Goal: Transaction & Acquisition: Book appointment/travel/reservation

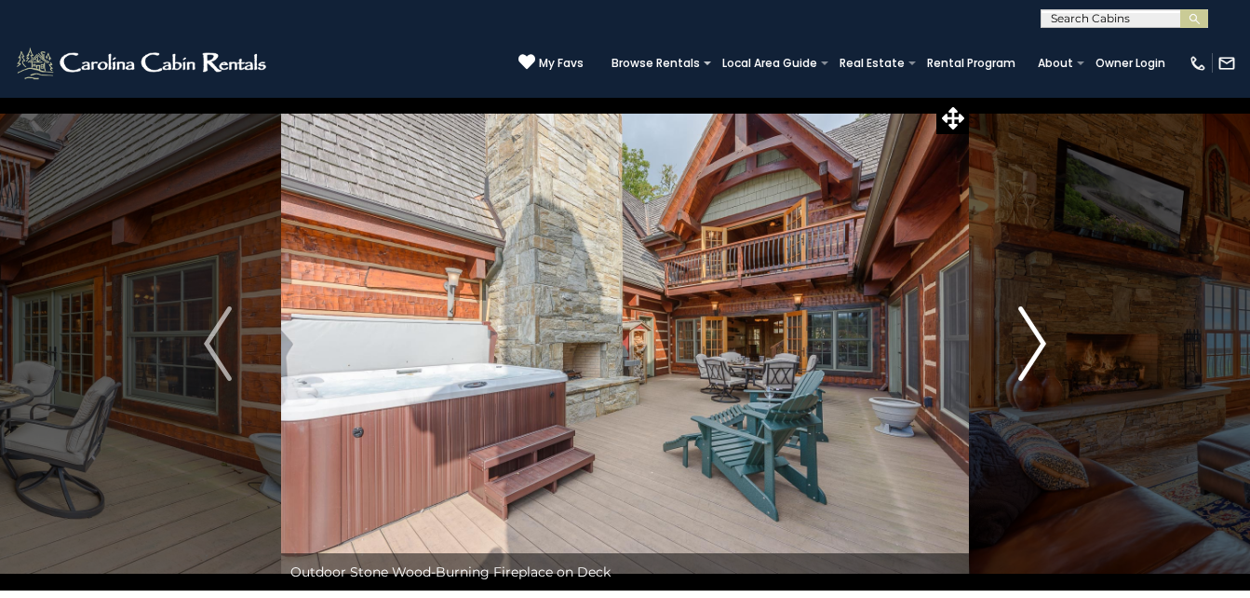
click at [1034, 348] on img "Next" at bounding box center [1032, 343] width 28 height 74
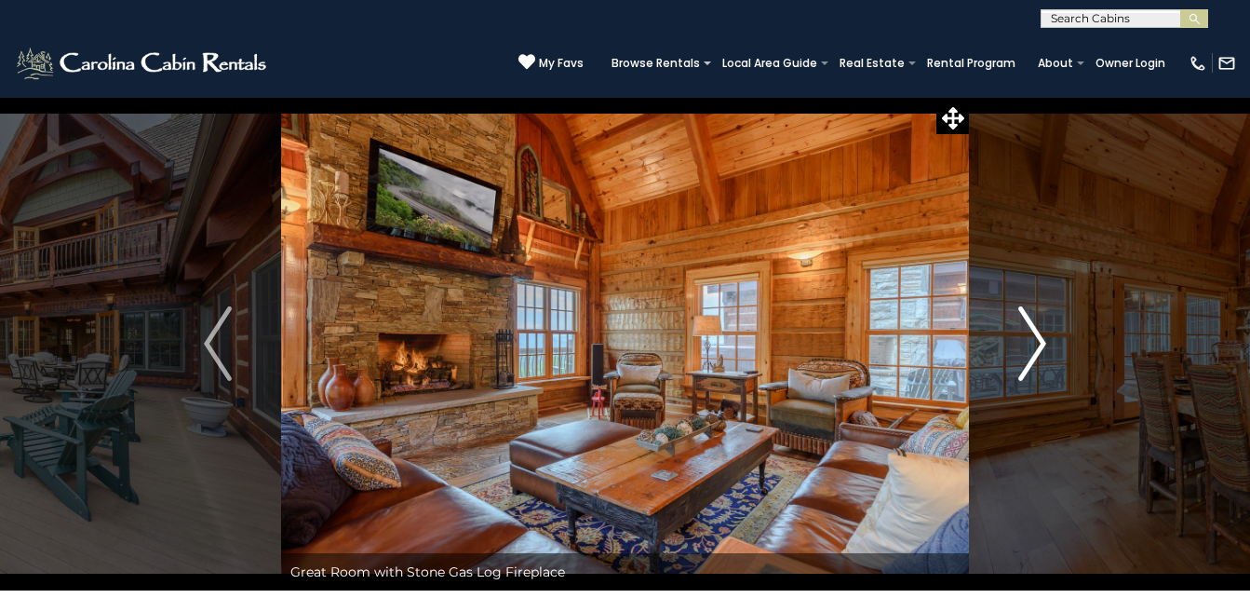
click at [1034, 348] on img "Next" at bounding box center [1032, 343] width 28 height 74
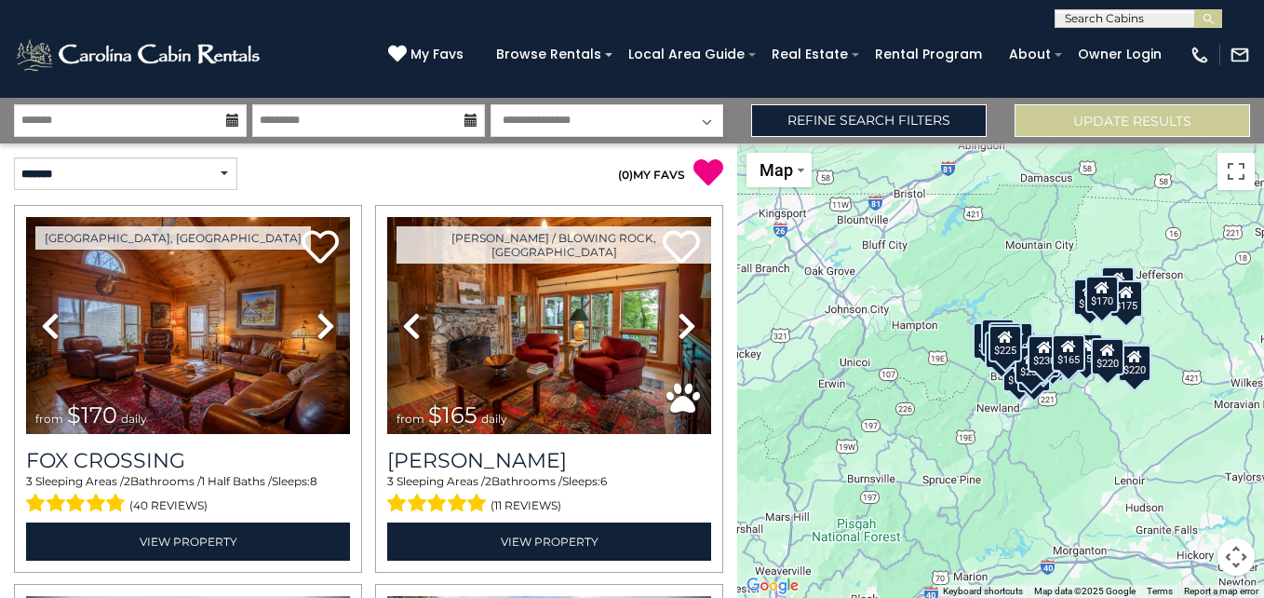
click at [695, 129] on select "**********" at bounding box center [607, 120] width 233 height 33
click at [739, 109] on div "Refine Search Filters" at bounding box center [868, 120] width 263 height 33
click at [222, 121] on input "text" at bounding box center [130, 120] width 233 height 33
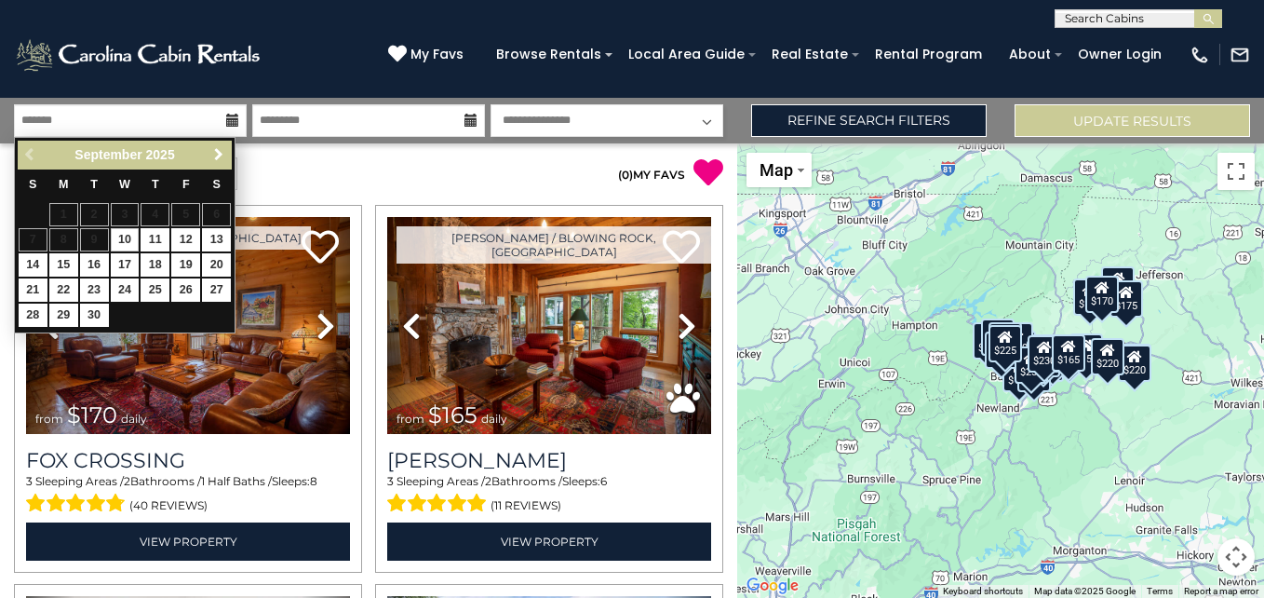
click at [207, 155] on link "Next" at bounding box center [218, 154] width 23 height 23
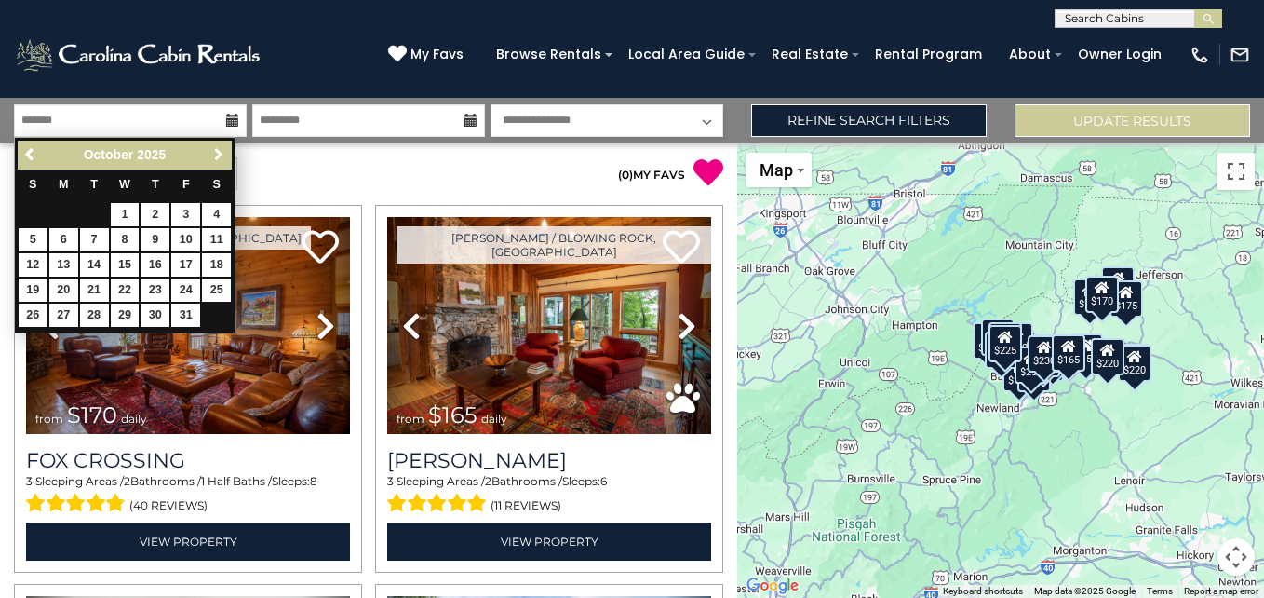
click at [207, 155] on link "Next" at bounding box center [218, 154] width 23 height 23
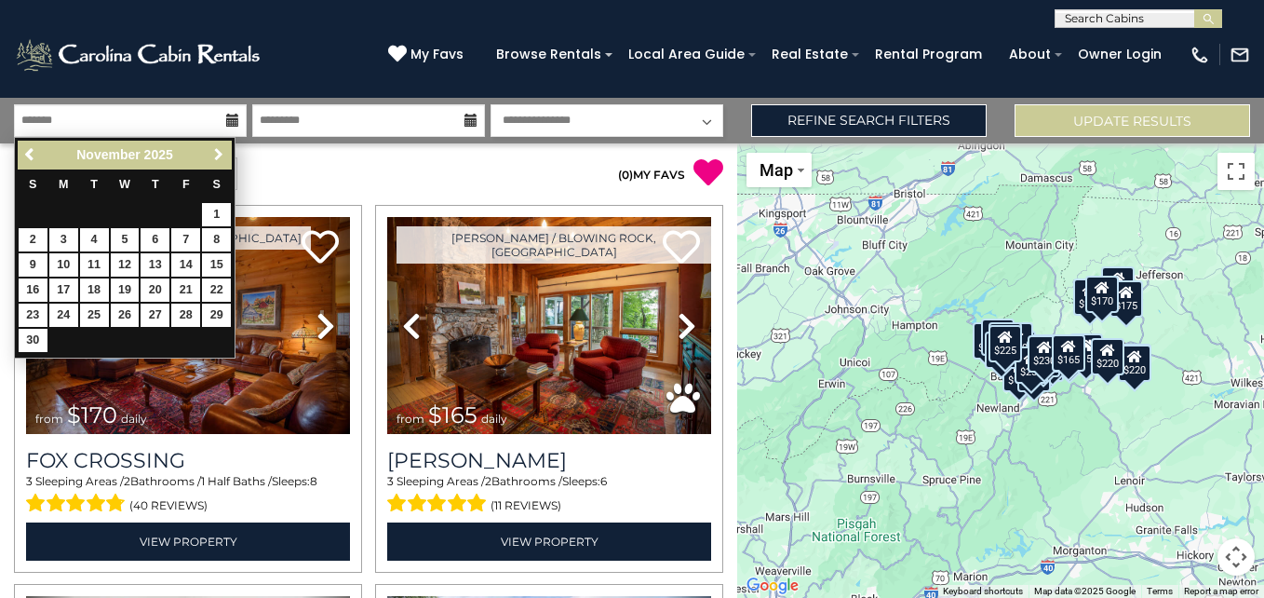
click at [207, 155] on link "Next" at bounding box center [218, 154] width 23 height 23
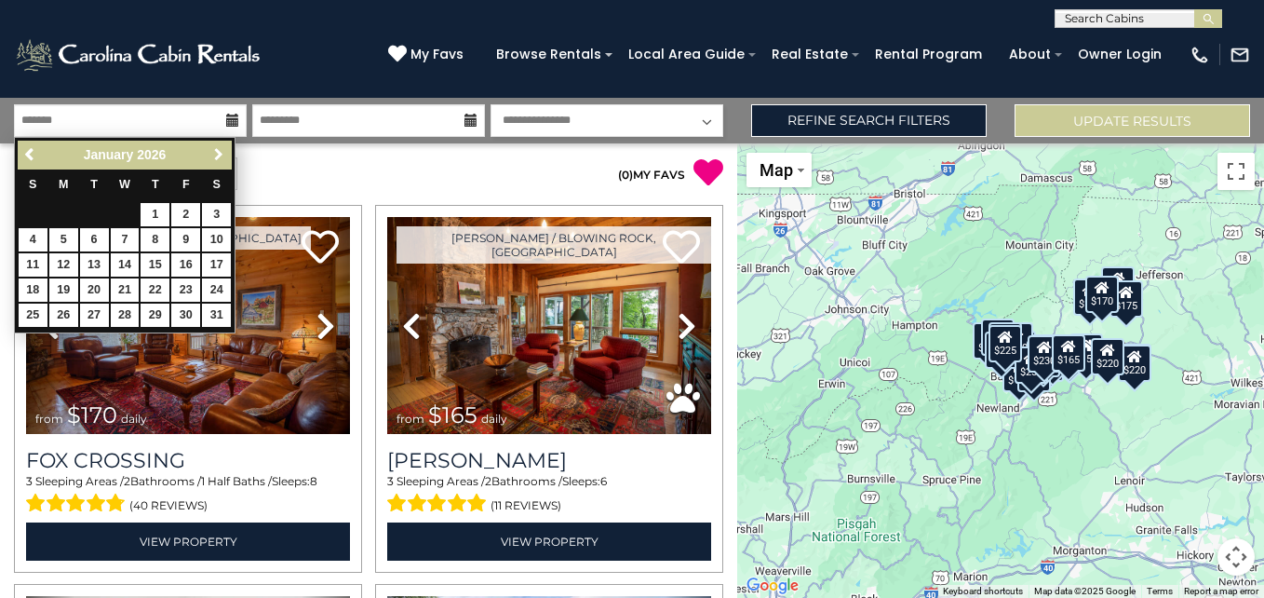
click at [207, 155] on link "Next" at bounding box center [218, 154] width 23 height 23
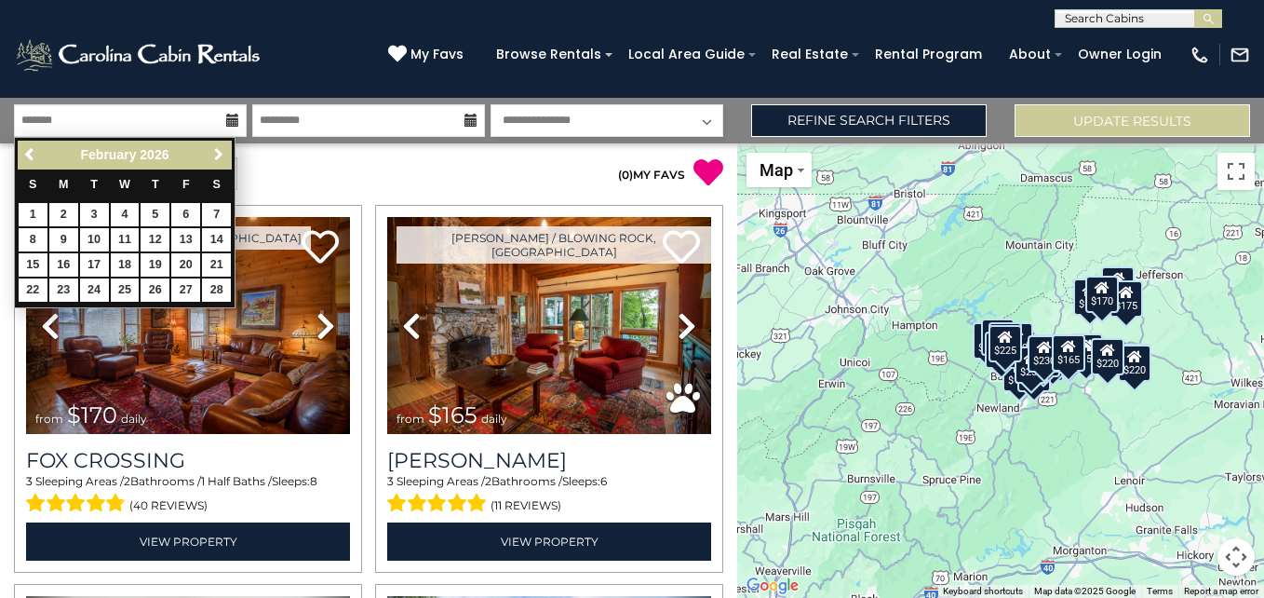
click at [207, 155] on link "Next" at bounding box center [218, 154] width 23 height 23
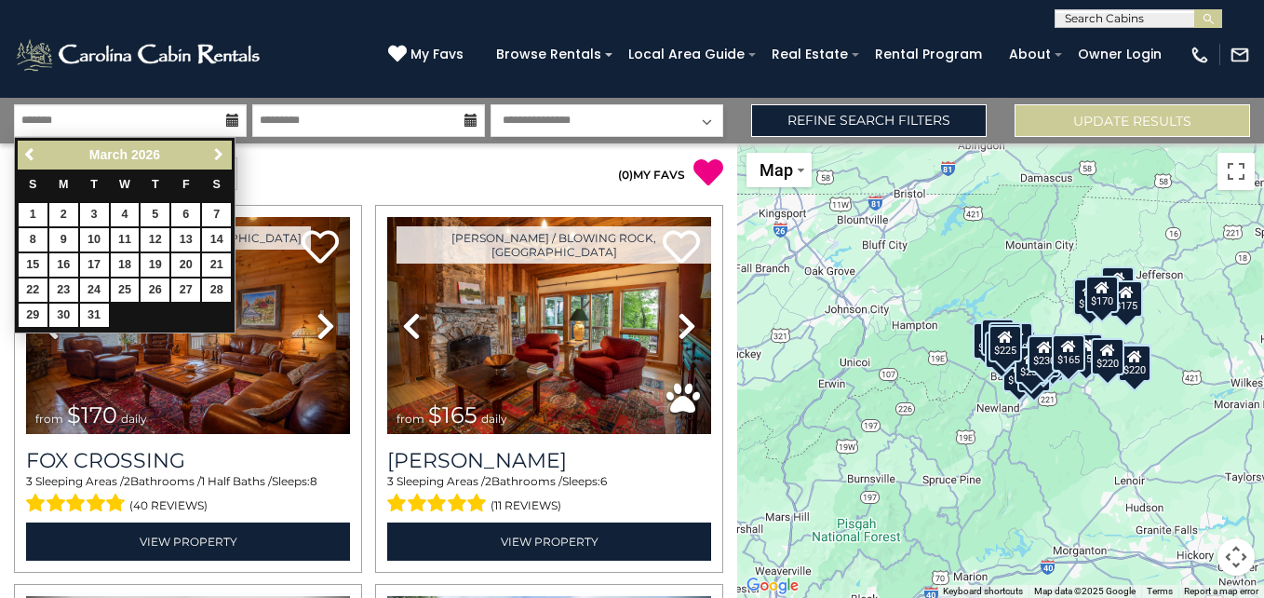
click at [207, 155] on link "Next" at bounding box center [218, 154] width 23 height 23
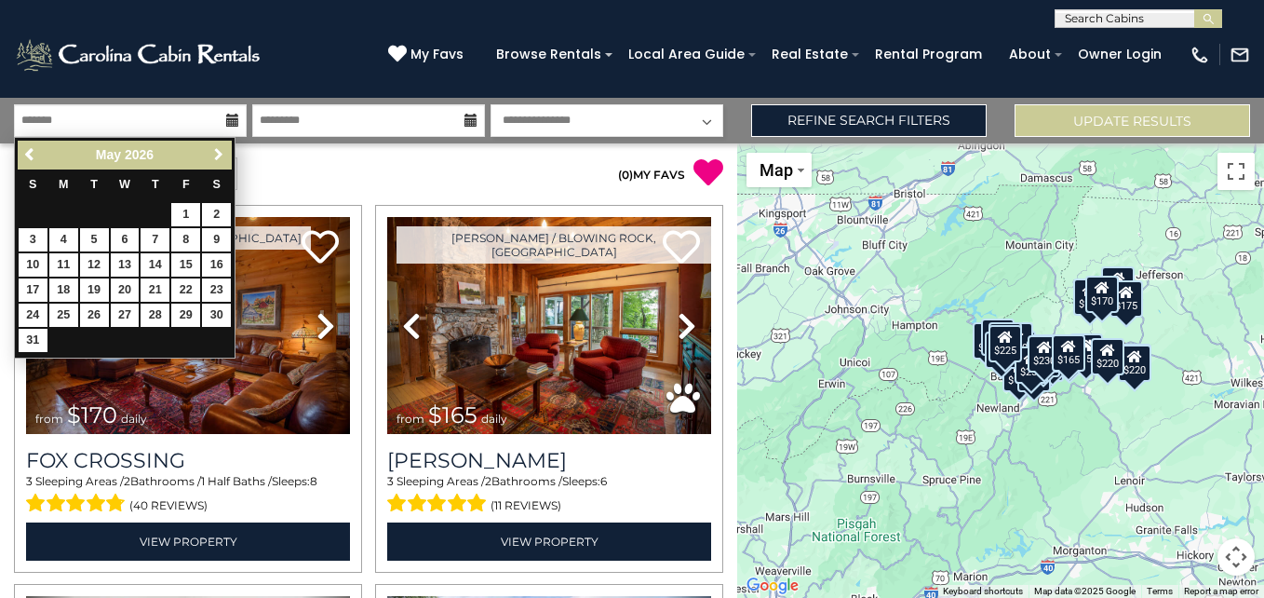
click at [207, 155] on link "Next" at bounding box center [218, 154] width 23 height 23
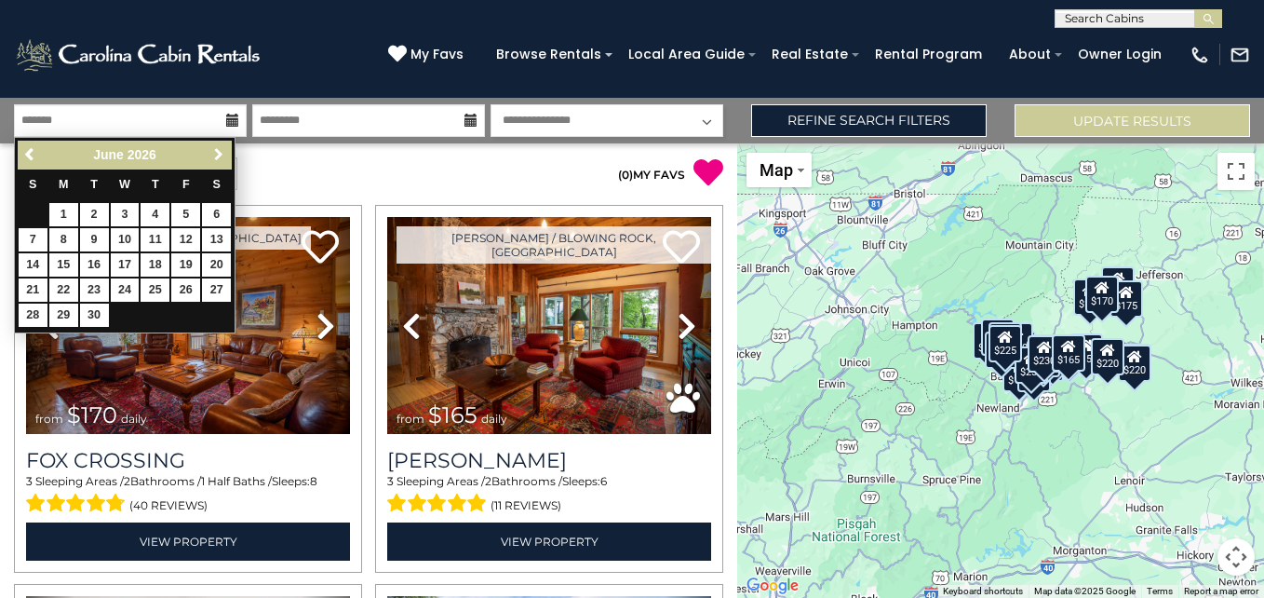
click at [207, 155] on link "Next" at bounding box center [218, 154] width 23 height 23
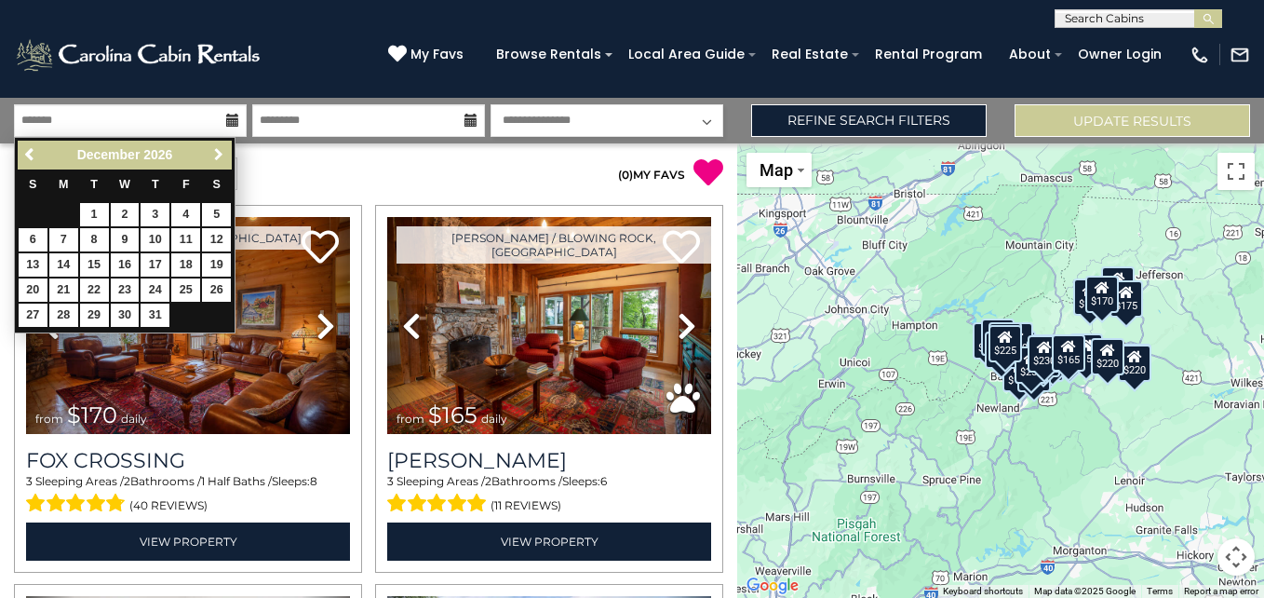
click at [207, 155] on link "Next" at bounding box center [218, 154] width 23 height 23
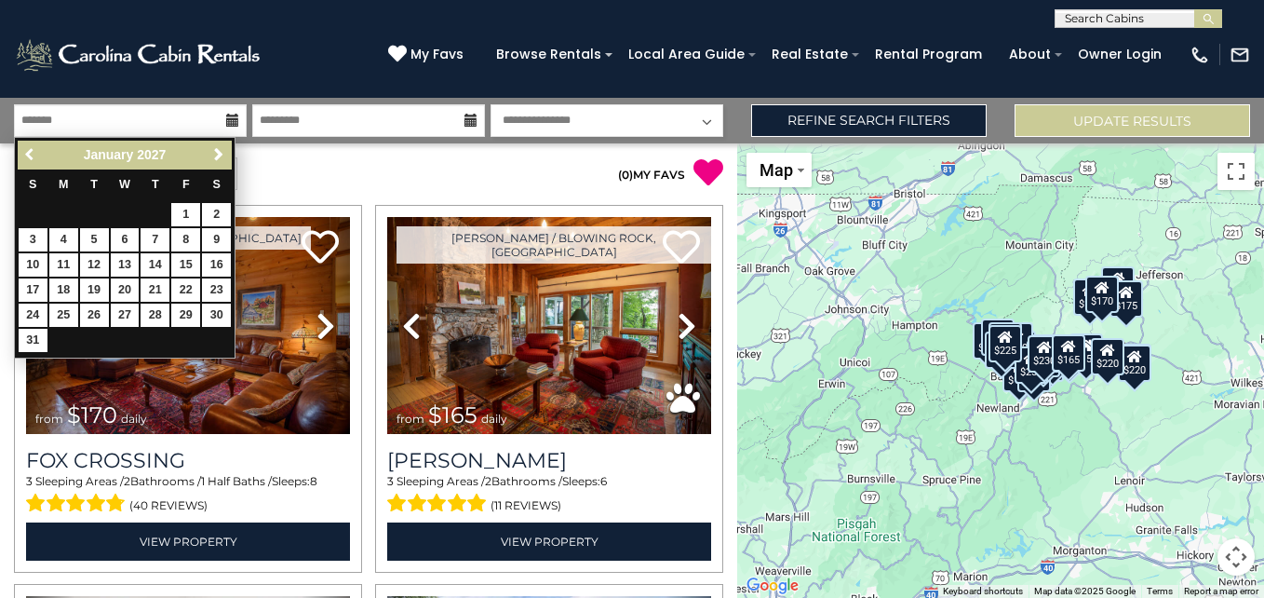
click at [21, 162] on link "Previous" at bounding box center [31, 154] width 23 height 23
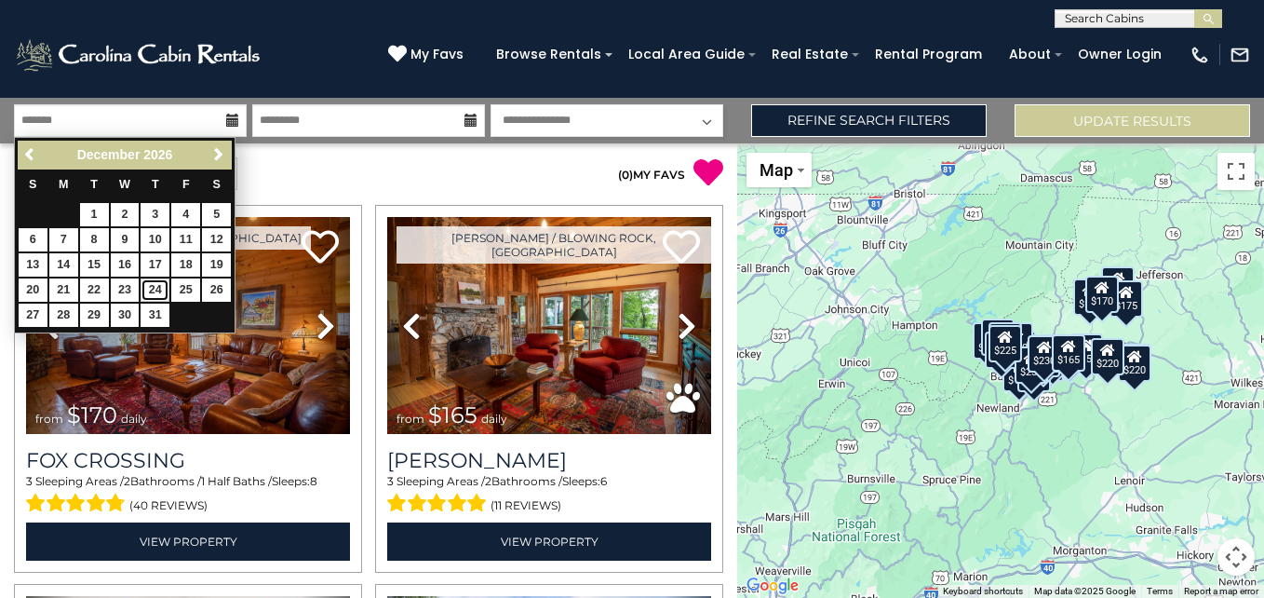
click at [158, 285] on link "24" at bounding box center [155, 289] width 29 height 23
type input "********"
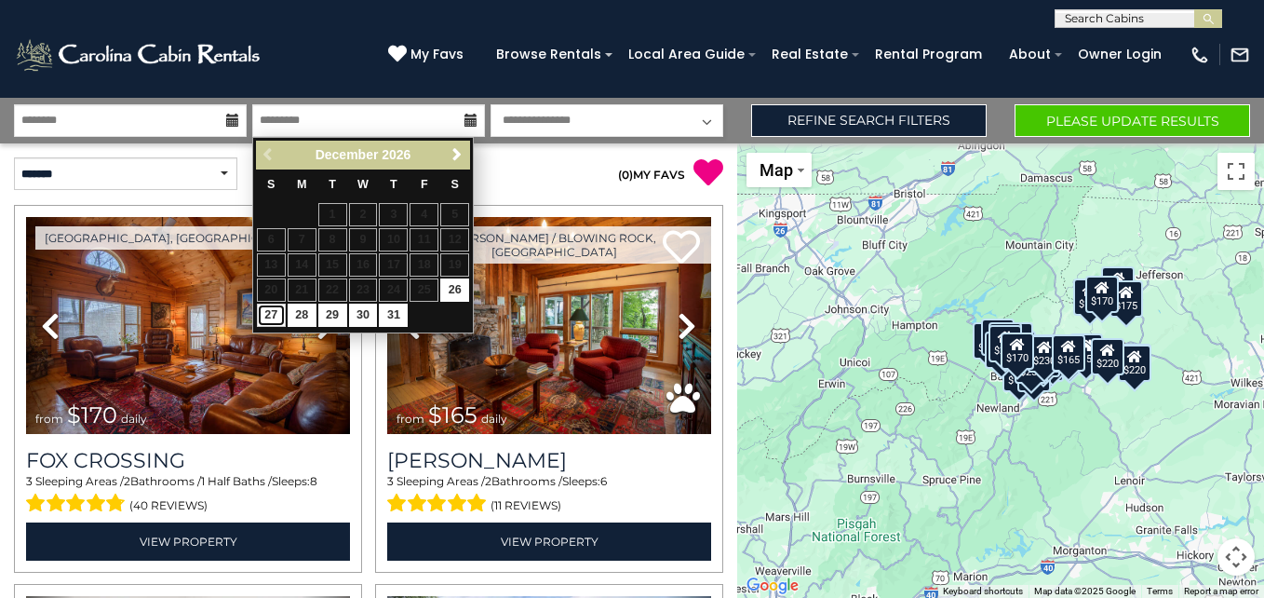
click at [268, 317] on link "27" at bounding box center [271, 314] width 29 height 23
type input "********"
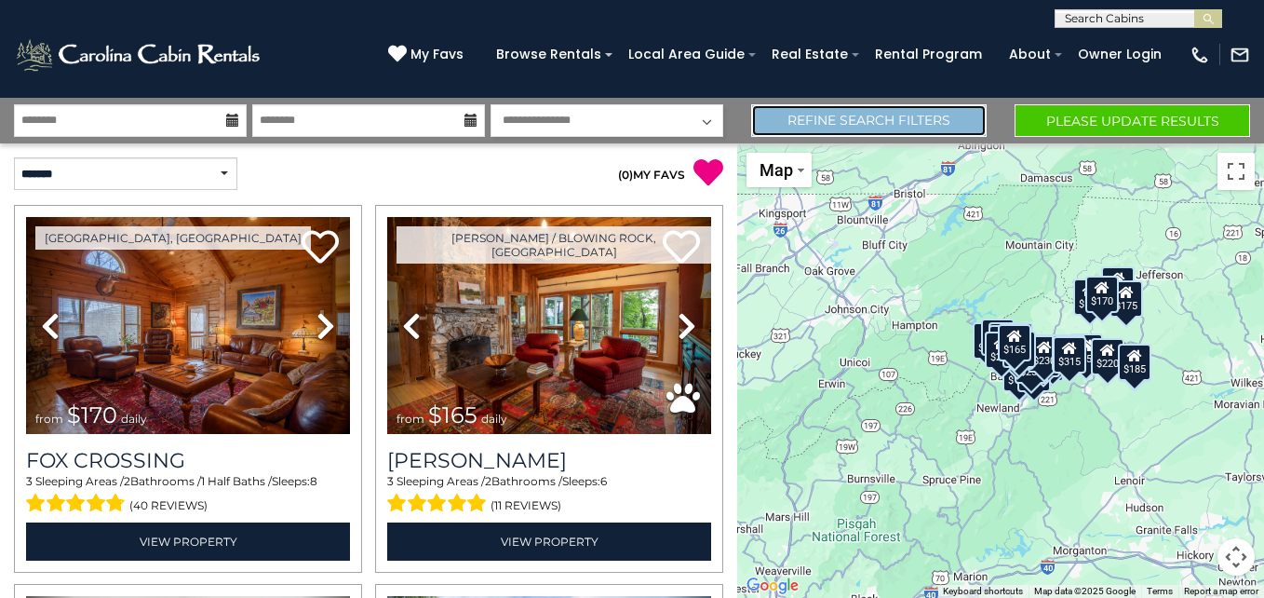
click at [914, 129] on link "Refine Search Filters" at bounding box center [868, 120] width 235 height 33
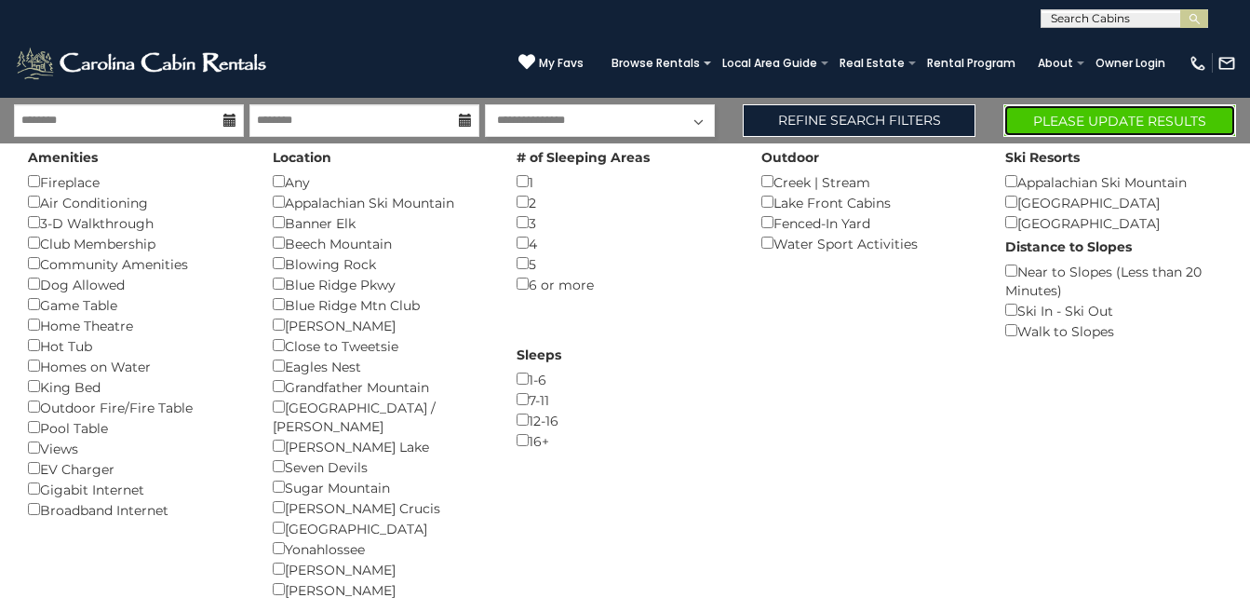
click at [1097, 119] on button "Please Update Results" at bounding box center [1119, 120] width 233 height 33
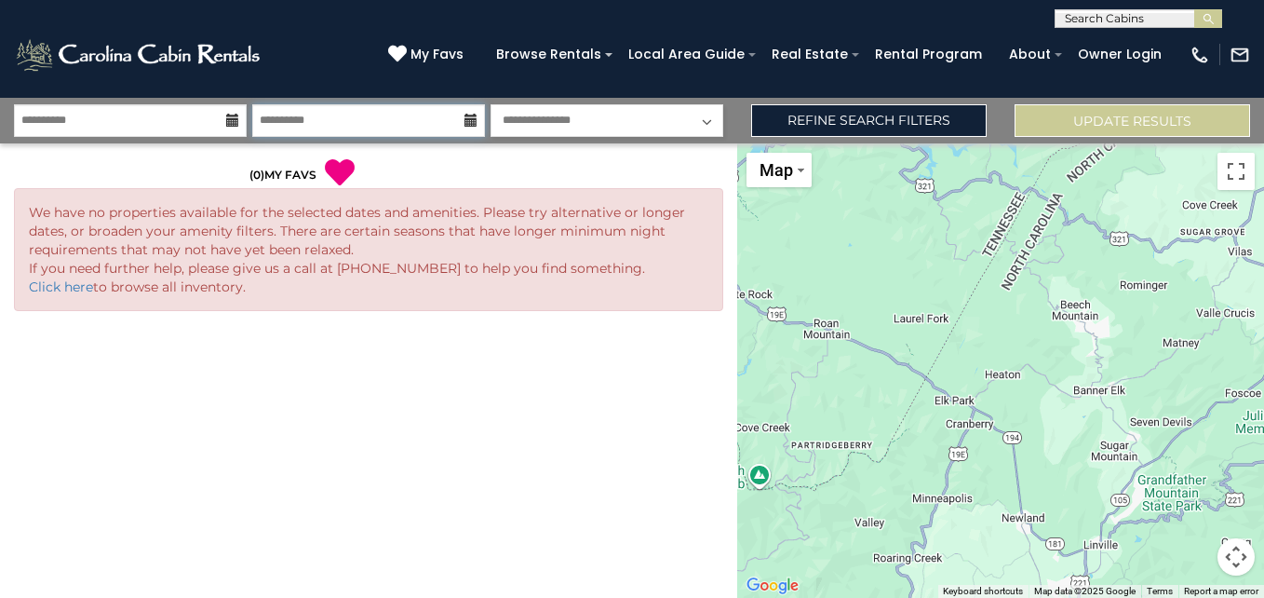
click at [469, 128] on input "**********" at bounding box center [368, 120] width 233 height 33
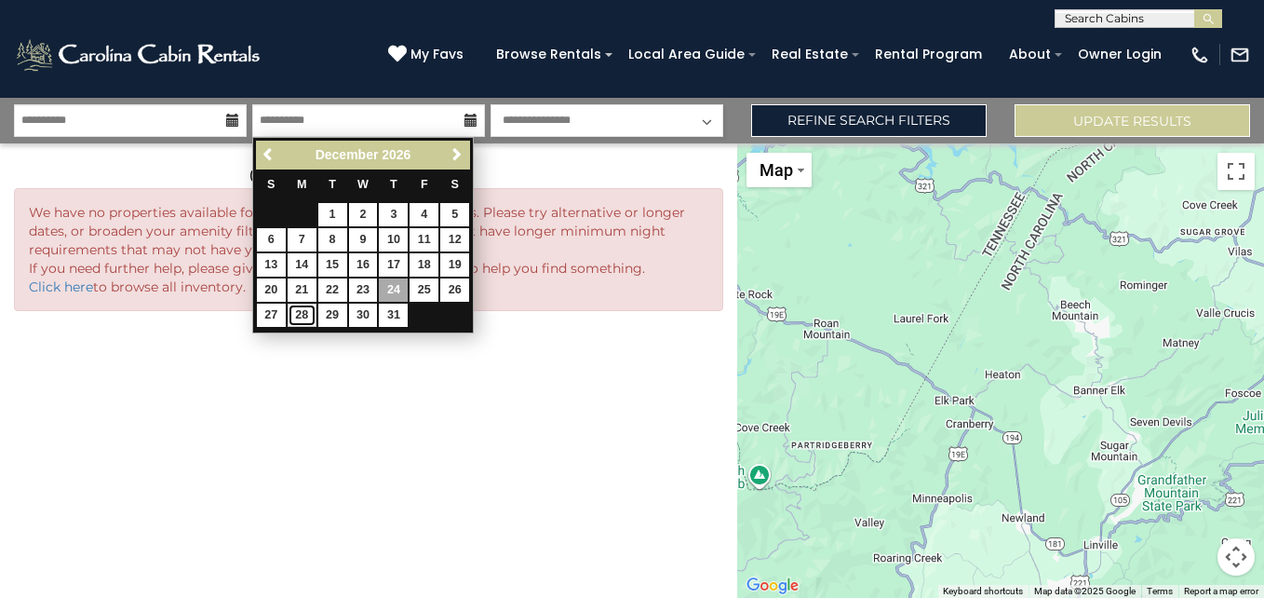
click at [311, 316] on link "28" at bounding box center [302, 314] width 29 height 23
type input "********"
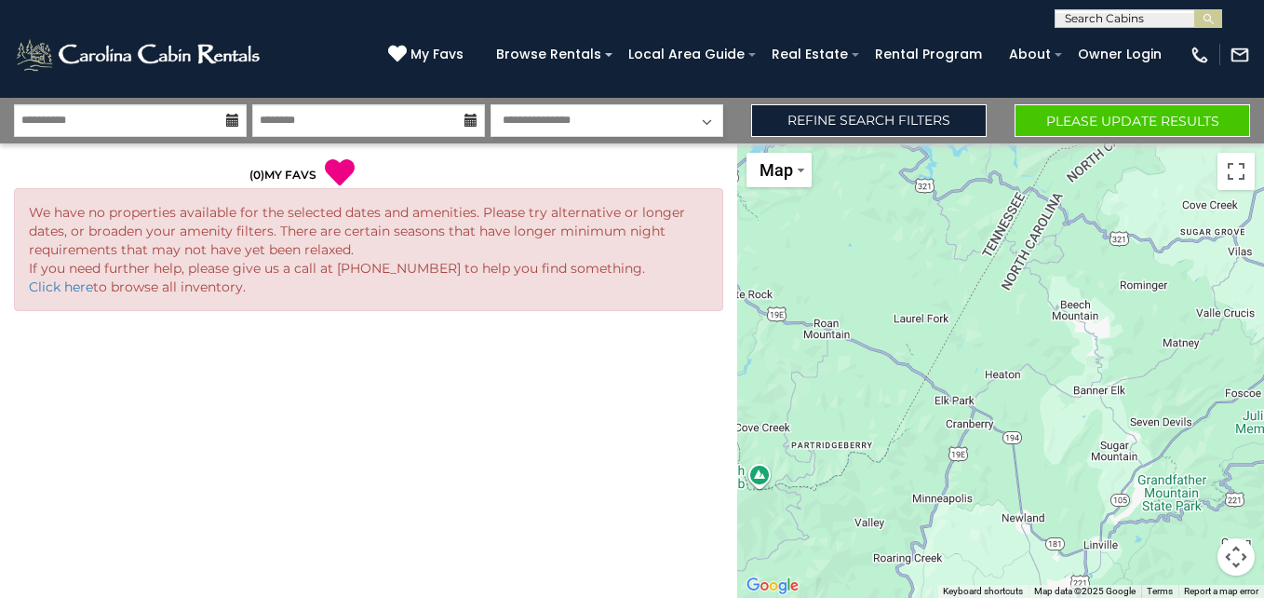
click at [230, 121] on icon at bounding box center [232, 120] width 13 height 13
click at [233, 125] on icon at bounding box center [232, 120] width 13 height 13
click at [73, 288] on link "Click here" at bounding box center [61, 286] width 64 height 17
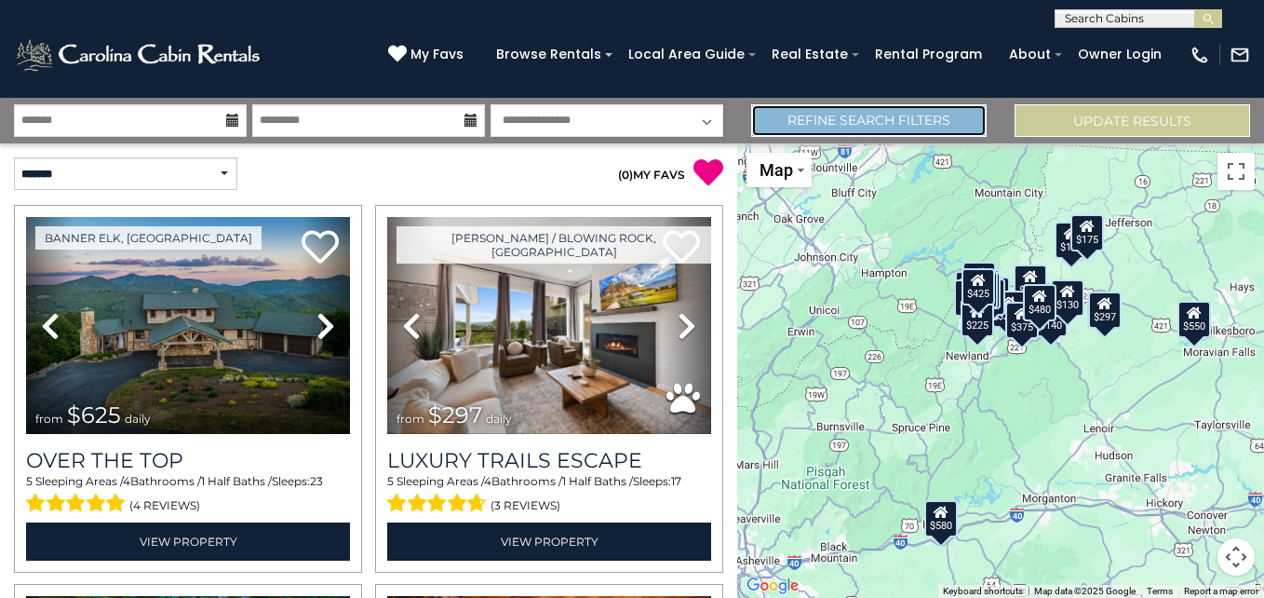
click at [927, 122] on link "Refine Search Filters" at bounding box center [868, 120] width 235 height 33
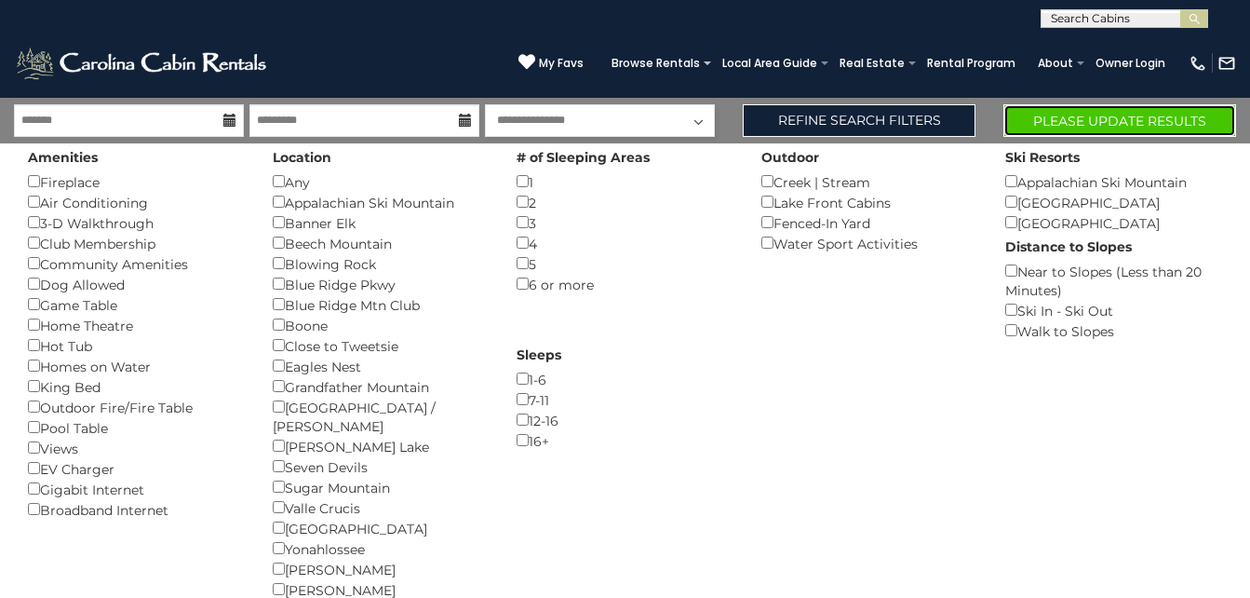
click at [1146, 124] on button "Please Update Results" at bounding box center [1119, 120] width 233 height 33
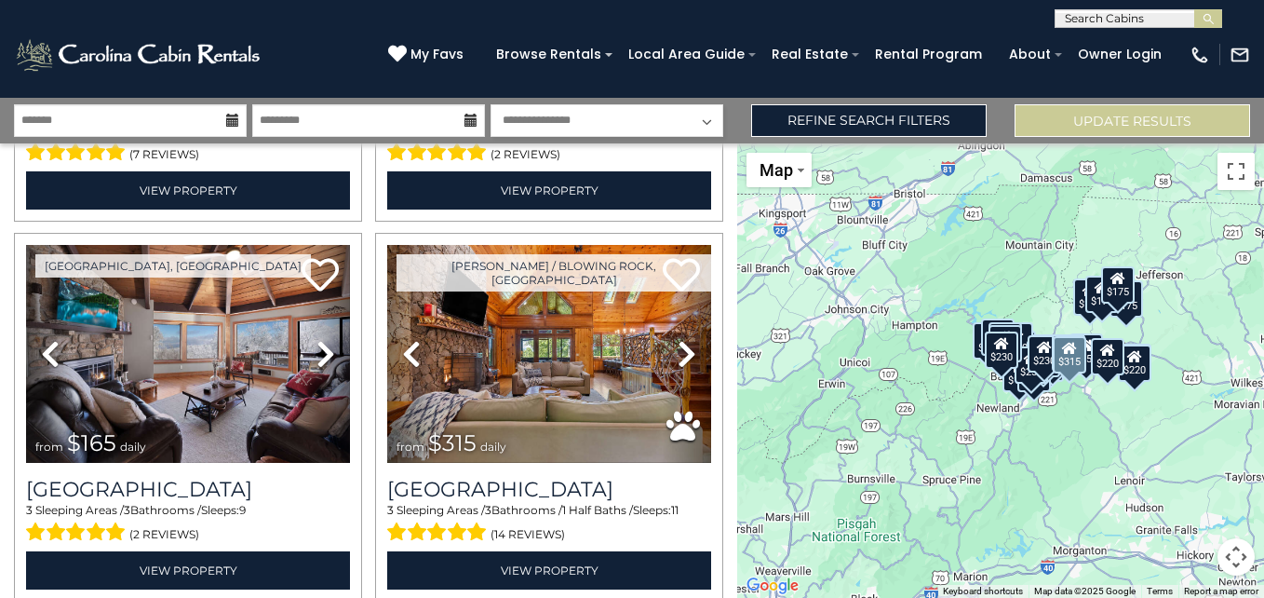
scroll to position [1110, 0]
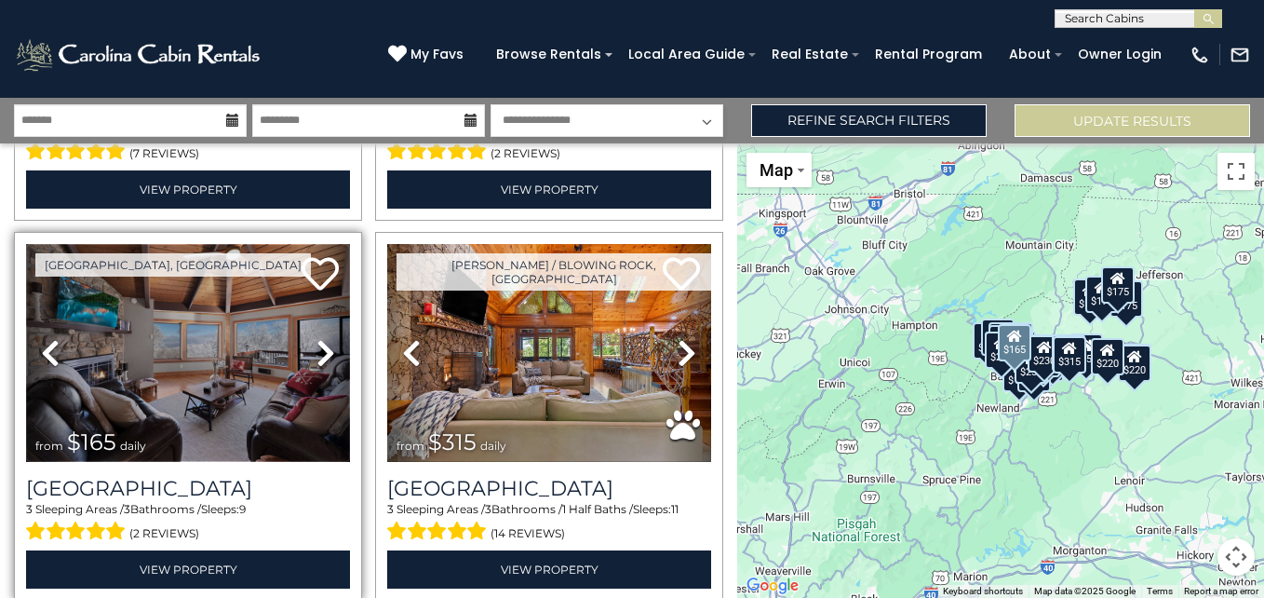
click at [152, 383] on img at bounding box center [188, 352] width 324 height 217
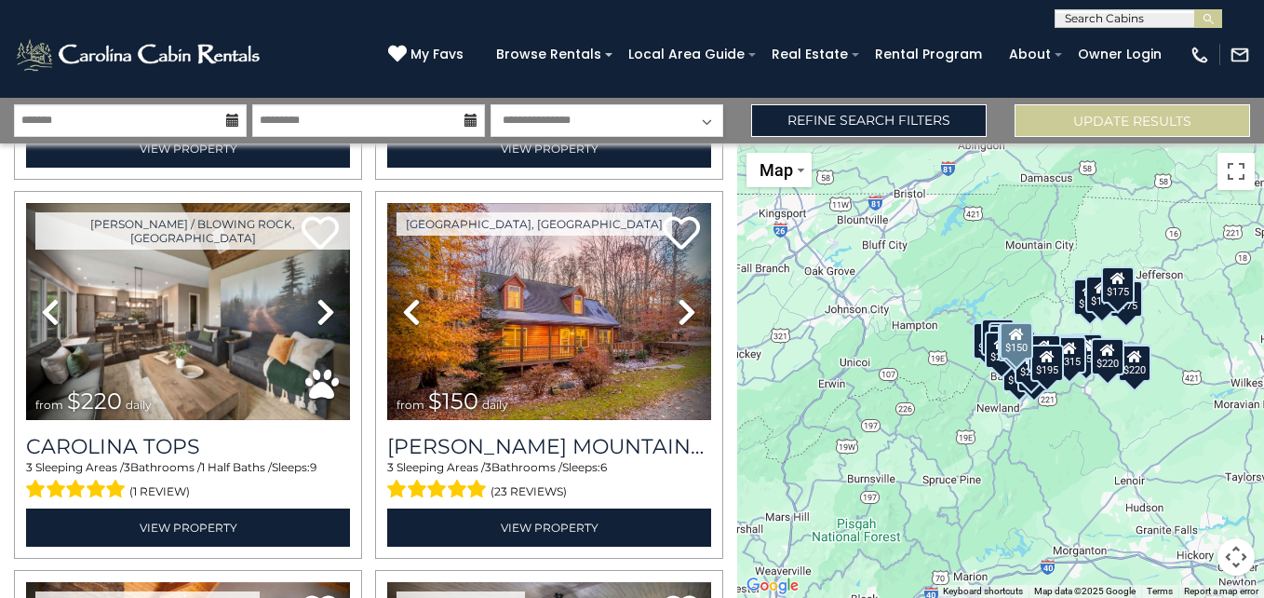
scroll to position [2291, 0]
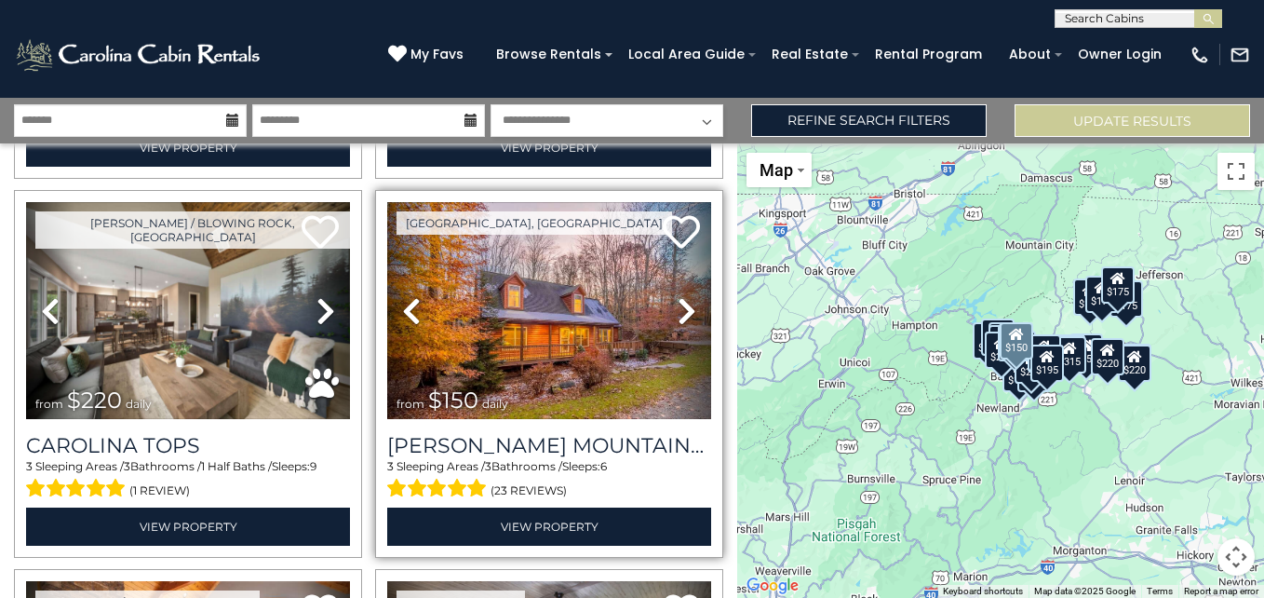
click at [529, 478] on span "(23 reviews)" at bounding box center [529, 490] width 76 height 24
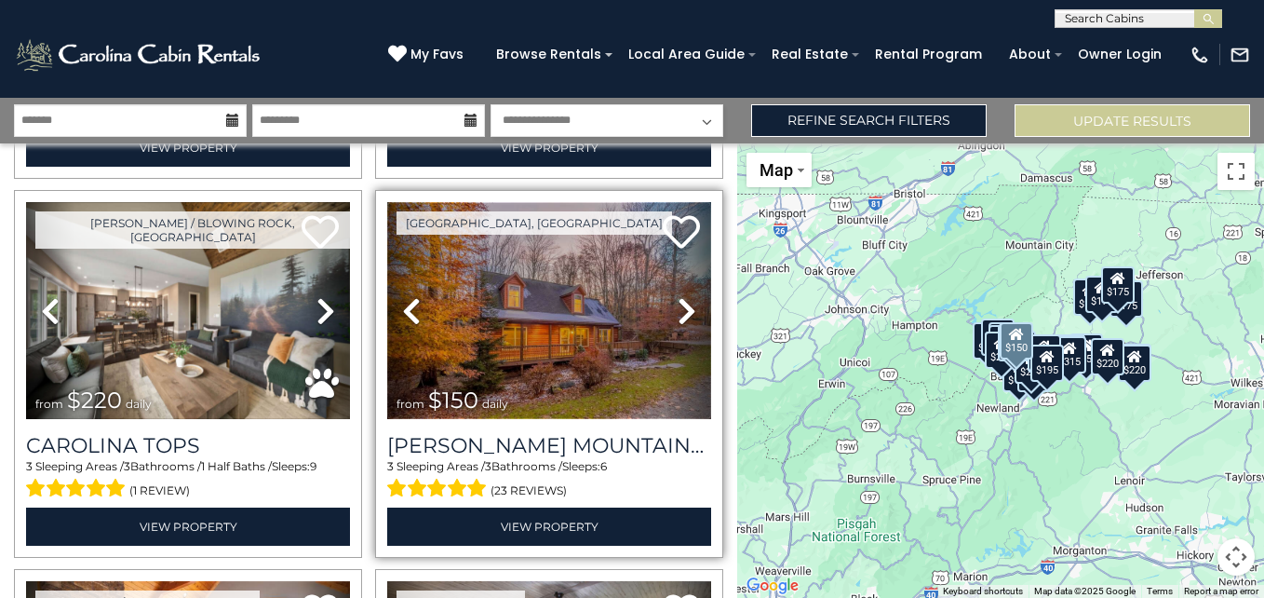
click at [539, 299] on img at bounding box center [549, 310] width 324 height 217
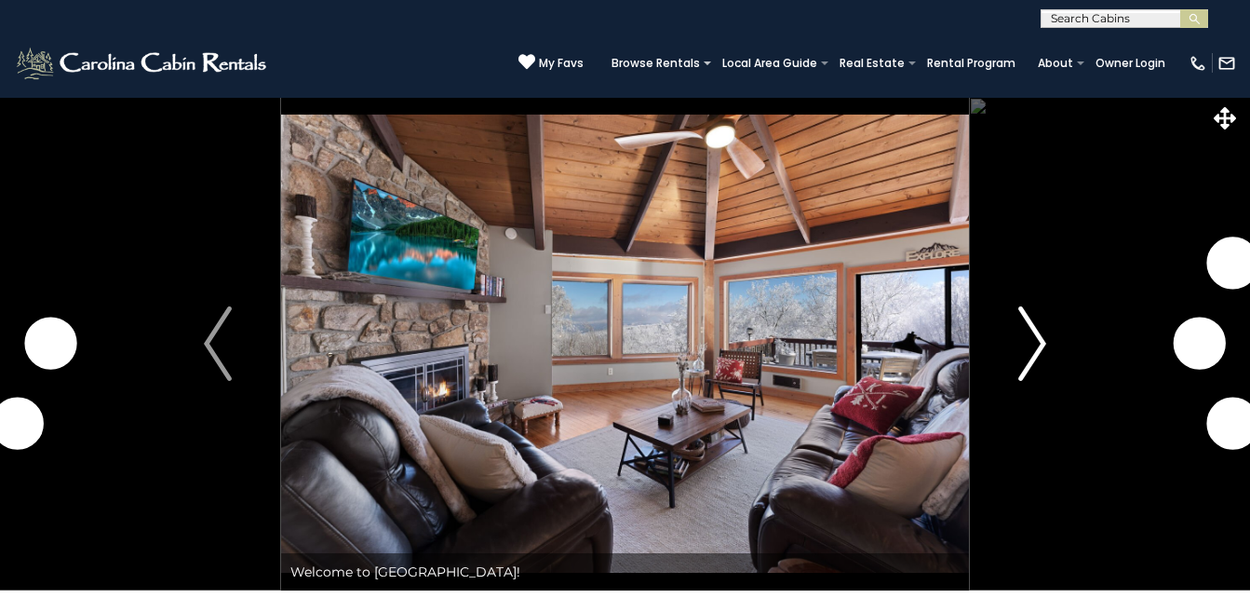
click at [1050, 329] on button "Next" at bounding box center [1032, 343] width 127 height 493
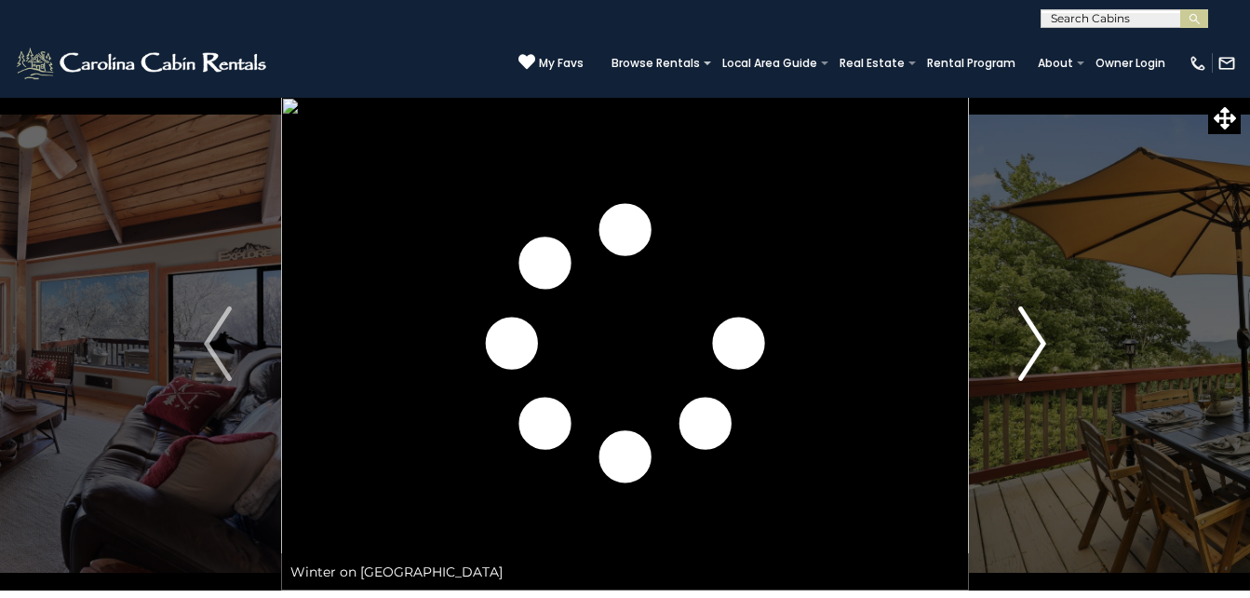
click at [1032, 345] on img "Next" at bounding box center [1032, 343] width 28 height 74
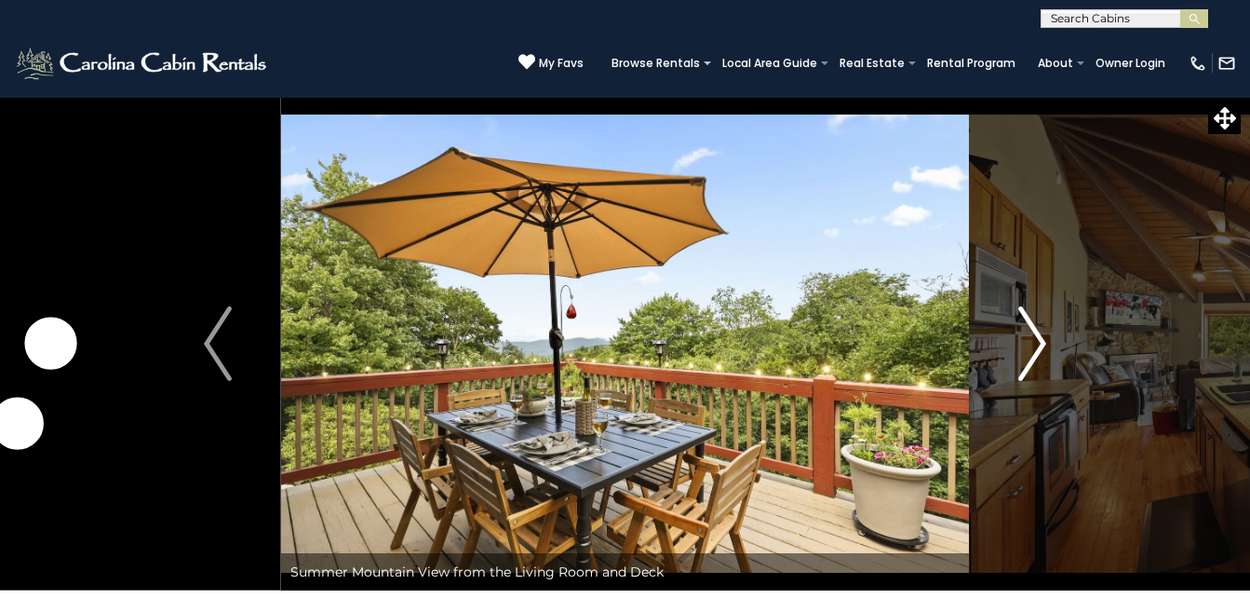
click at [1032, 345] on img "Next" at bounding box center [1032, 343] width 28 height 74
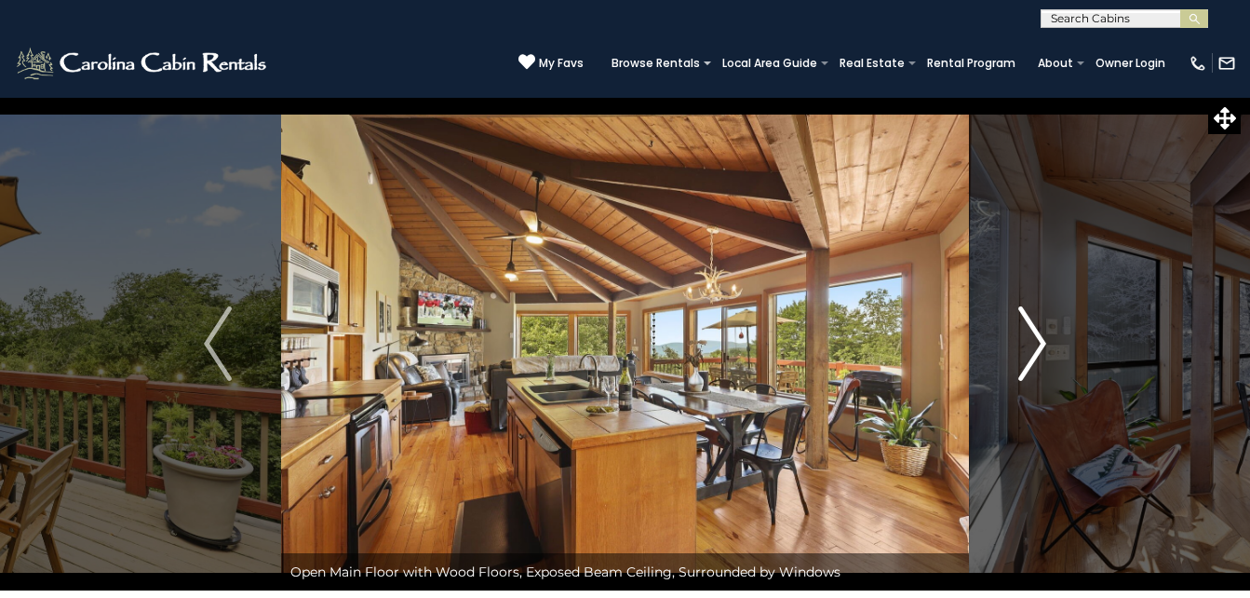
click at [1032, 345] on img "Next" at bounding box center [1032, 343] width 28 height 74
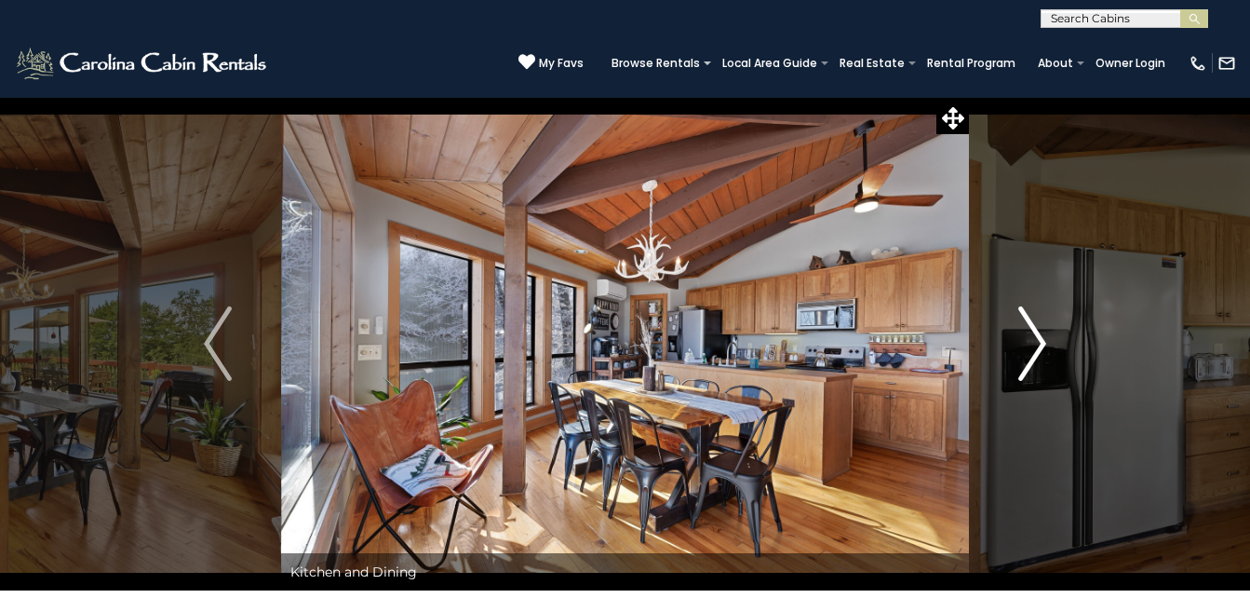
click at [1032, 345] on img "Next" at bounding box center [1032, 343] width 28 height 74
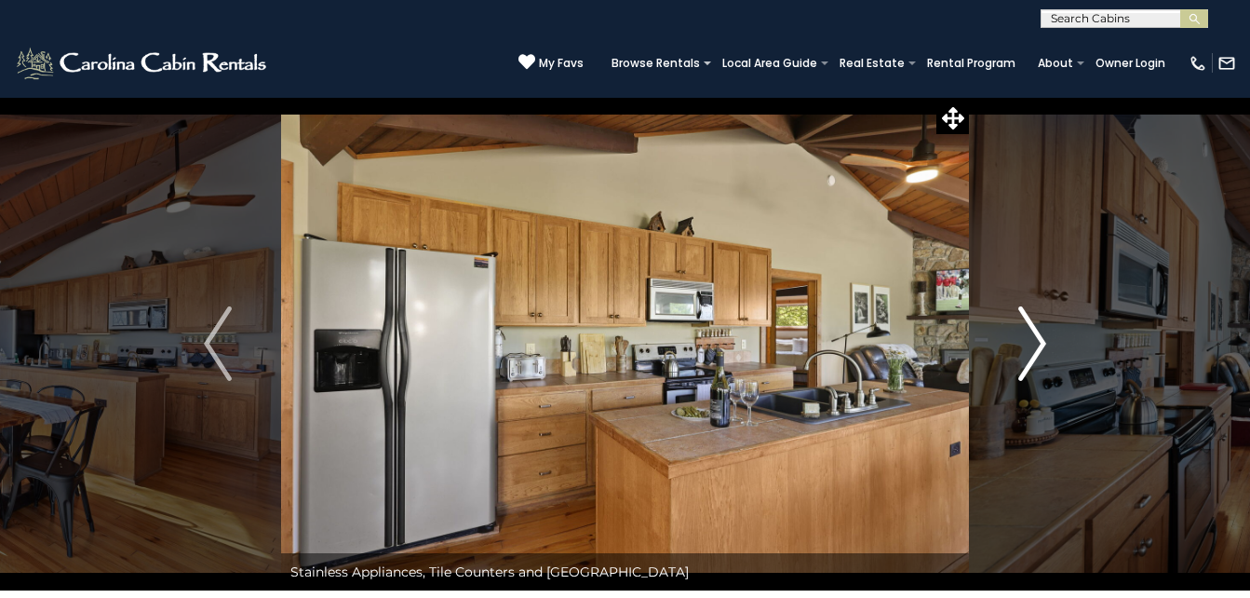
click at [1032, 345] on img "Next" at bounding box center [1032, 343] width 28 height 74
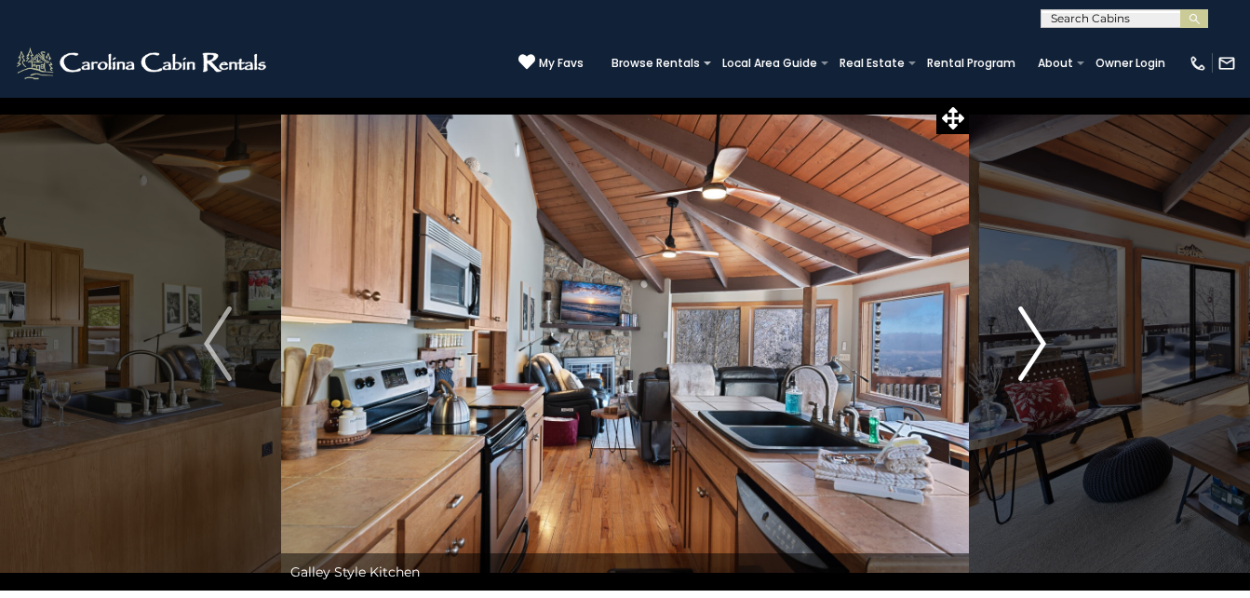
click at [1032, 345] on img "Next" at bounding box center [1032, 343] width 28 height 74
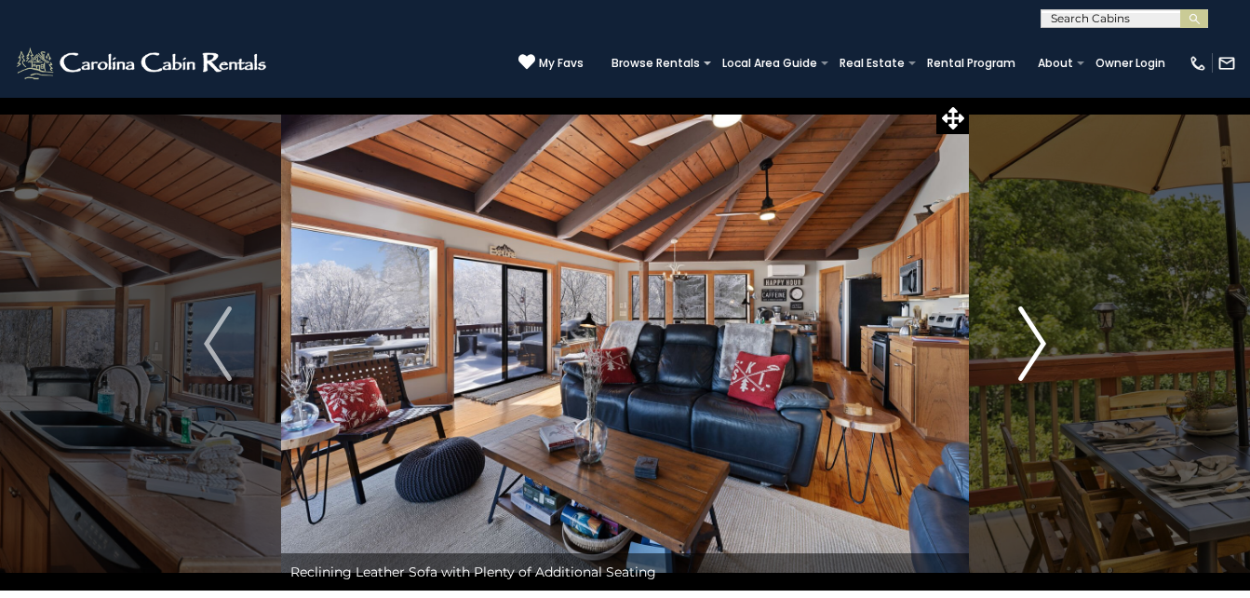
click at [1032, 345] on img "Next" at bounding box center [1032, 343] width 28 height 74
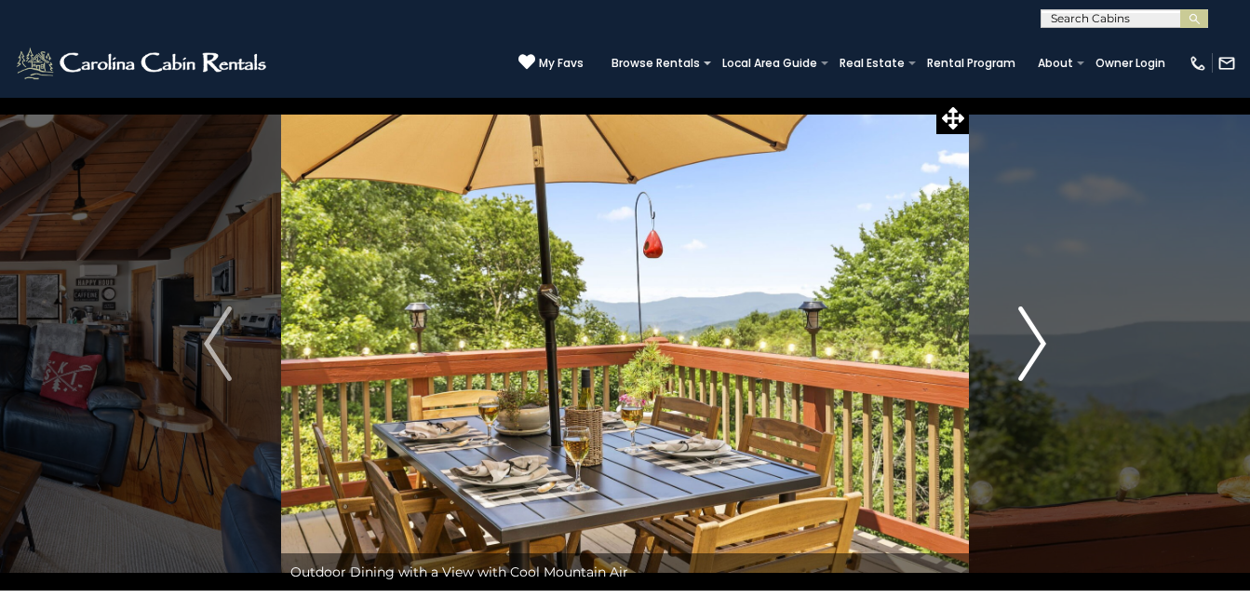
click at [1032, 345] on img "Next" at bounding box center [1032, 343] width 28 height 74
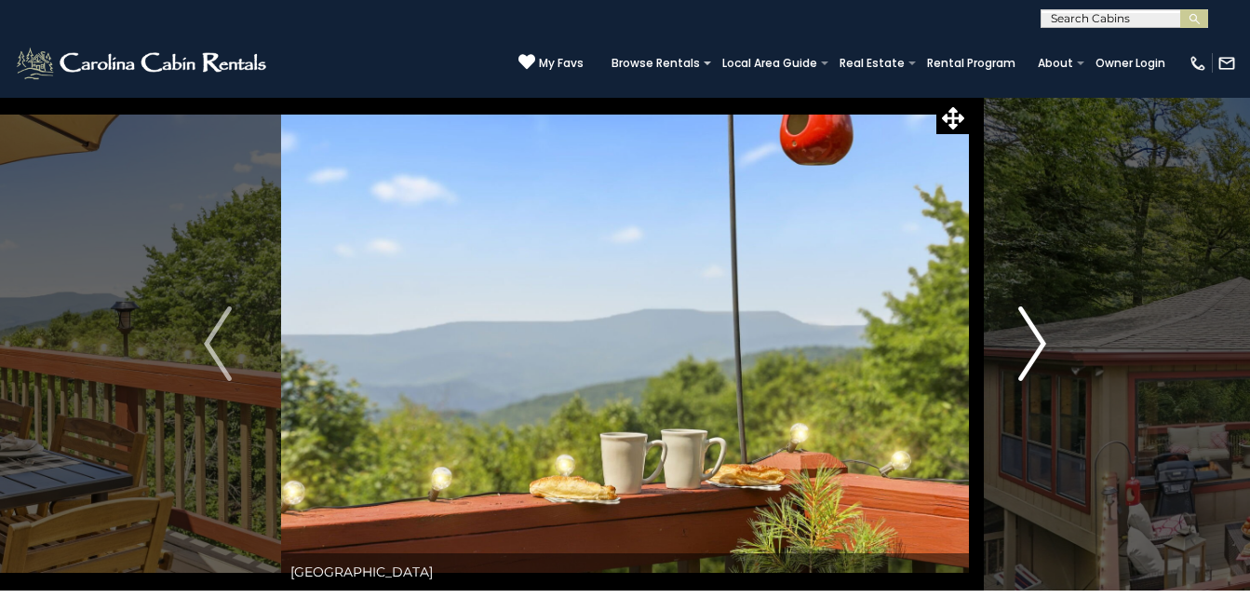
click at [1032, 345] on img "Next" at bounding box center [1032, 343] width 28 height 74
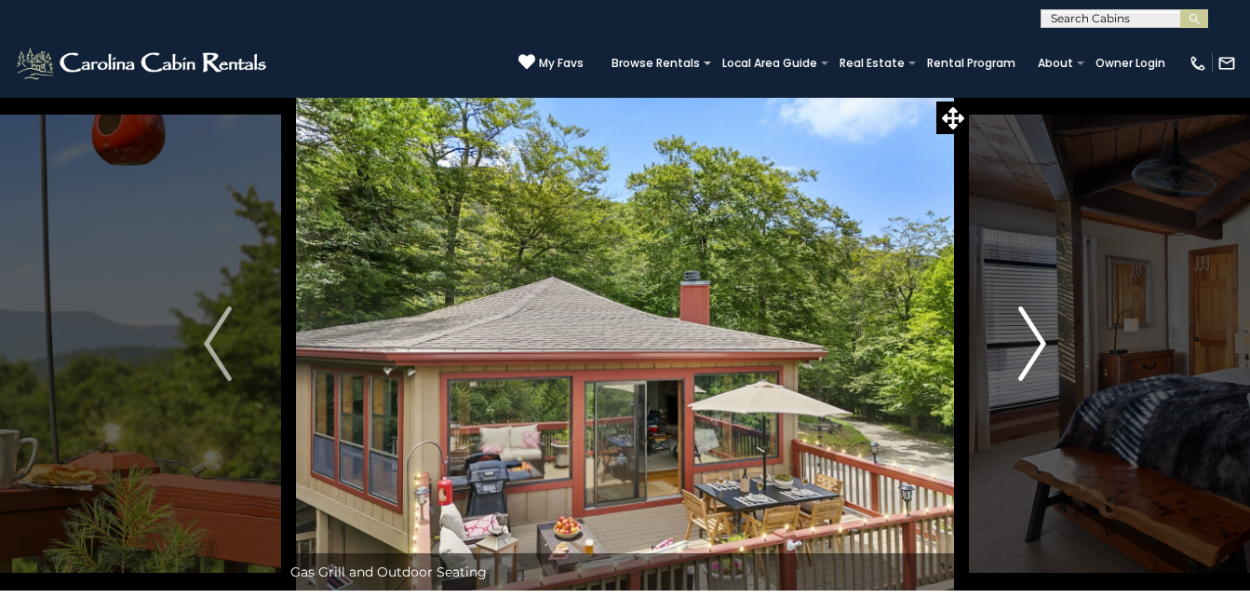
click at [1032, 345] on img "Next" at bounding box center [1032, 343] width 28 height 74
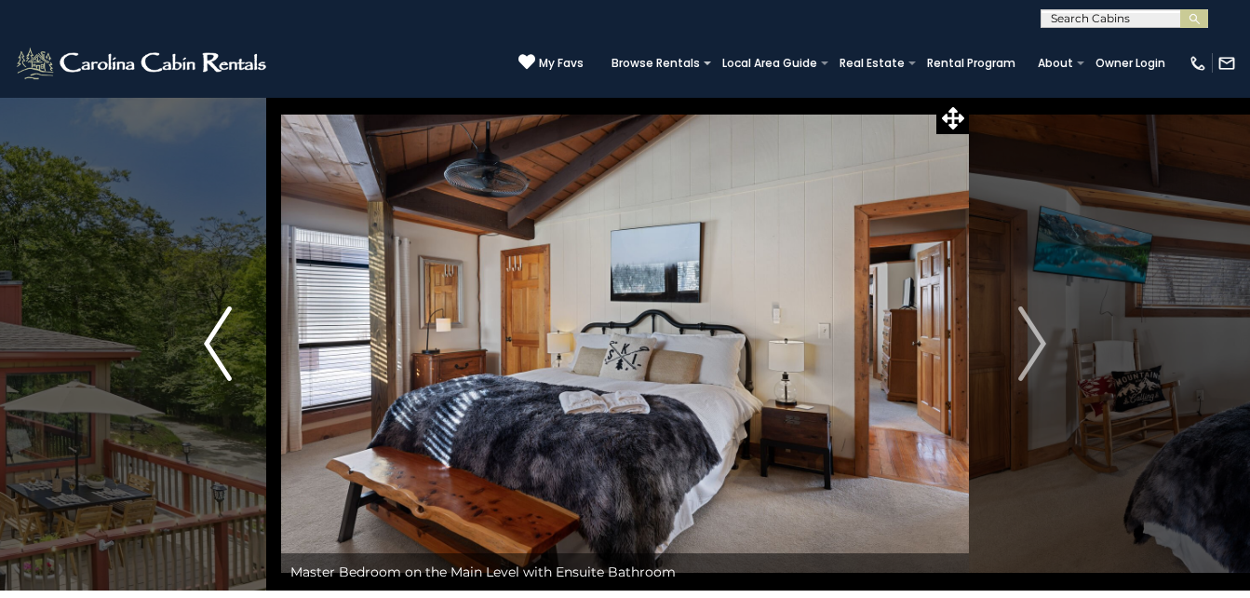
click at [204, 352] on img "Previous" at bounding box center [218, 343] width 28 height 74
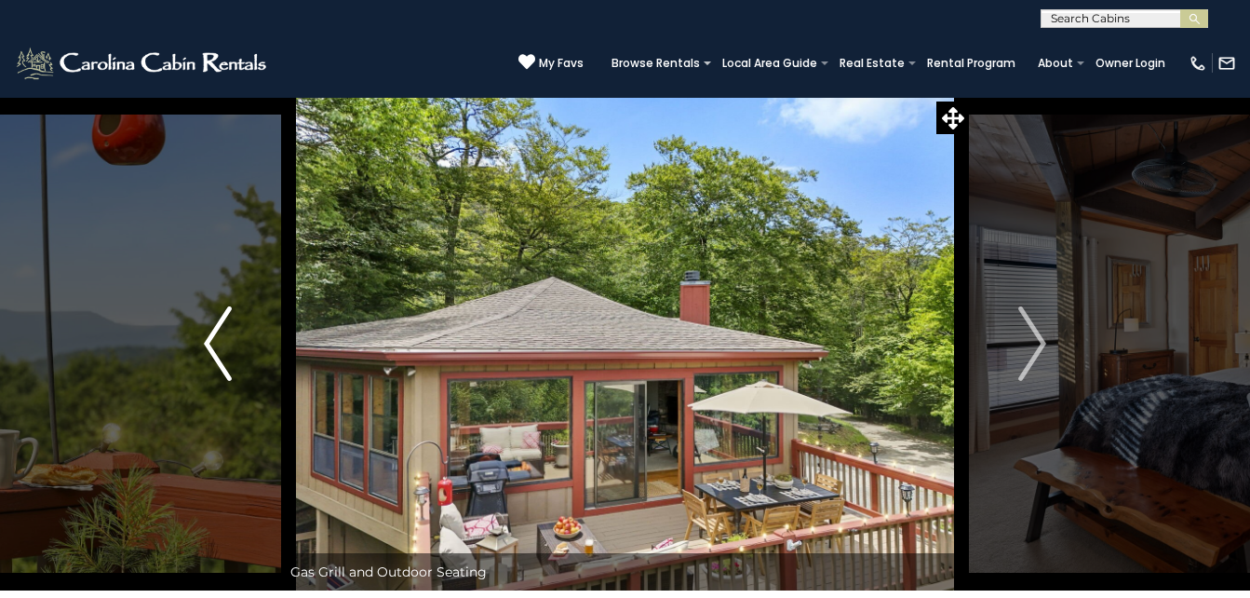
click at [219, 337] on img "Previous" at bounding box center [218, 343] width 28 height 74
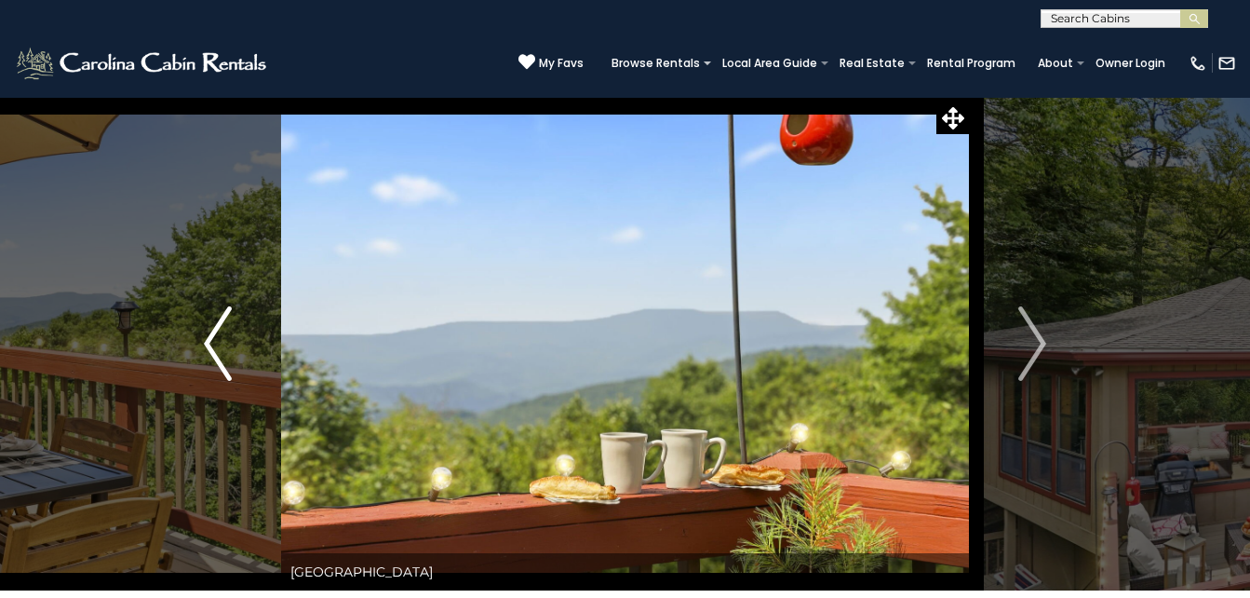
click at [219, 337] on img "Previous" at bounding box center [218, 343] width 28 height 74
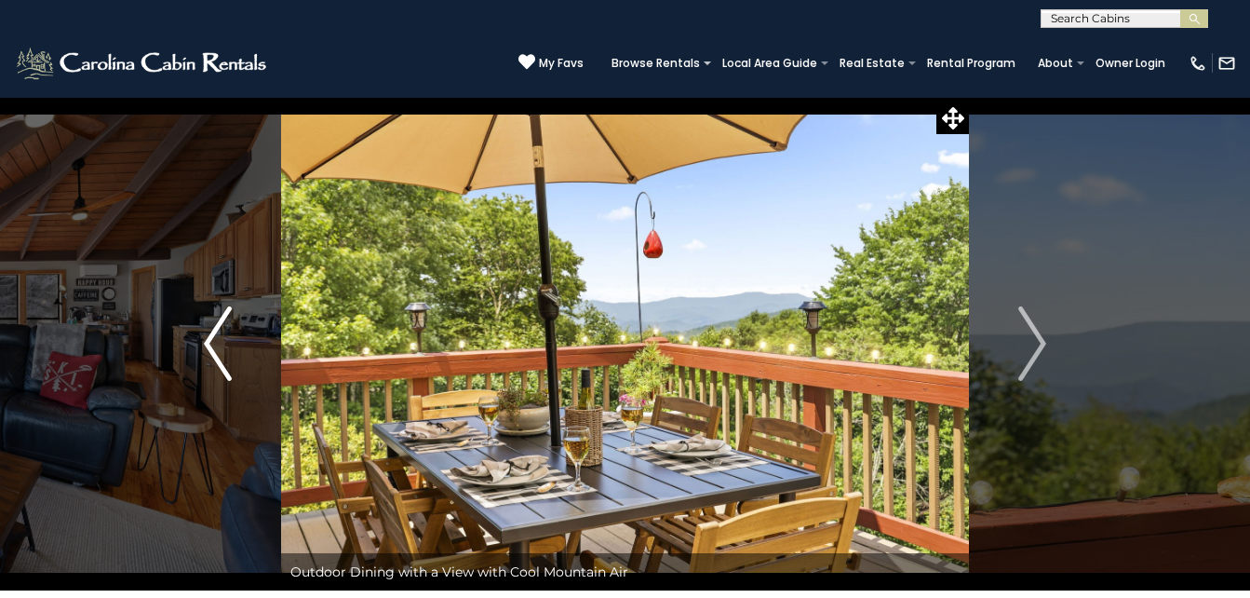
click at [219, 337] on img "Previous" at bounding box center [218, 343] width 28 height 74
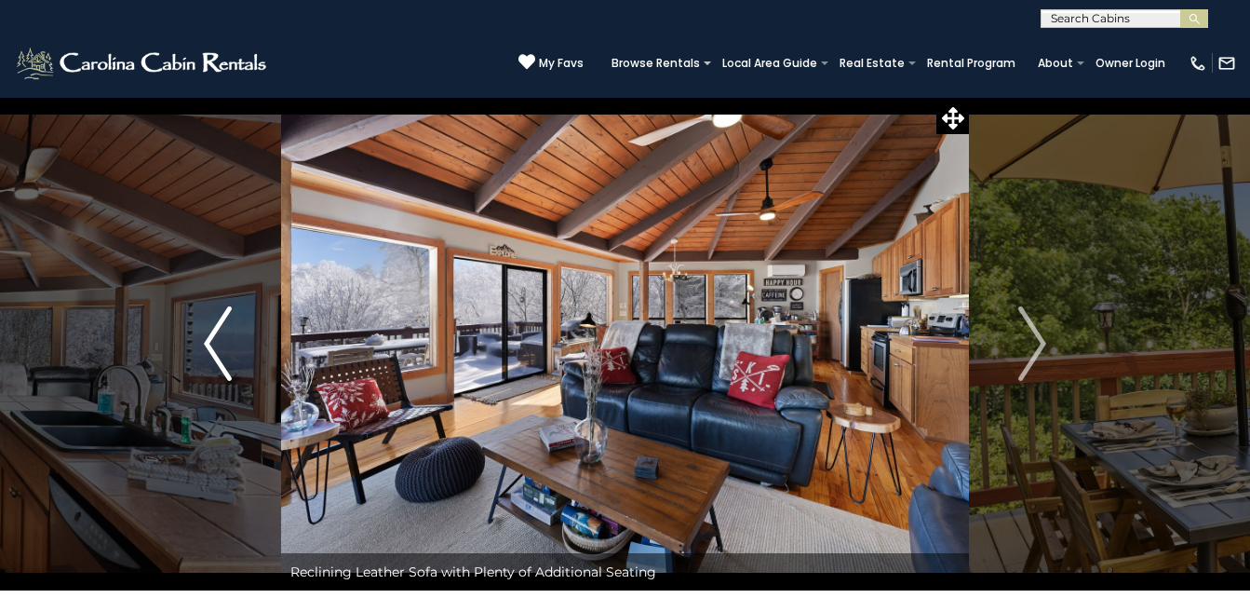
click at [219, 337] on img "Previous" at bounding box center [218, 343] width 28 height 74
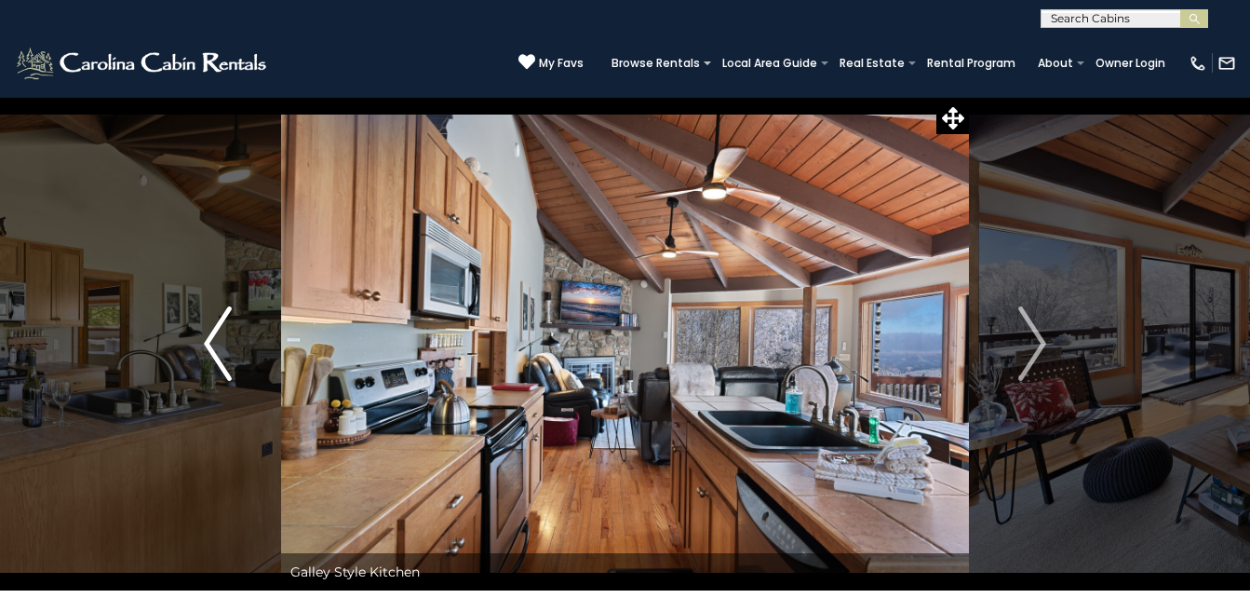
click at [219, 337] on img "Previous" at bounding box center [218, 343] width 28 height 74
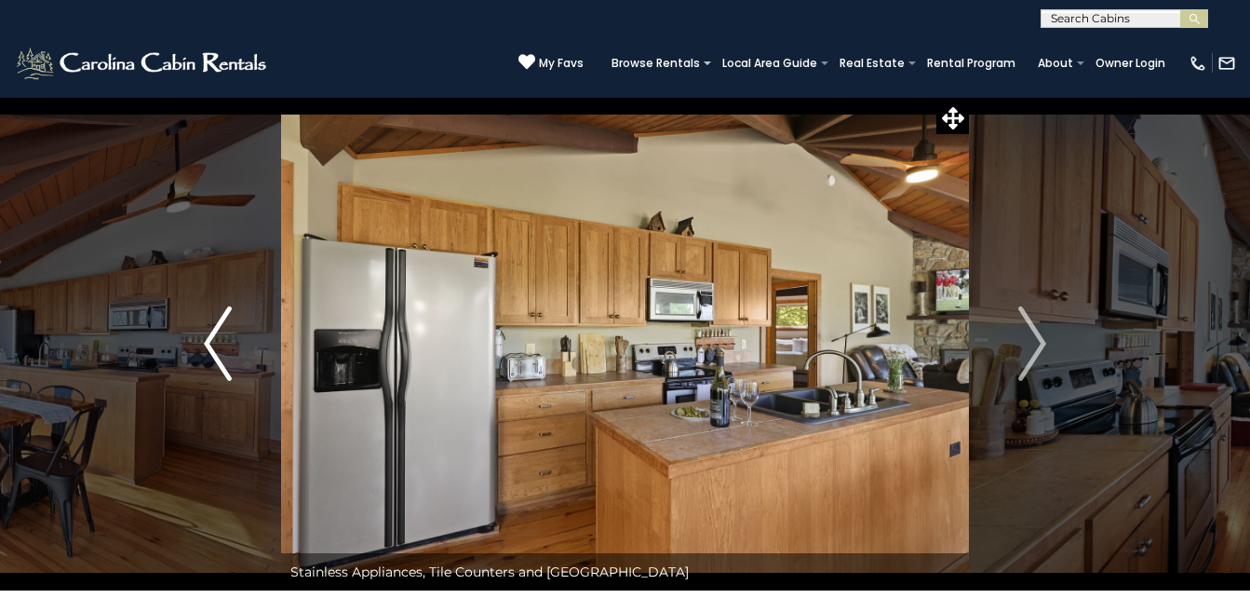
click at [219, 337] on img "Previous" at bounding box center [218, 343] width 28 height 74
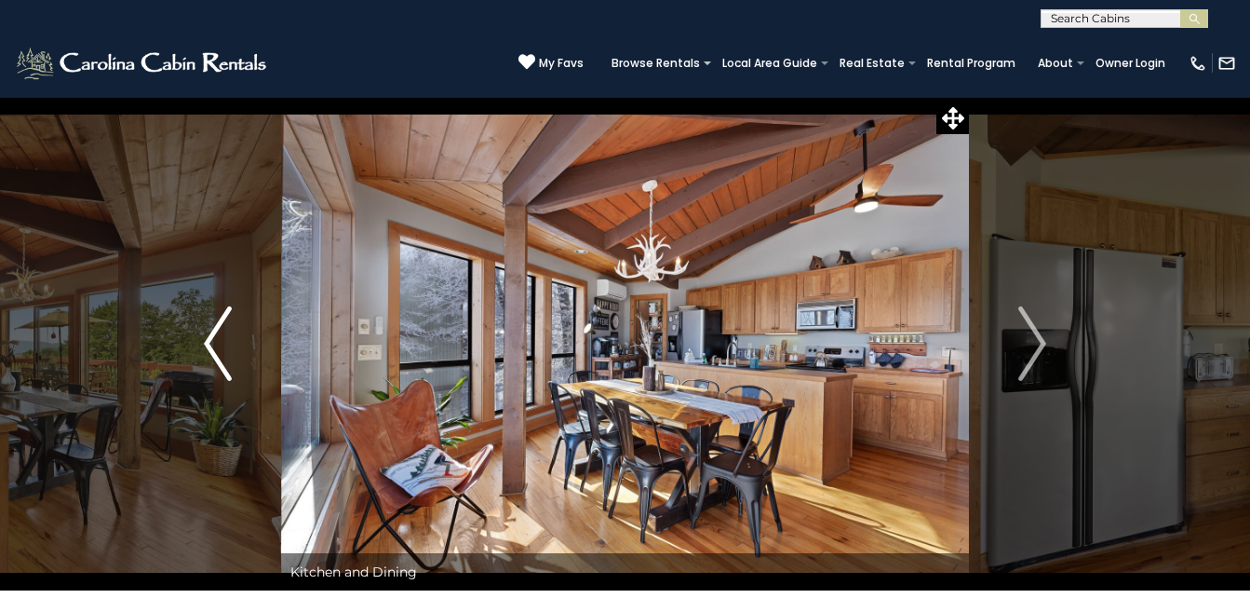
click at [219, 337] on img "Previous" at bounding box center [218, 343] width 28 height 74
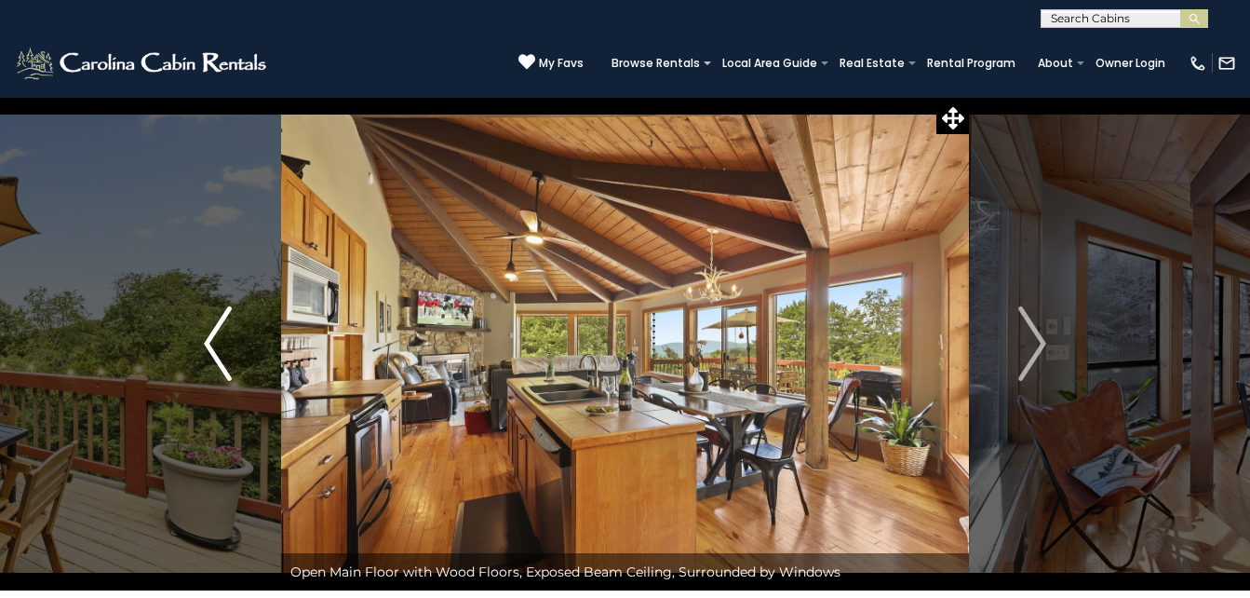
click at [219, 337] on img "Previous" at bounding box center [218, 343] width 28 height 74
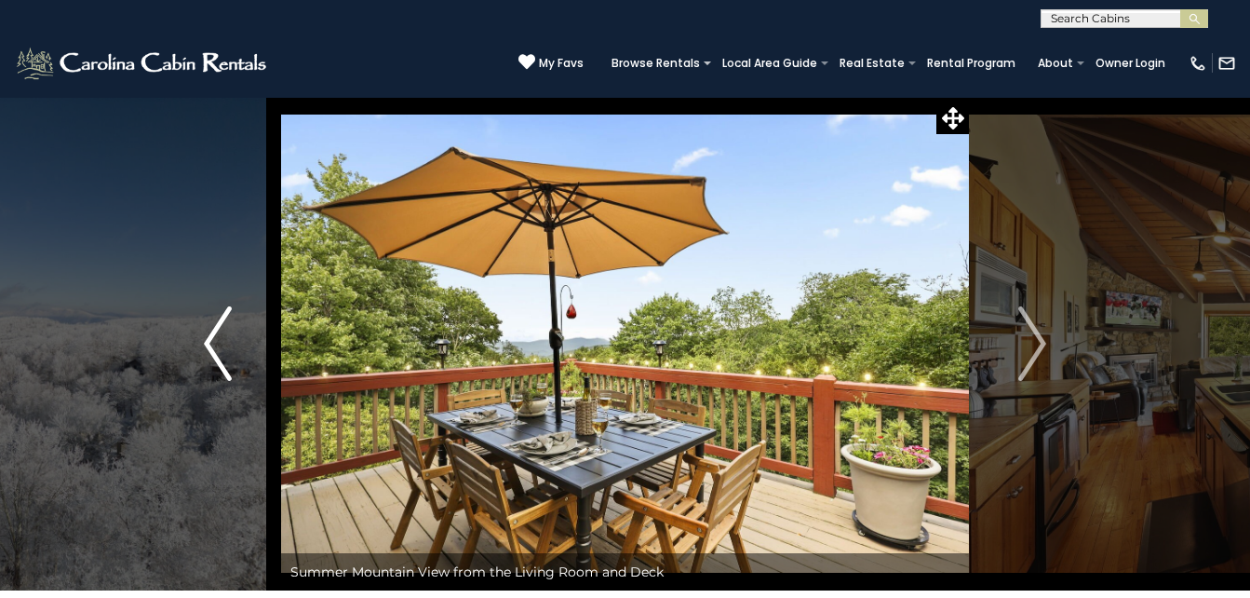
click at [219, 337] on img "Previous" at bounding box center [218, 343] width 28 height 74
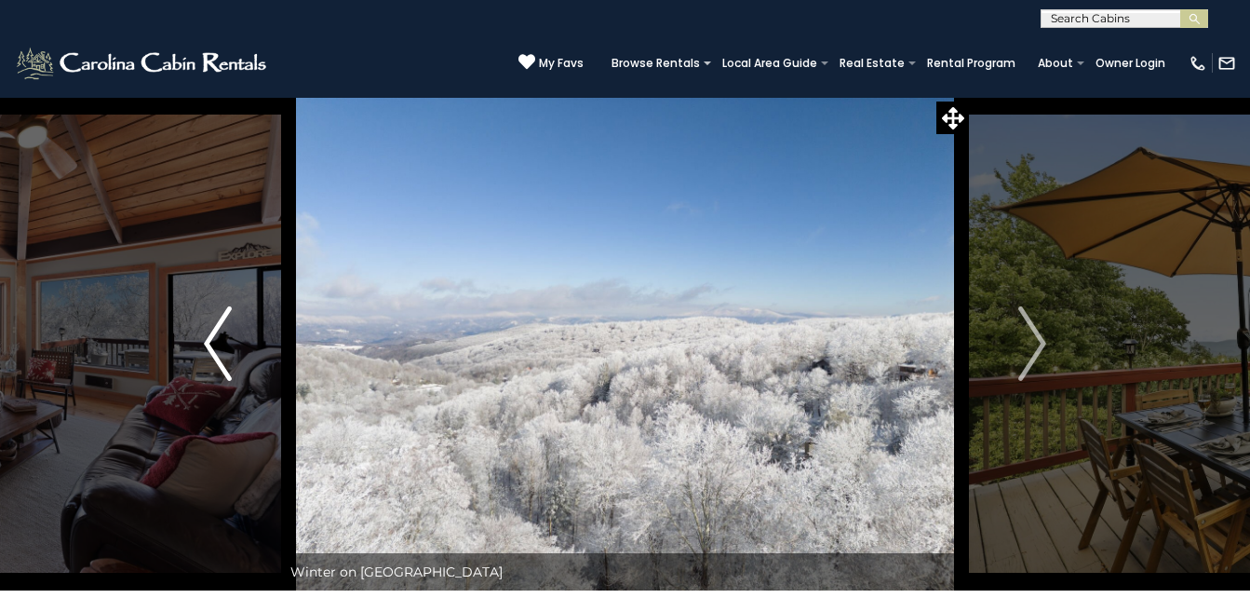
click at [219, 337] on img "Previous" at bounding box center [218, 343] width 28 height 74
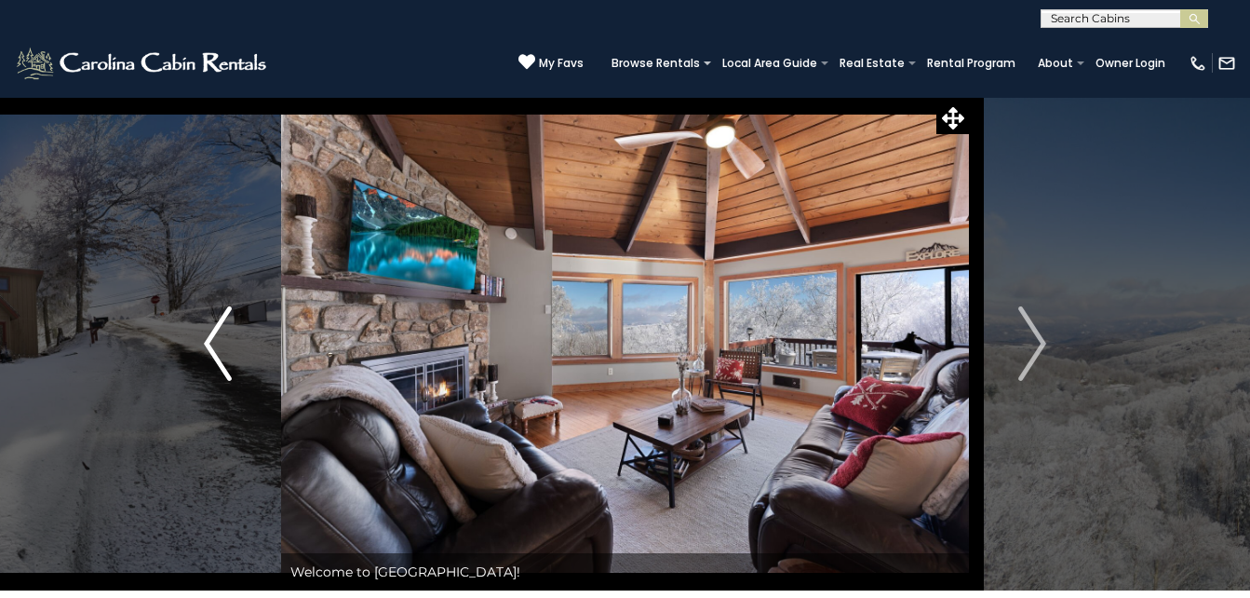
click at [219, 337] on img "Previous" at bounding box center [218, 343] width 28 height 74
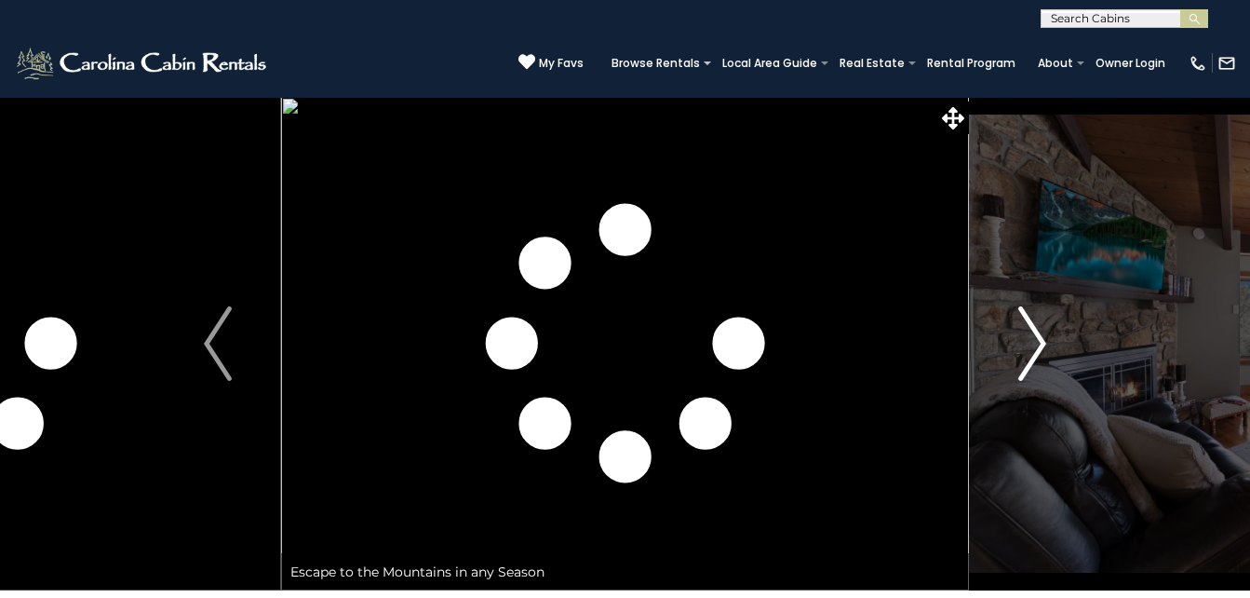
click at [1002, 154] on button "Next" at bounding box center [1032, 343] width 127 height 493
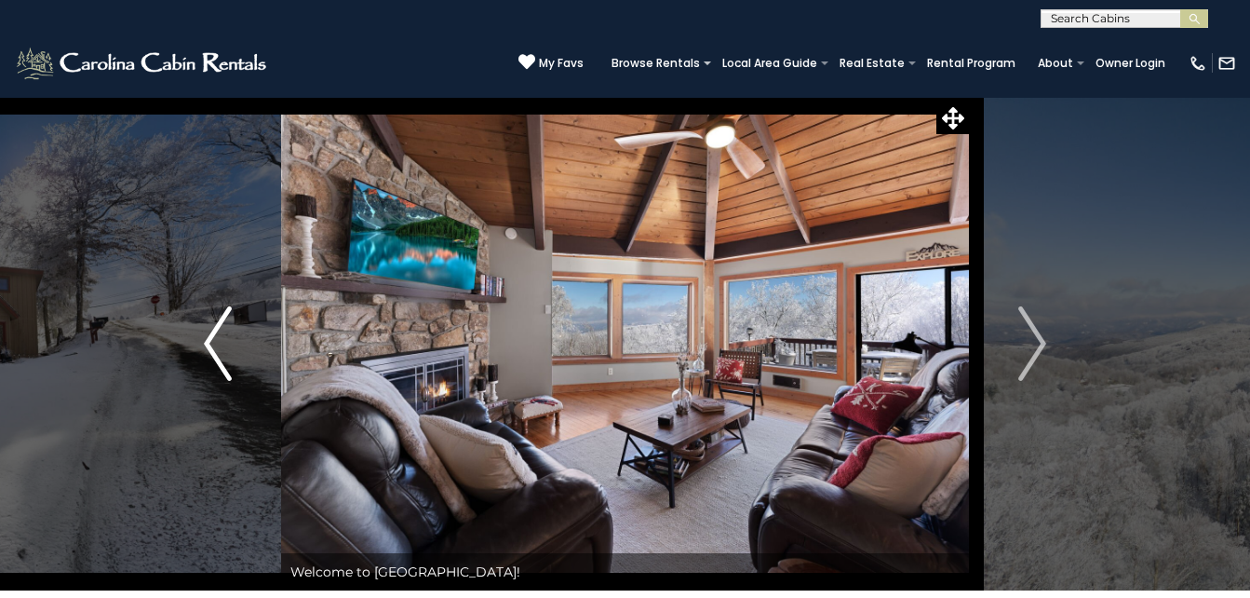
click at [219, 315] on img "Previous" at bounding box center [218, 343] width 28 height 74
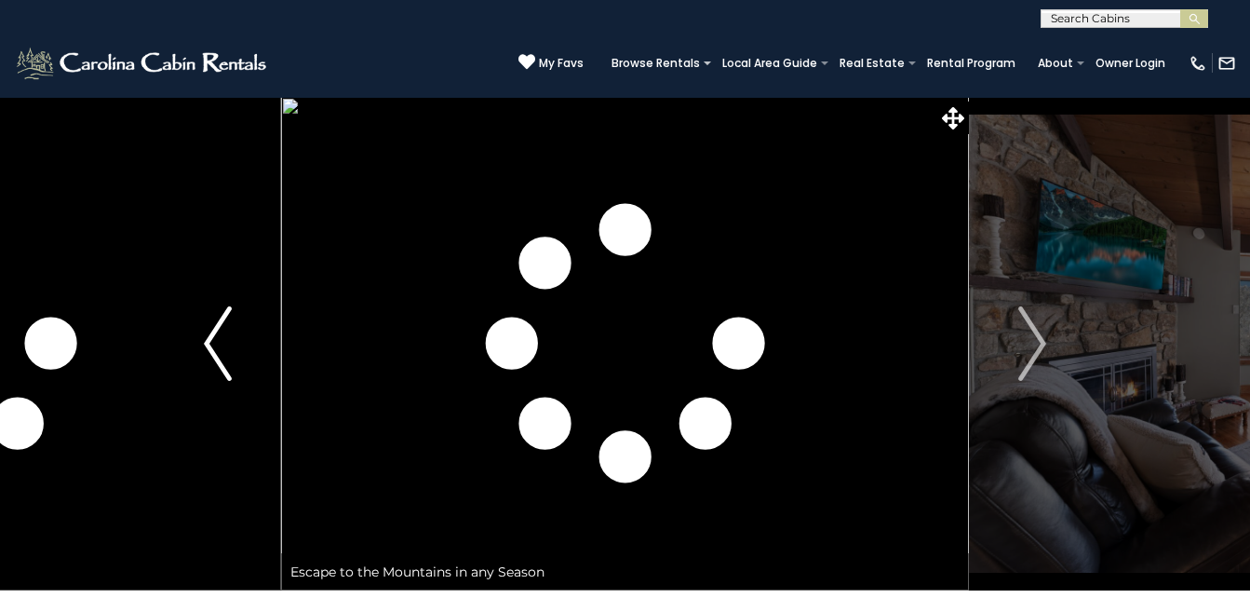
click at [219, 316] on img "Previous" at bounding box center [218, 343] width 28 height 74
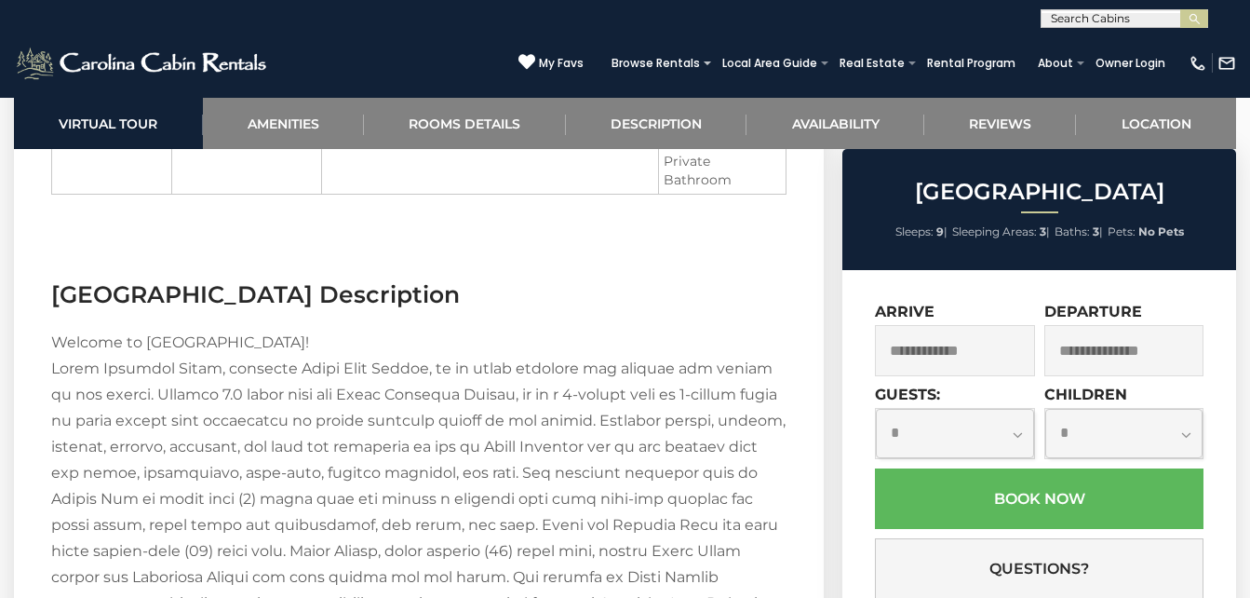
scroll to position [2423, 0]
click at [998, 356] on input "text" at bounding box center [954, 350] width 159 height 51
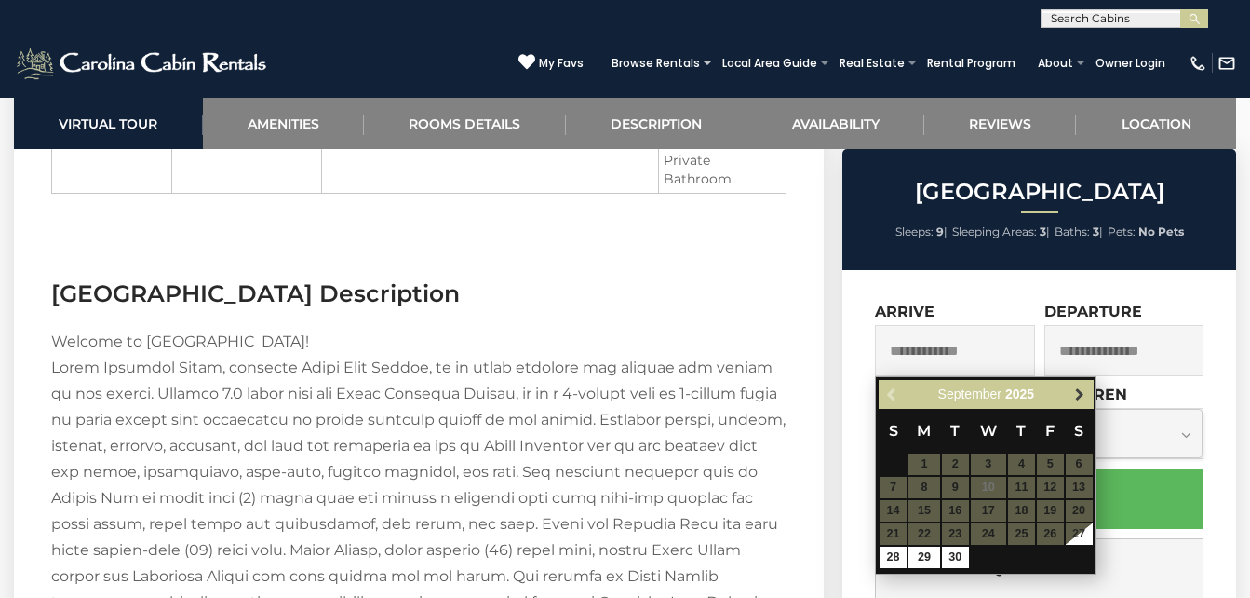
click at [1073, 391] on span "Next" at bounding box center [1079, 394] width 15 height 15
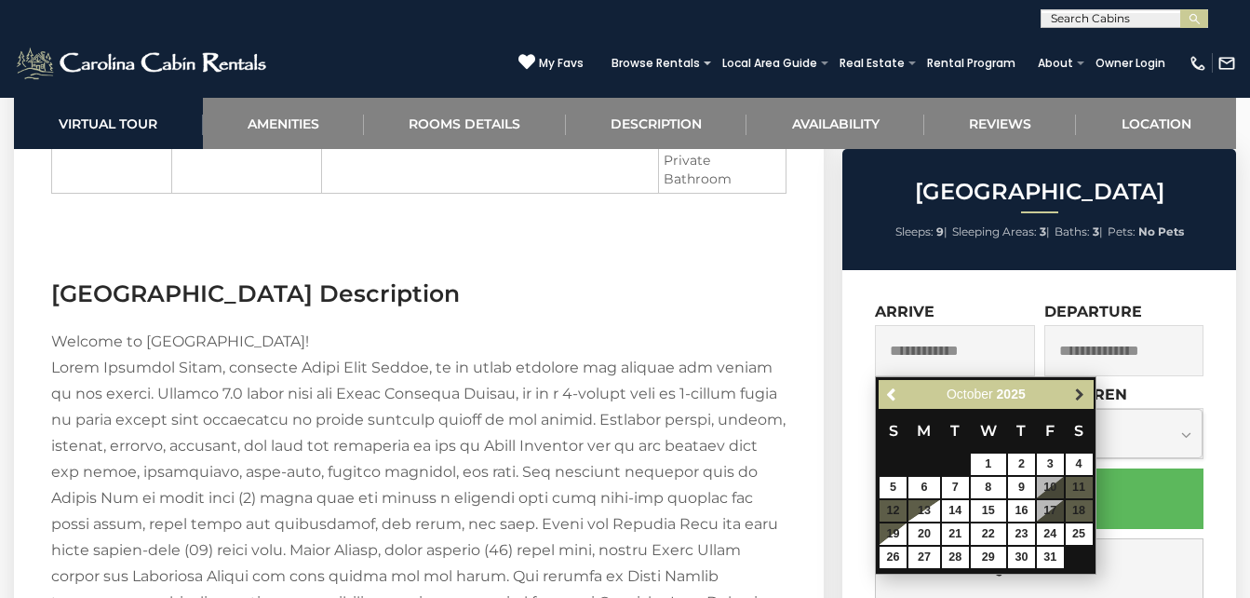
click at [1073, 390] on span "Next" at bounding box center [1079, 394] width 15 height 15
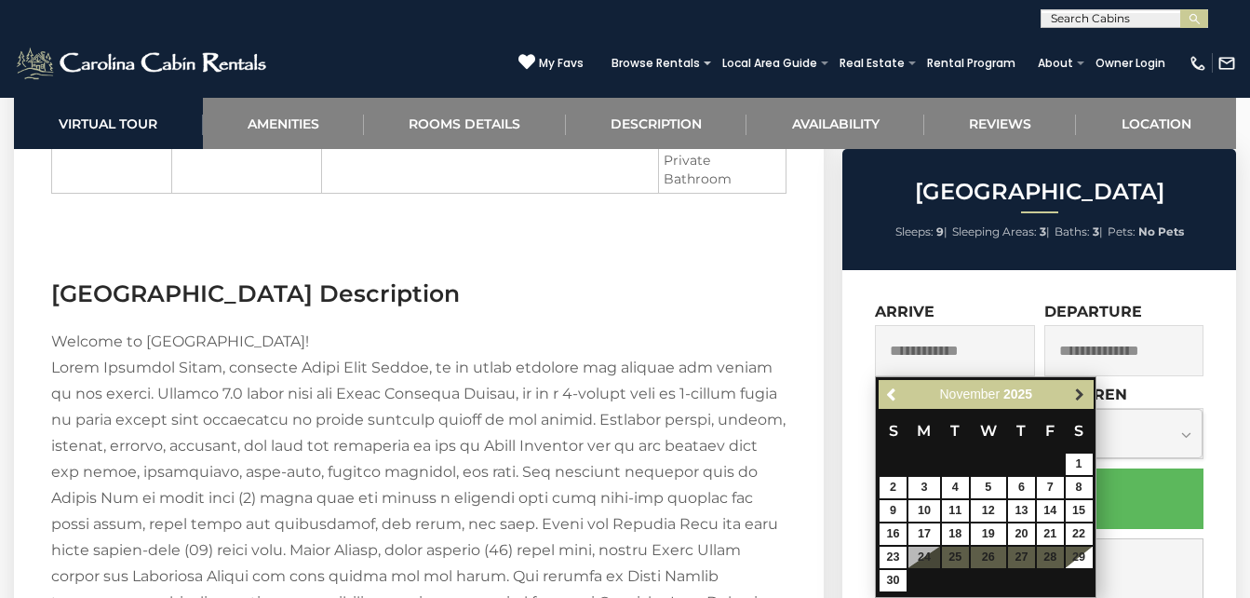
click at [1073, 390] on span "Next" at bounding box center [1079, 394] width 15 height 15
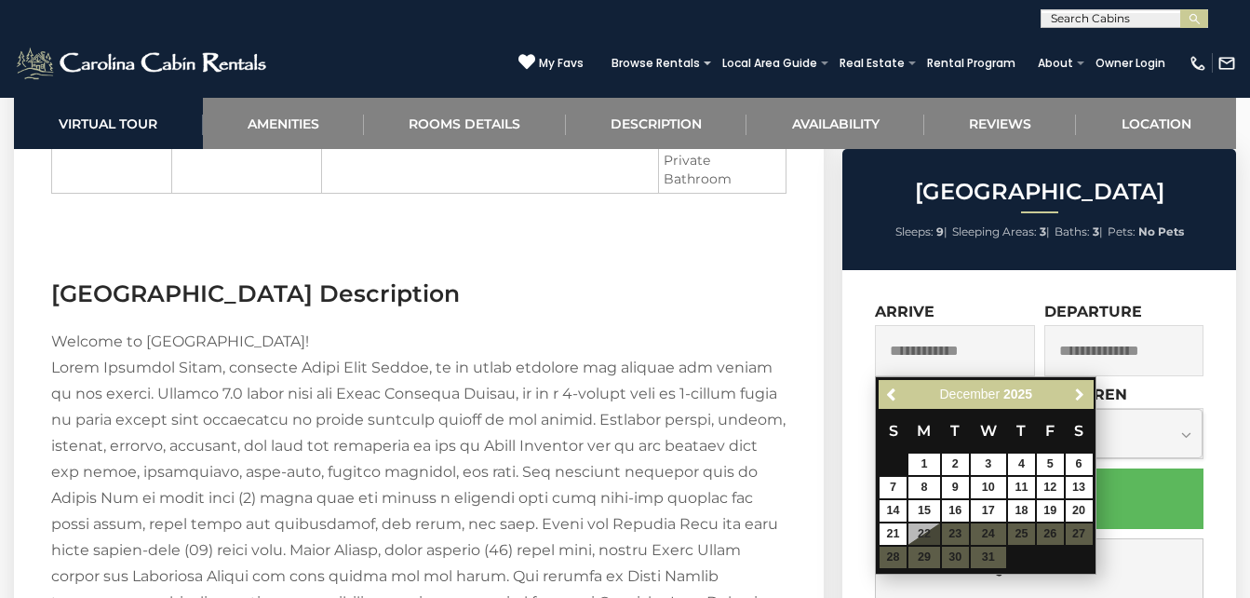
click at [1073, 390] on span "Next" at bounding box center [1079, 394] width 15 height 15
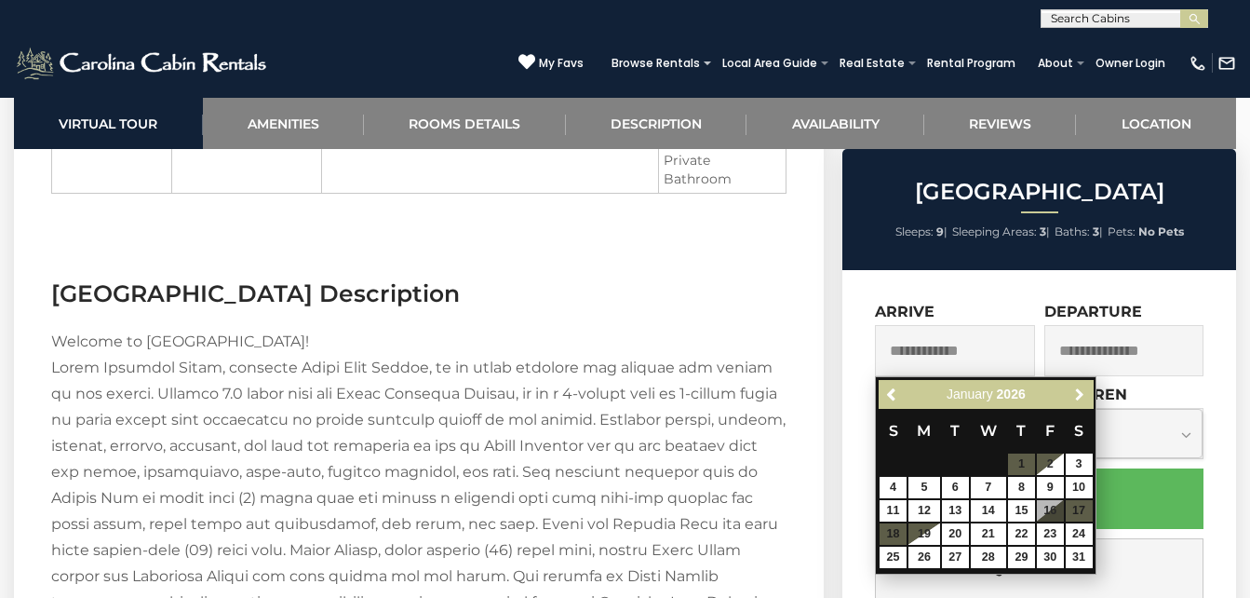
click at [1073, 390] on span "Next" at bounding box center [1079, 394] width 15 height 15
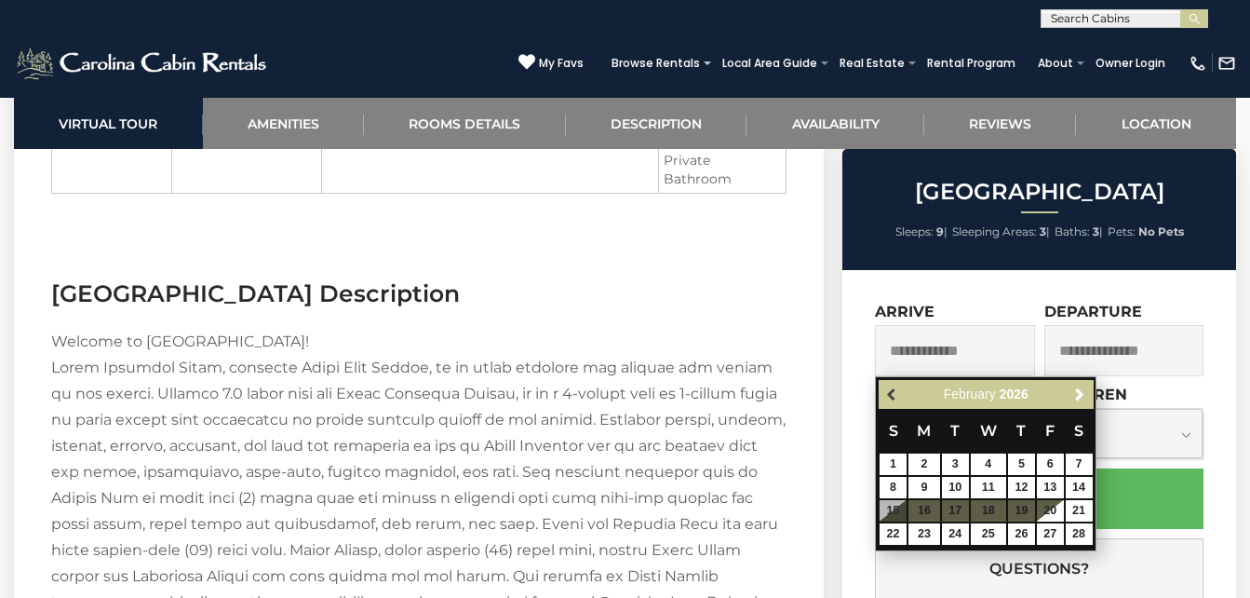
click at [883, 386] on link "Previous" at bounding box center [892, 394] width 23 height 23
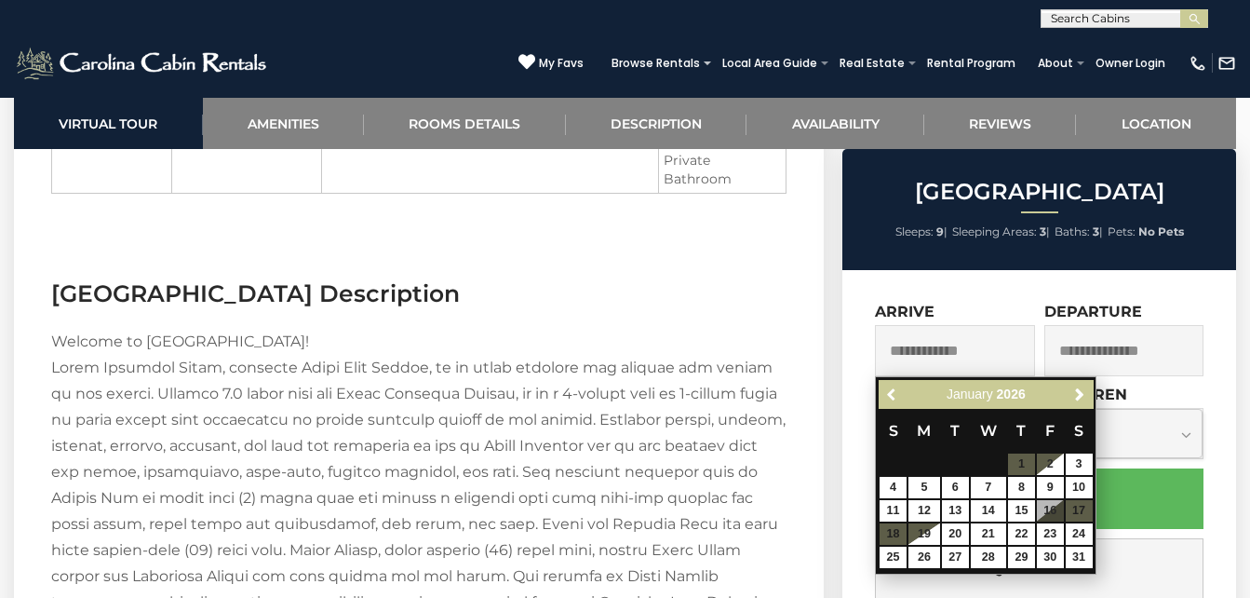
click at [883, 386] on link "Previous" at bounding box center [892, 394] width 23 height 23
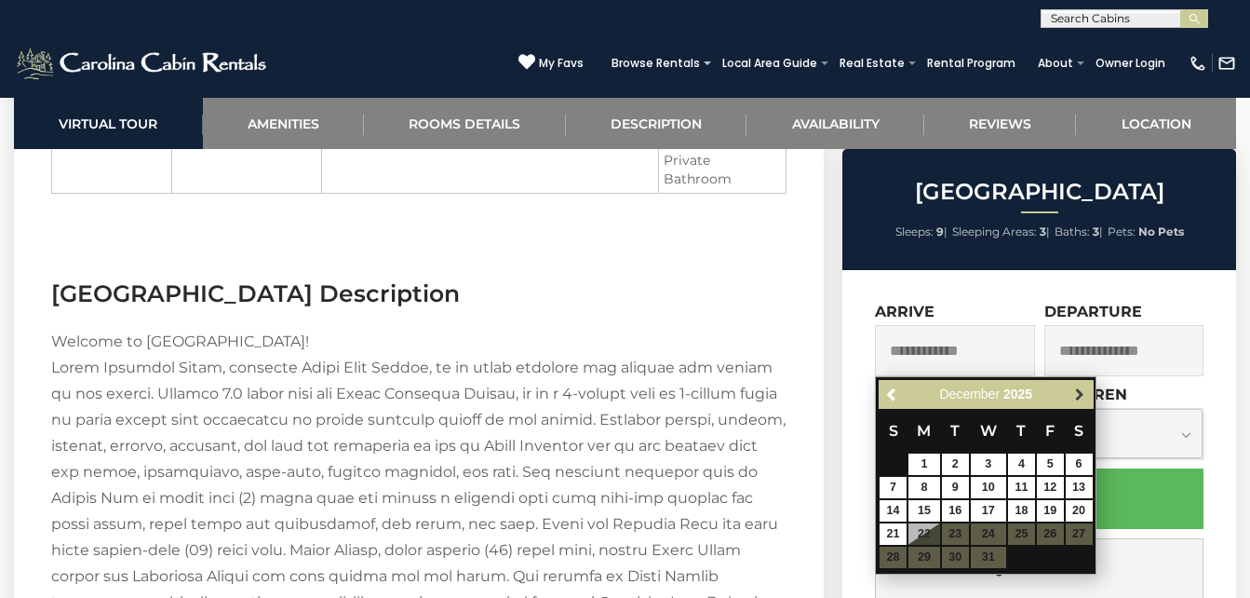
click at [1082, 387] on span "Next" at bounding box center [1079, 394] width 15 height 15
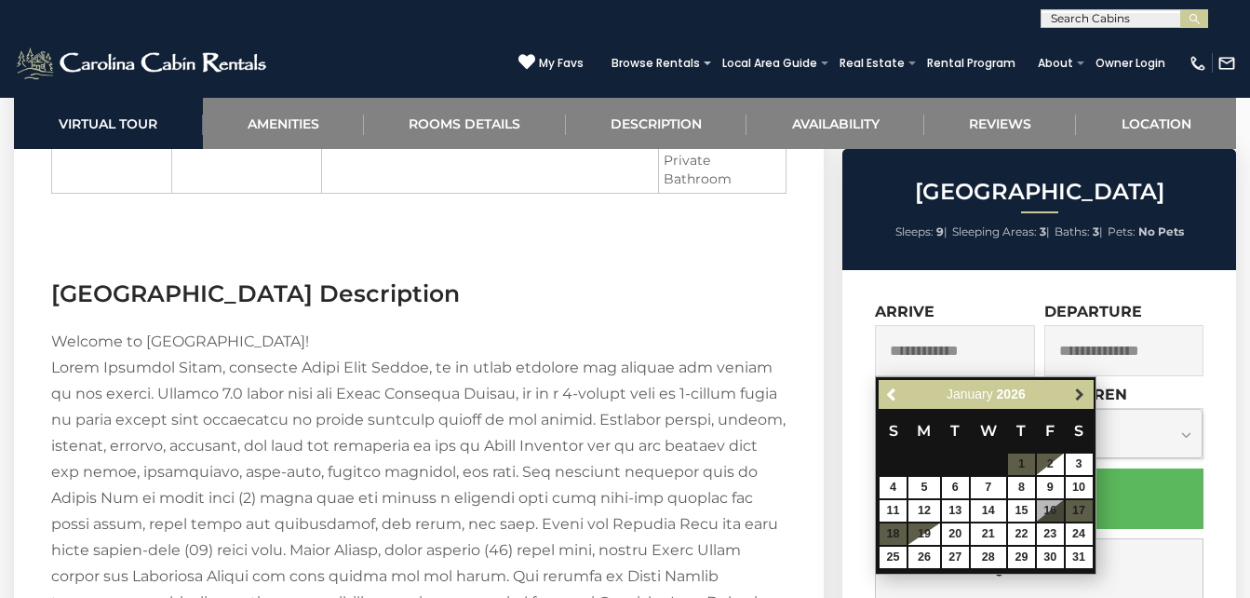
click at [1082, 390] on span "Next" at bounding box center [1079, 394] width 15 height 15
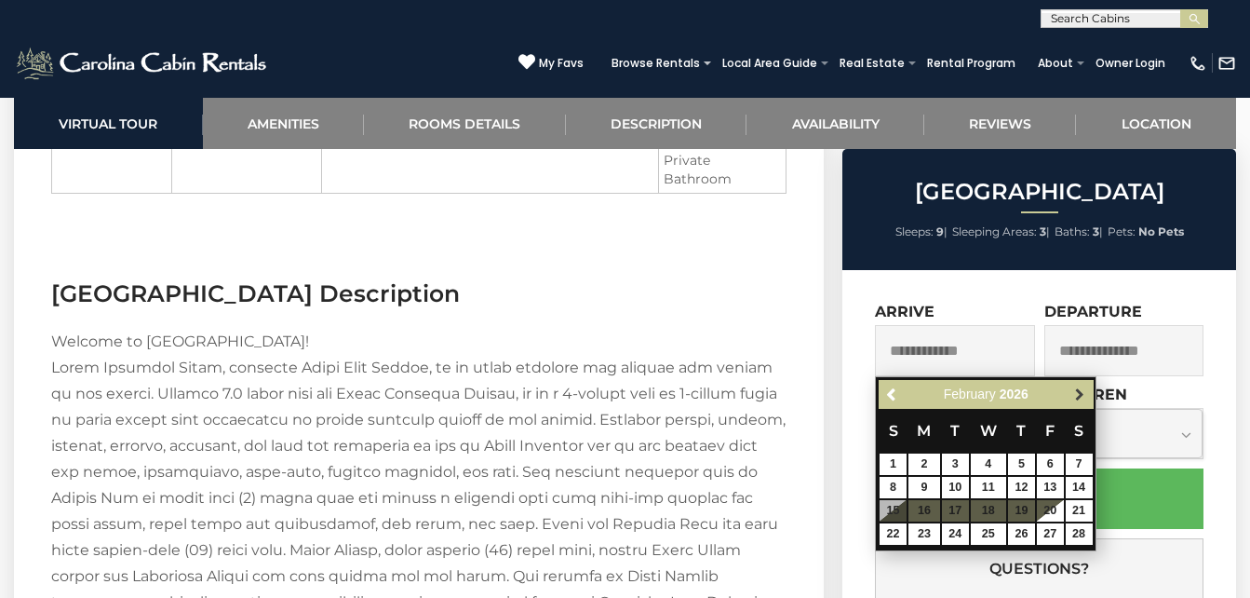
click at [1082, 390] on span "Next" at bounding box center [1079, 394] width 15 height 15
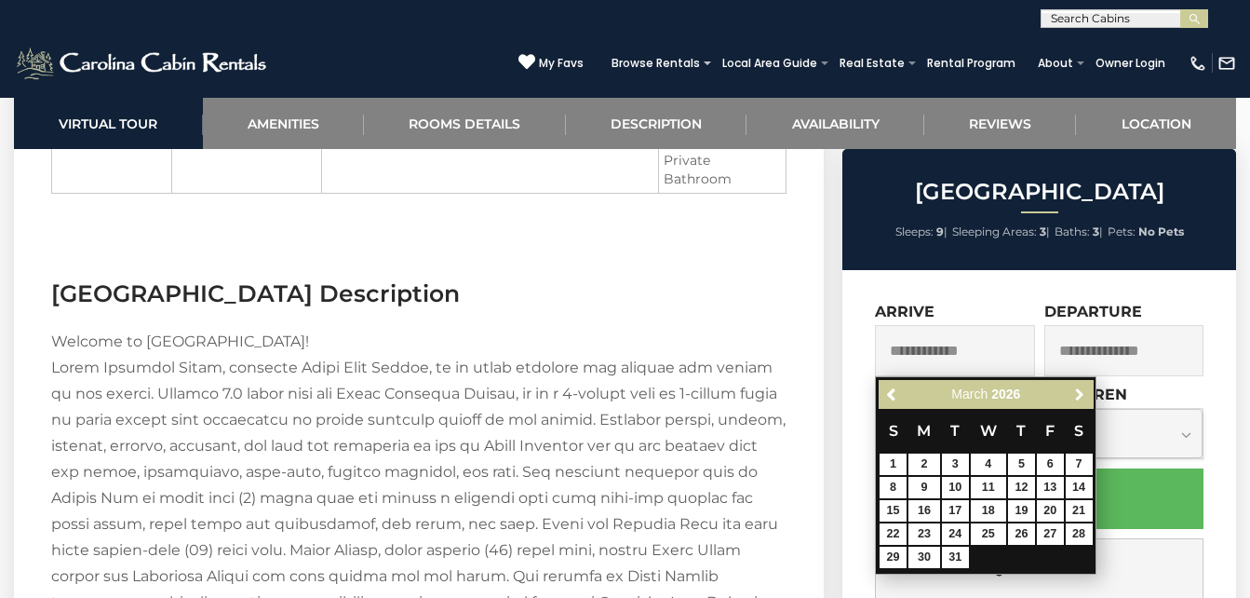
click at [1082, 390] on span "Next" at bounding box center [1079, 394] width 15 height 15
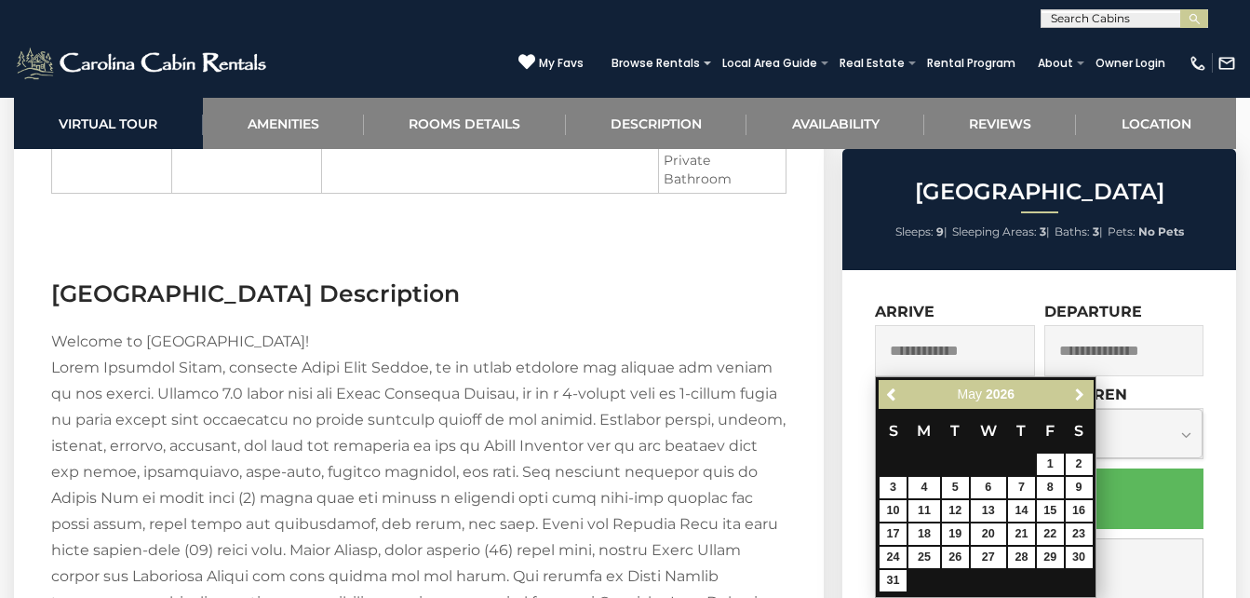
click at [1082, 390] on span "Next" at bounding box center [1079, 394] width 15 height 15
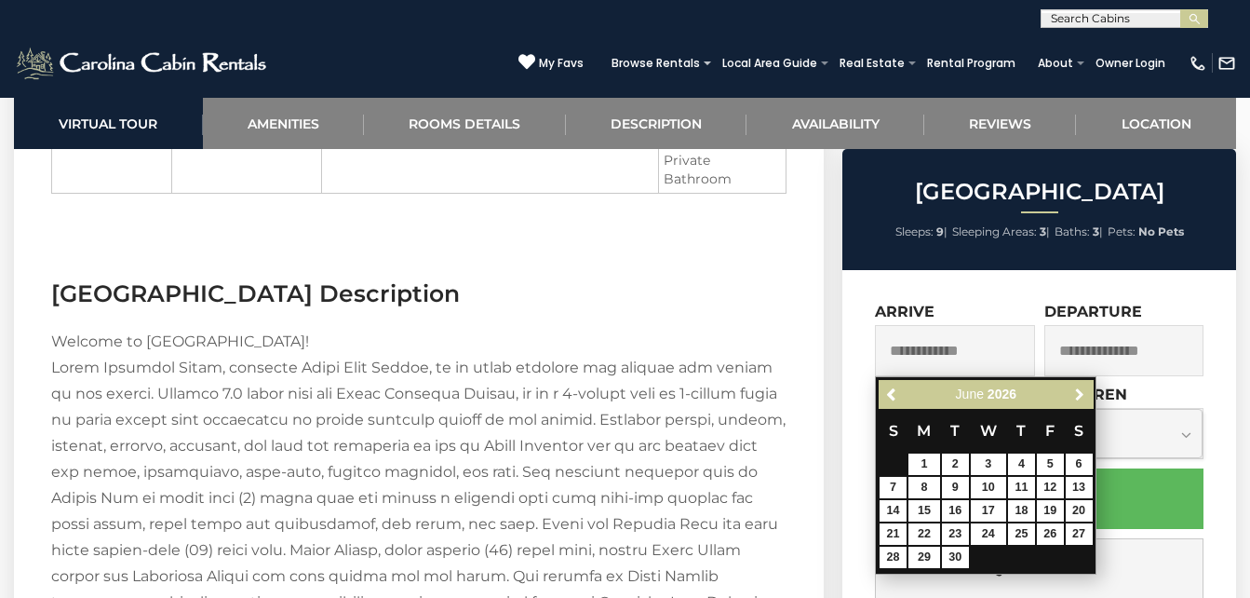
click at [1082, 390] on span "Next" at bounding box center [1079, 394] width 15 height 15
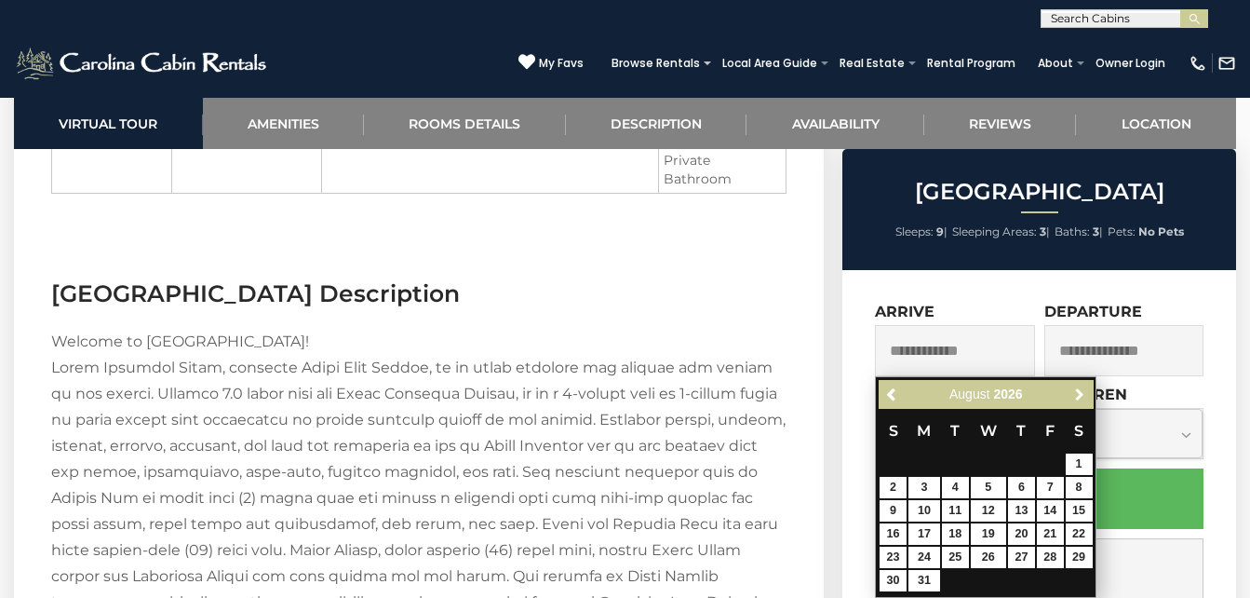
click at [1082, 390] on span "Next" at bounding box center [1079, 394] width 15 height 15
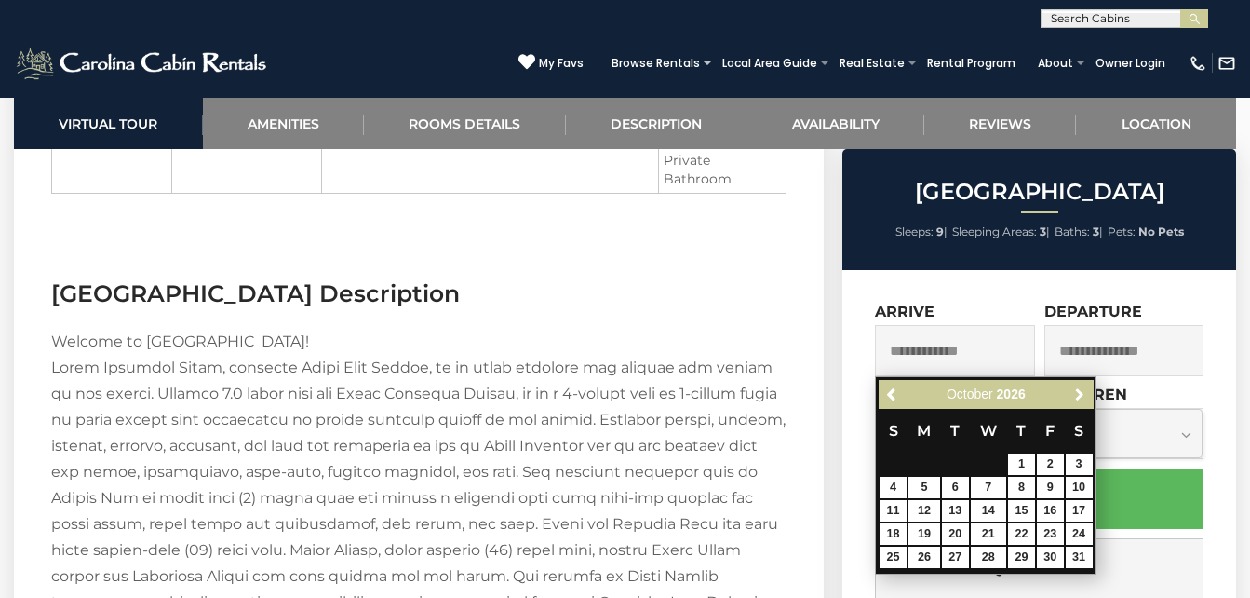
click at [1082, 390] on span "Next" at bounding box center [1079, 394] width 15 height 15
click at [884, 398] on link "Previous" at bounding box center [892, 394] width 23 height 23
click at [1028, 531] on link "24" at bounding box center [1021, 533] width 27 height 21
type input "**********"
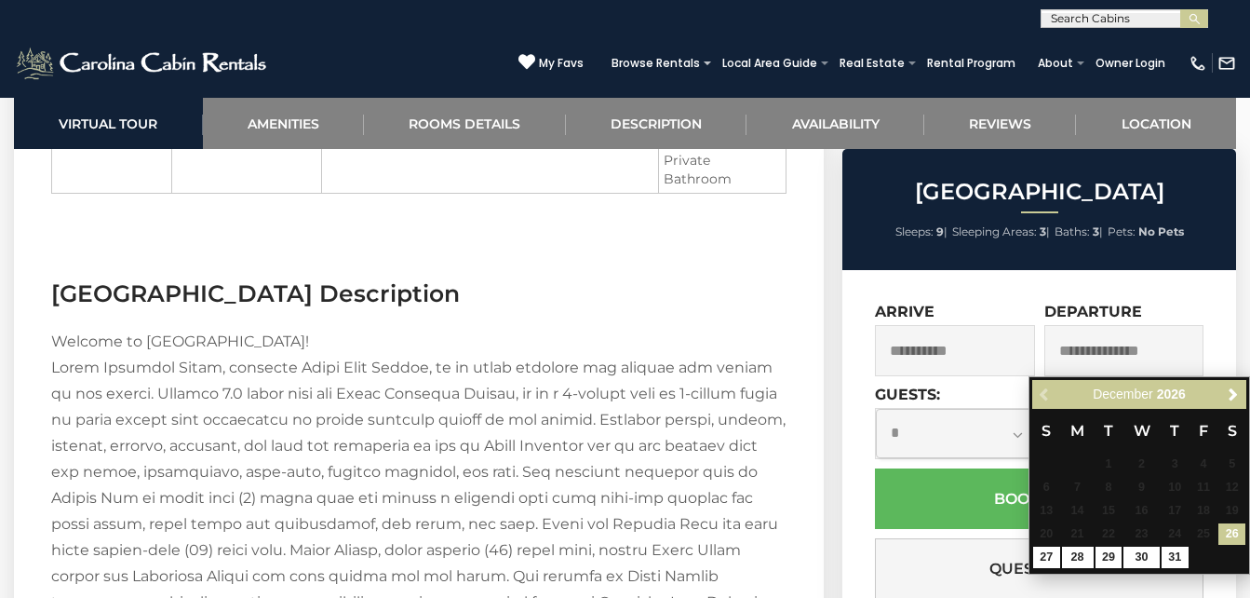
click at [1070, 359] on input "text" at bounding box center [1123, 350] width 159 height 51
click at [1055, 561] on link "27" at bounding box center [1046, 556] width 27 height 21
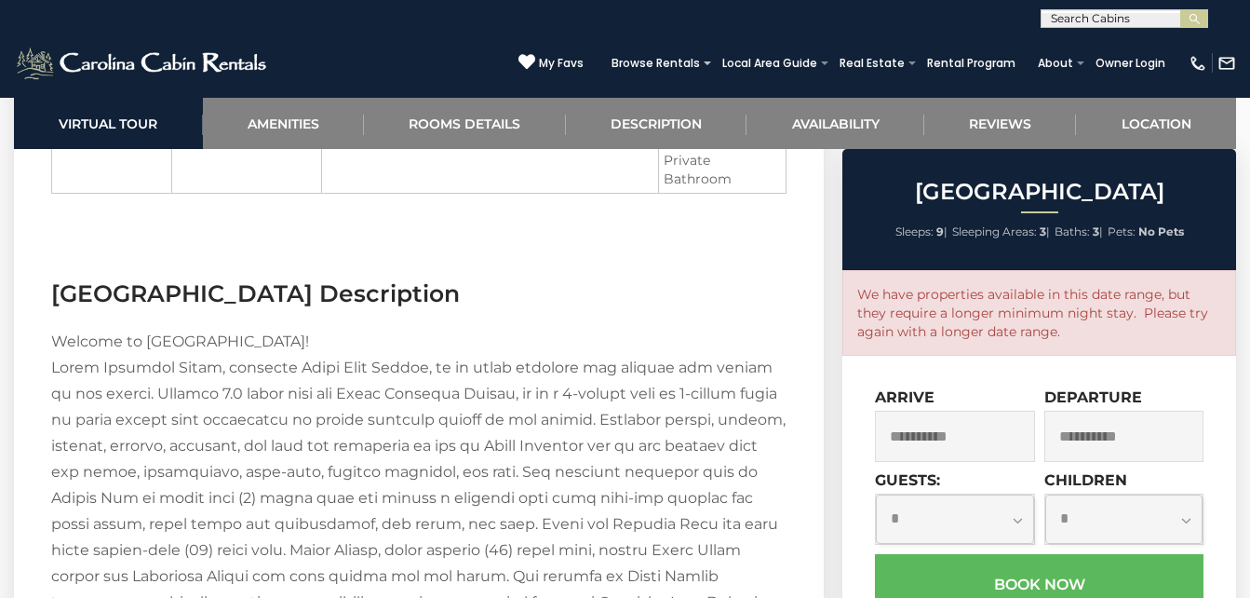
click at [1124, 436] on input "**********" at bounding box center [1123, 435] width 159 height 51
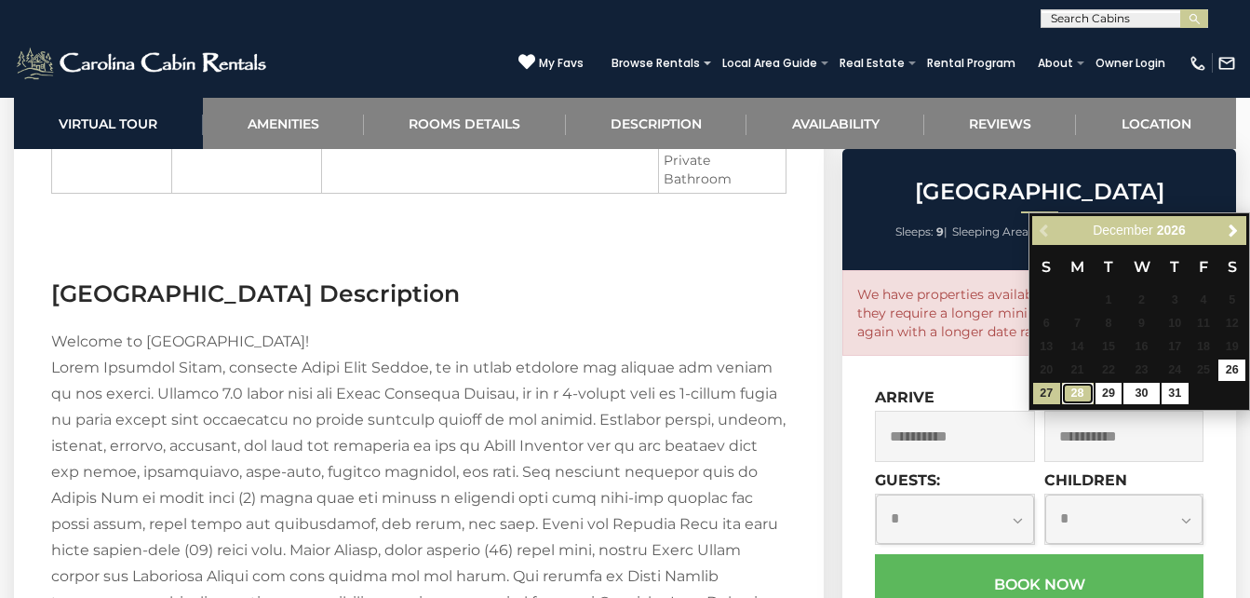
click at [1087, 393] on link "28" at bounding box center [1078, 393] width 32 height 21
type input "**********"
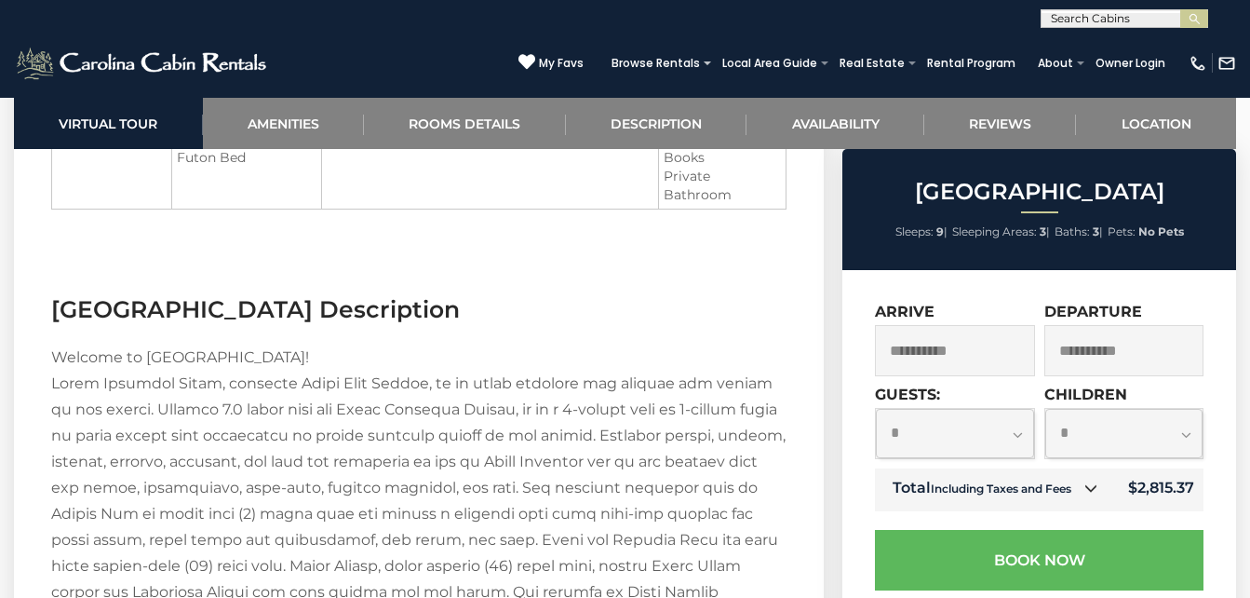
scroll to position [2406, 0]
click at [1018, 436] on select "**********" at bounding box center [954, 433] width 157 height 49
select select "*"
click at [876, 409] on select "**********" at bounding box center [954, 433] width 157 height 49
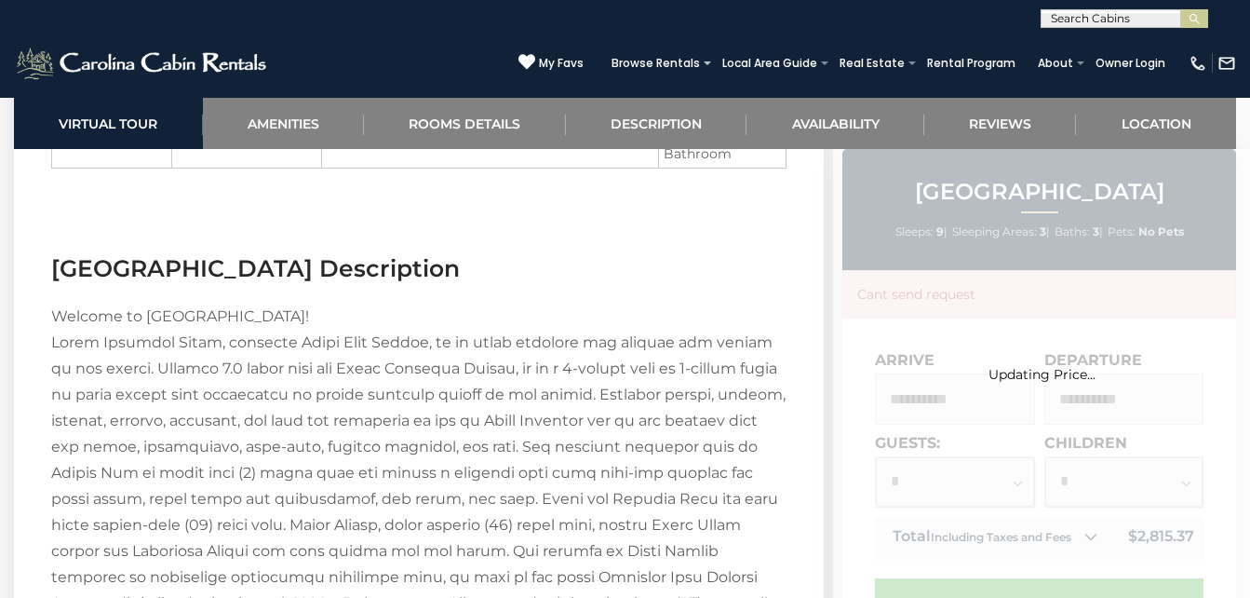
scroll to position [2454, 0]
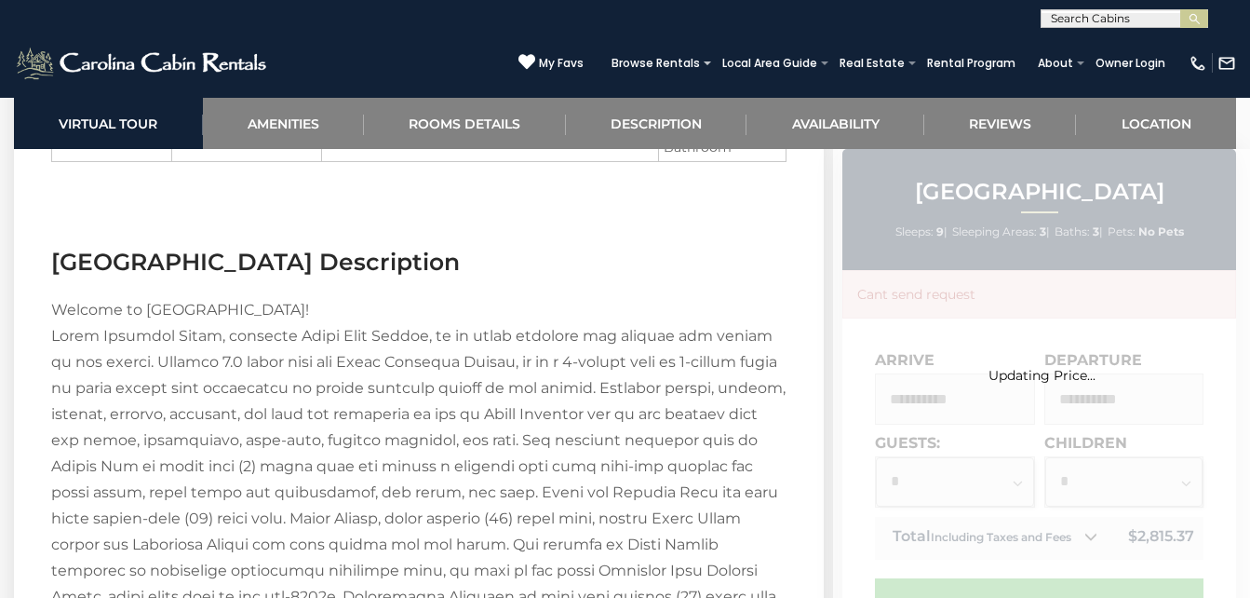
click at [1174, 495] on div "Updating Price..." at bounding box center [1041, 521] width 417 height 744
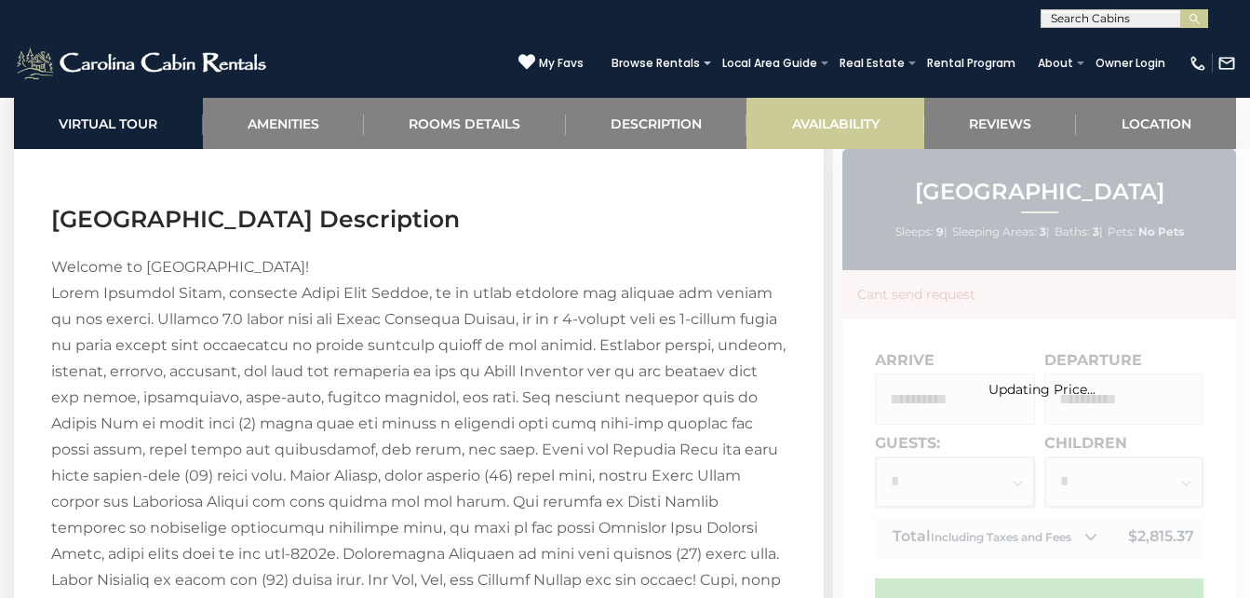
scroll to position [2468, 0]
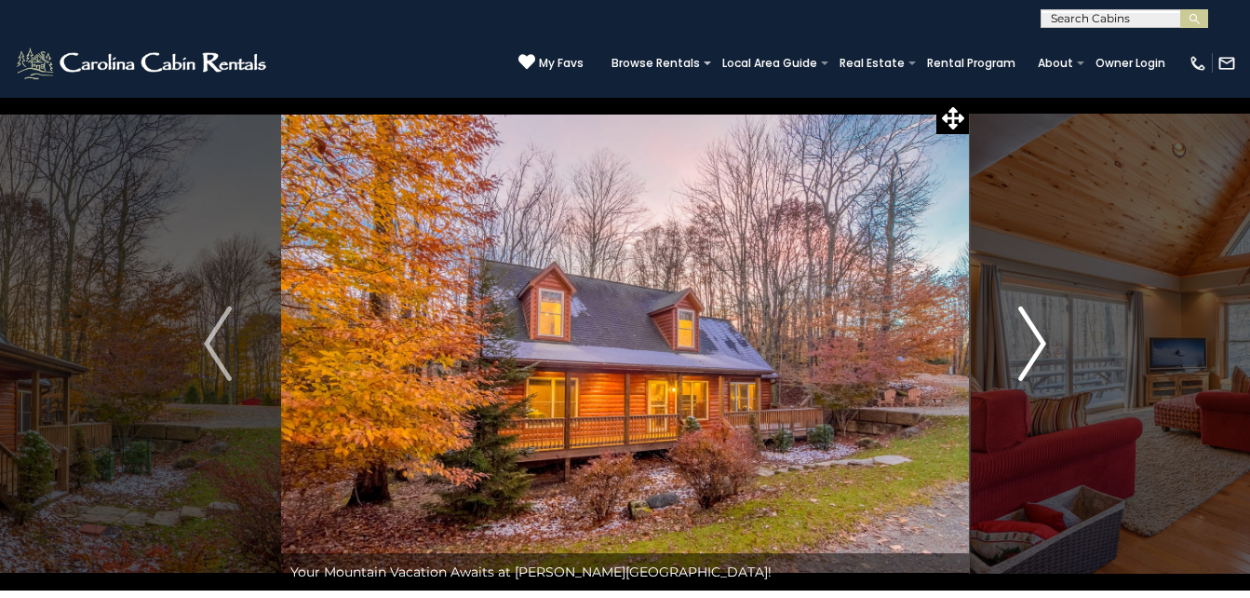
click at [1036, 339] on img "Next" at bounding box center [1032, 343] width 28 height 74
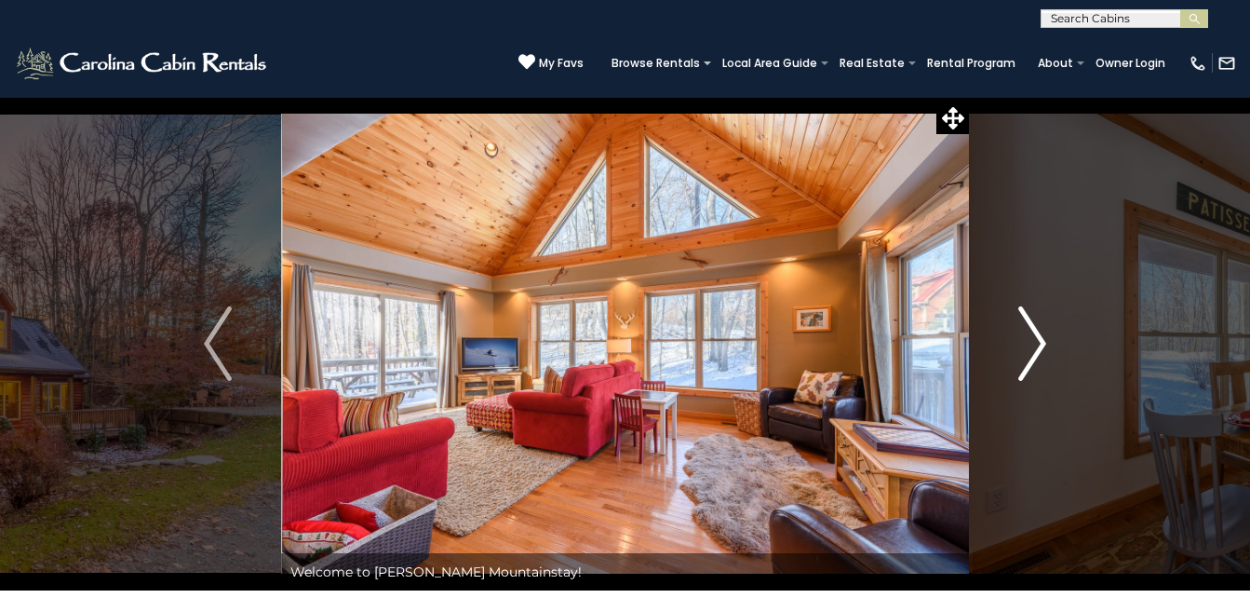
click at [1036, 339] on img "Next" at bounding box center [1032, 343] width 28 height 74
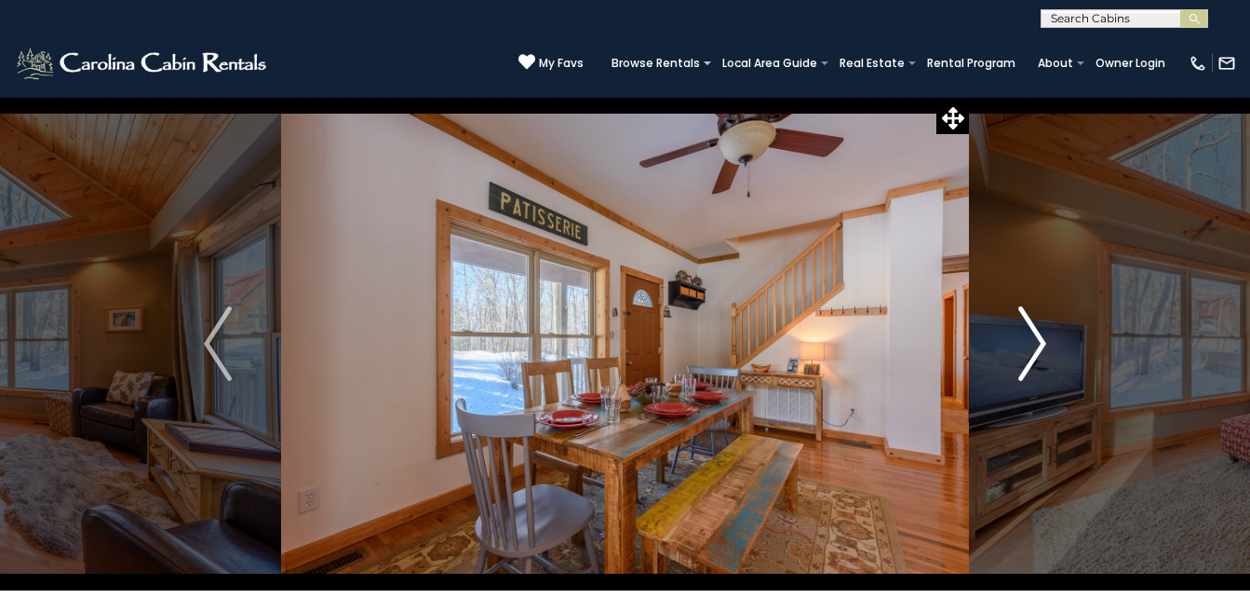
click at [1036, 339] on img "Next" at bounding box center [1032, 343] width 28 height 74
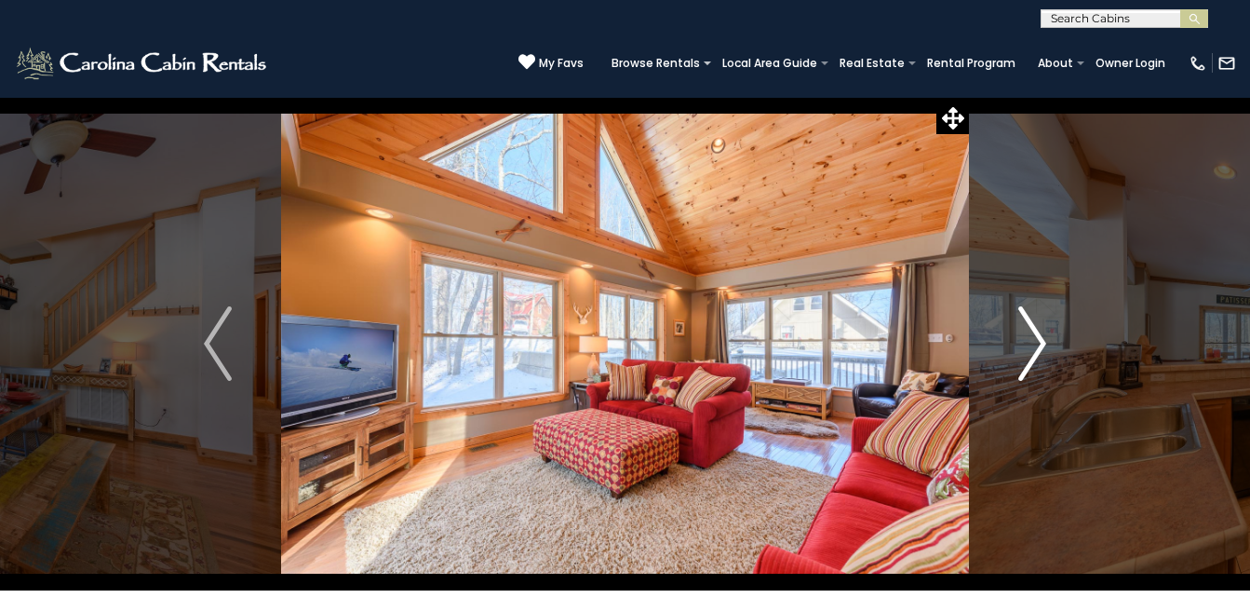
click at [1036, 339] on img "Next" at bounding box center [1032, 343] width 28 height 74
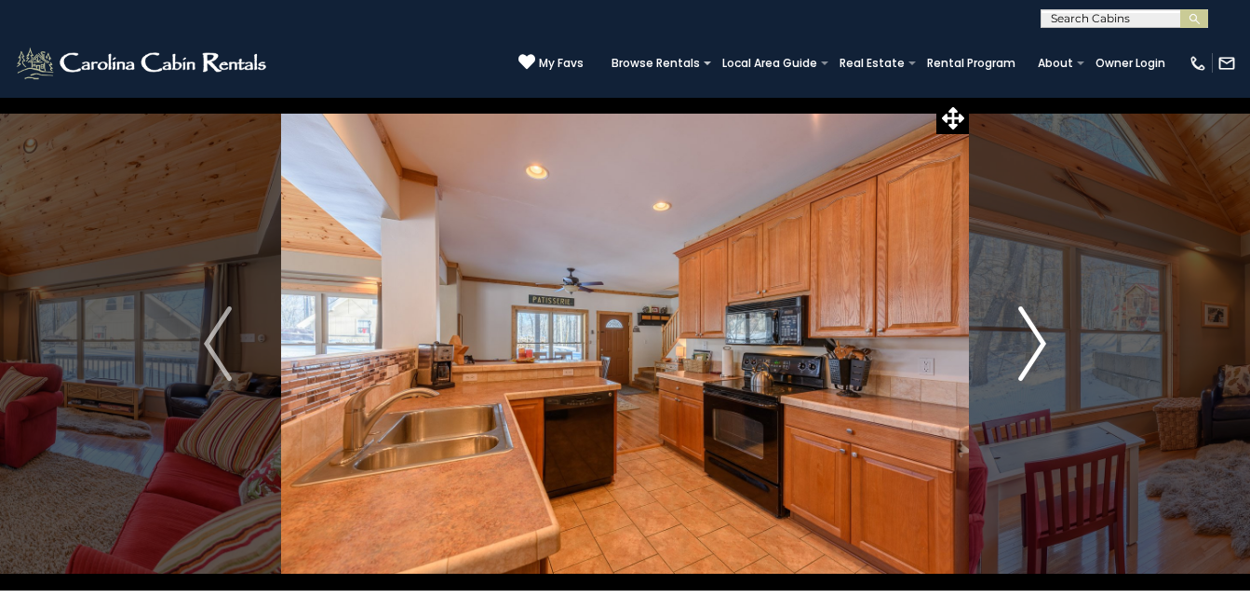
click at [1036, 339] on img "Next" at bounding box center [1032, 343] width 28 height 74
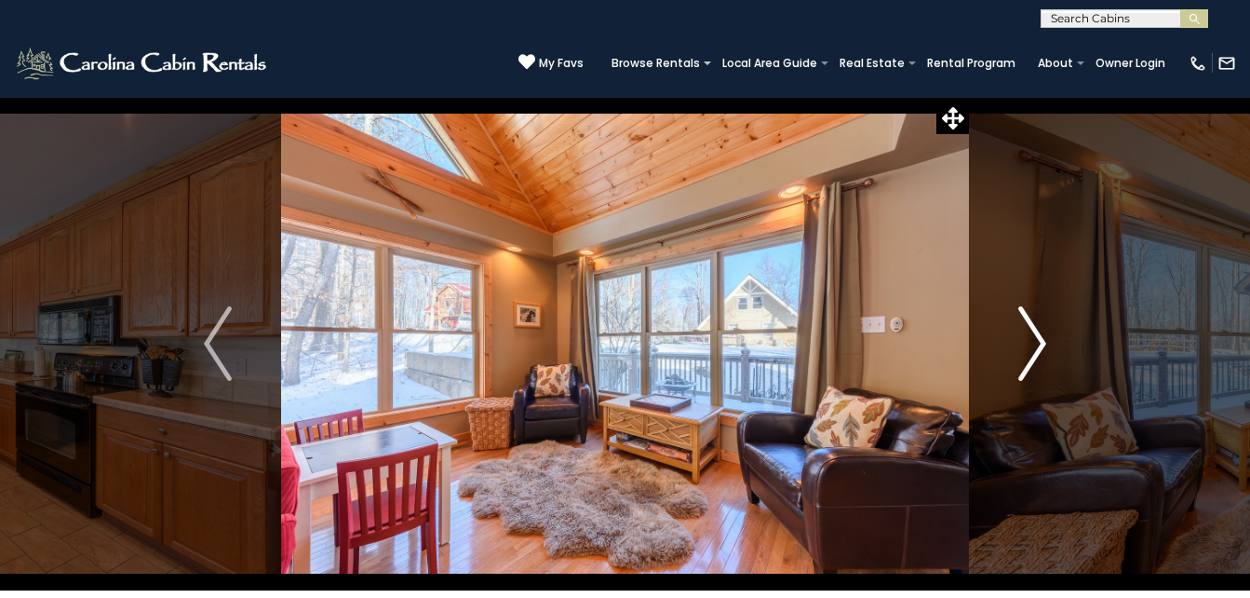
click at [1036, 339] on img "Next" at bounding box center [1032, 343] width 28 height 74
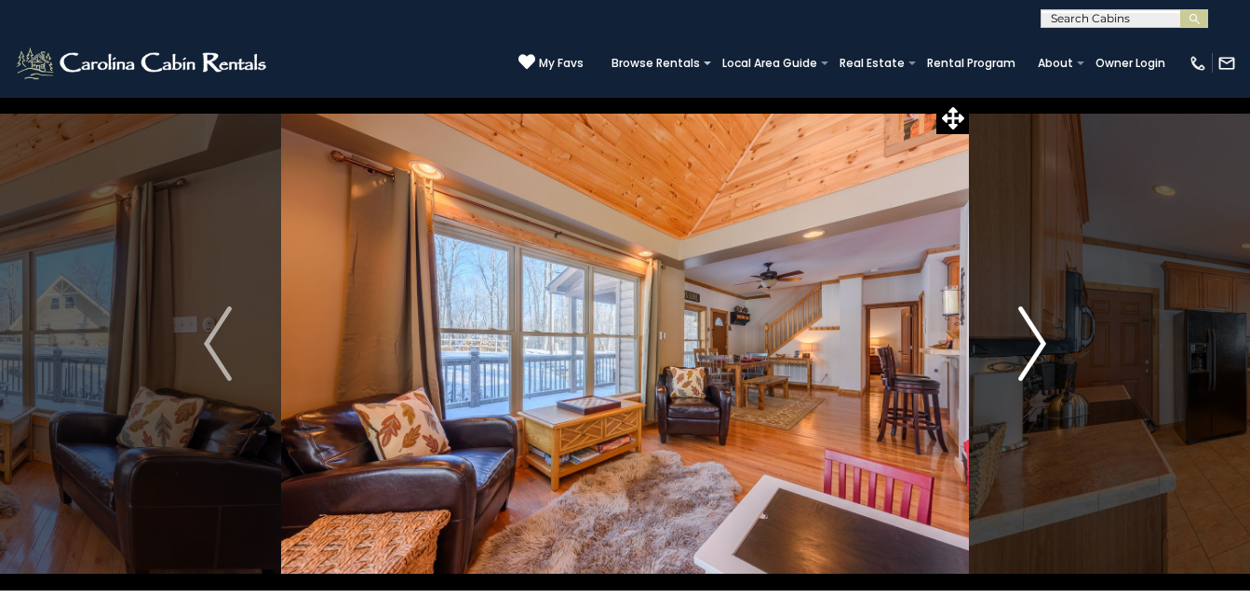
click at [1036, 339] on img "Next" at bounding box center [1032, 343] width 28 height 74
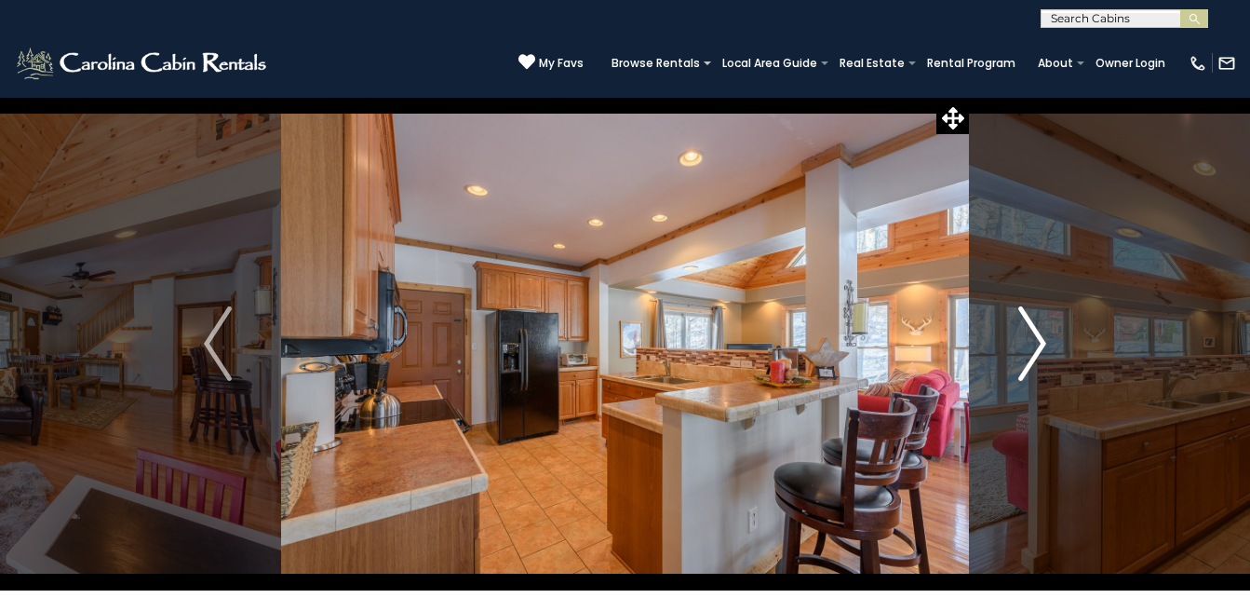
click at [1036, 339] on img "Next" at bounding box center [1032, 343] width 28 height 74
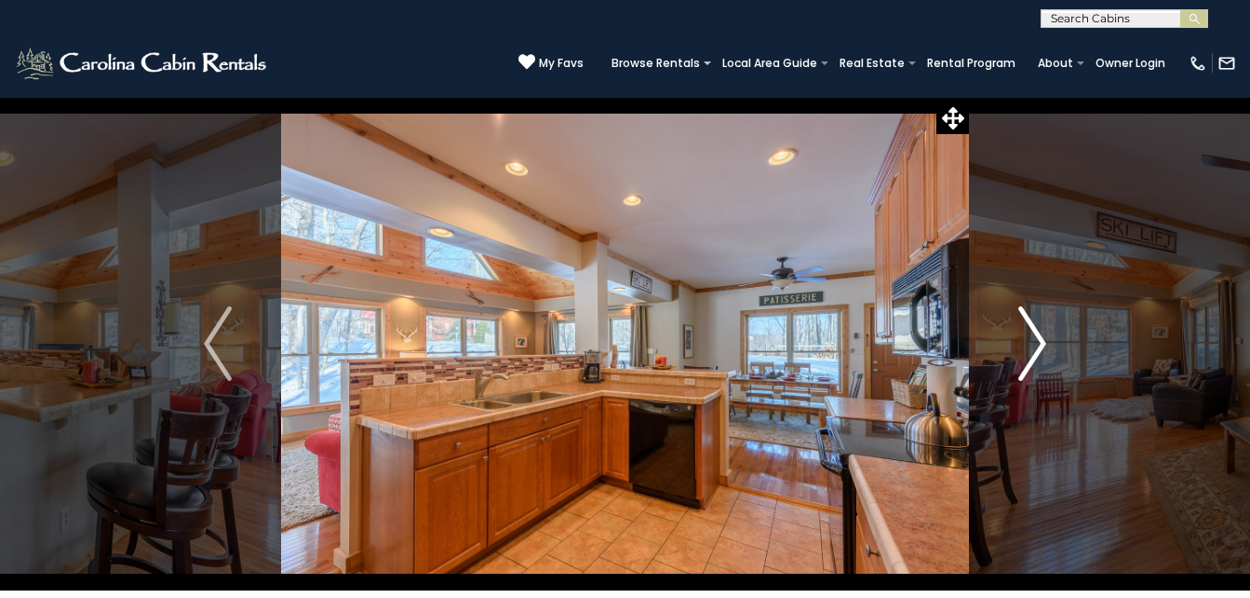
click at [1036, 339] on img "Next" at bounding box center [1032, 343] width 28 height 74
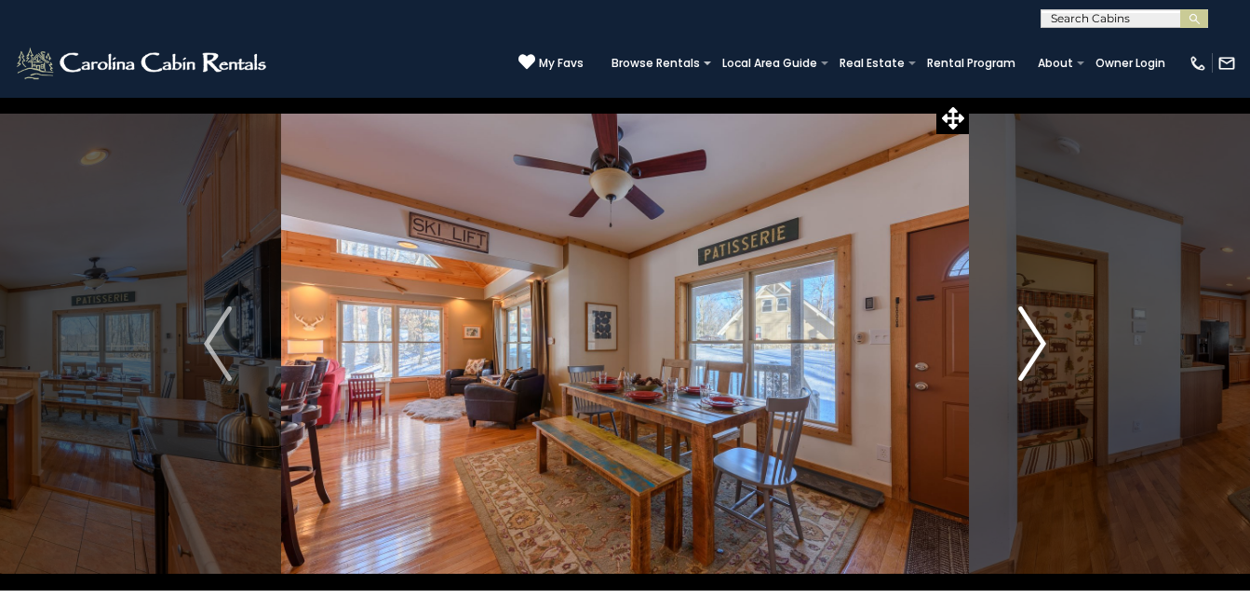
click at [1036, 339] on img "Next" at bounding box center [1032, 343] width 28 height 74
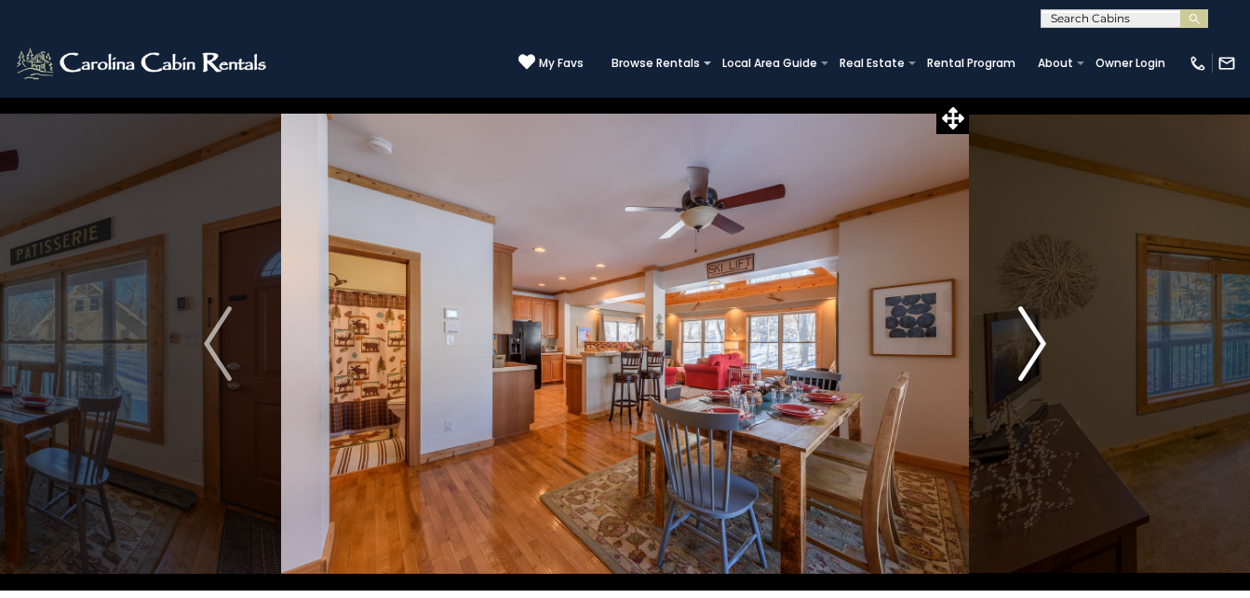
click at [1036, 339] on img "Next" at bounding box center [1032, 343] width 28 height 74
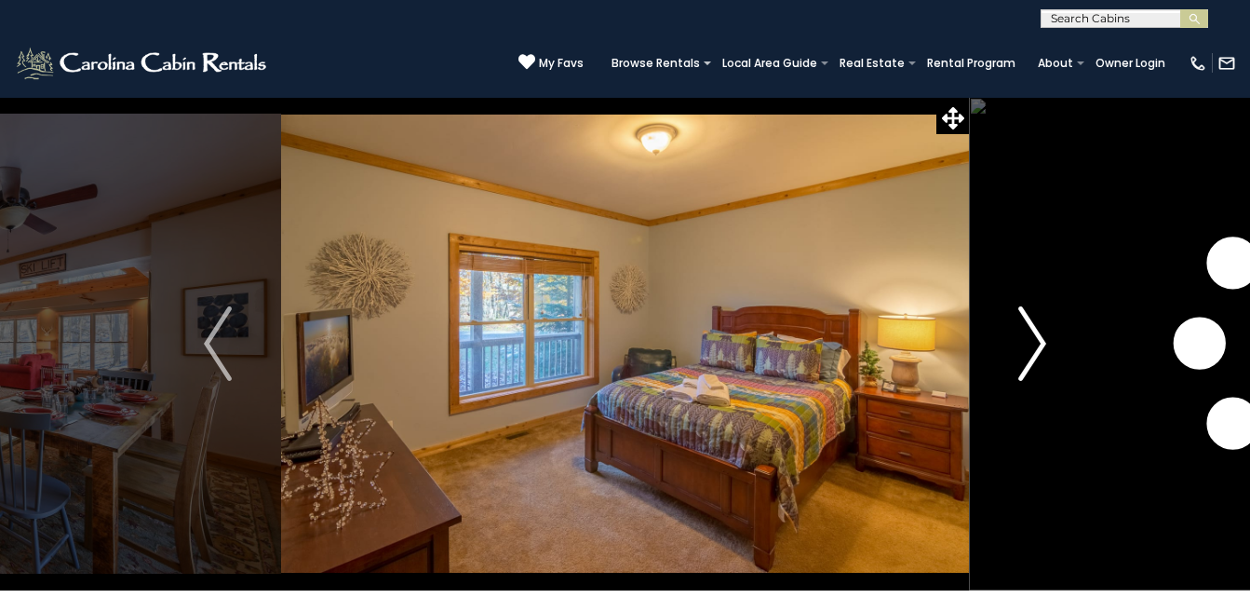
click at [1036, 339] on img "Next" at bounding box center [1032, 343] width 28 height 74
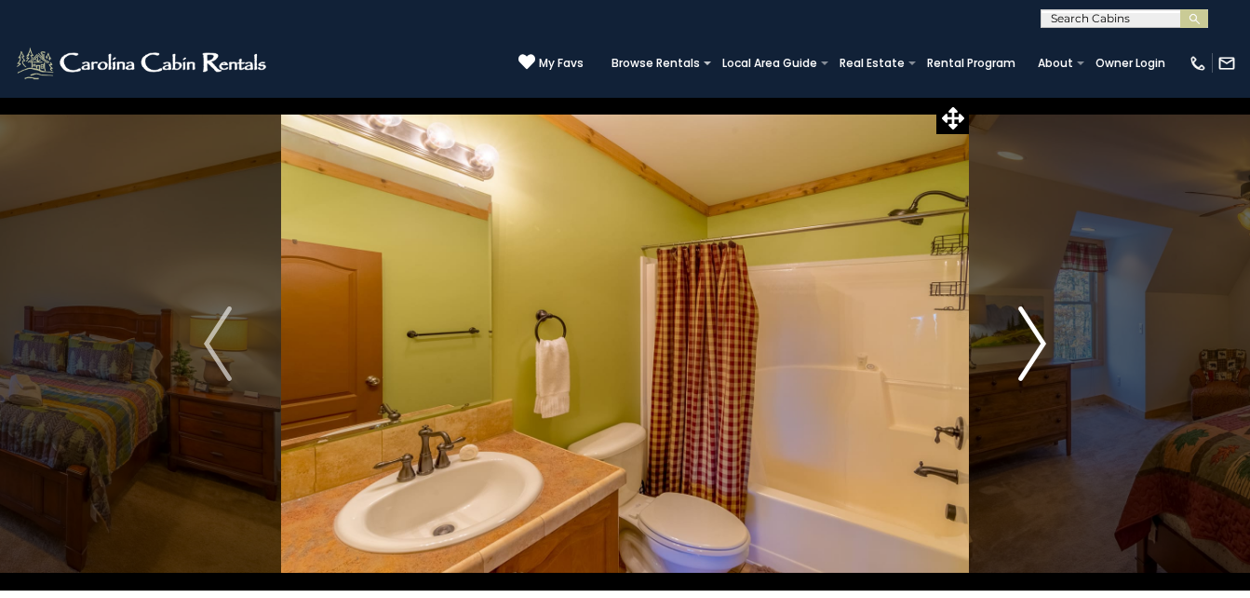
click at [1036, 339] on img "Next" at bounding box center [1032, 343] width 28 height 74
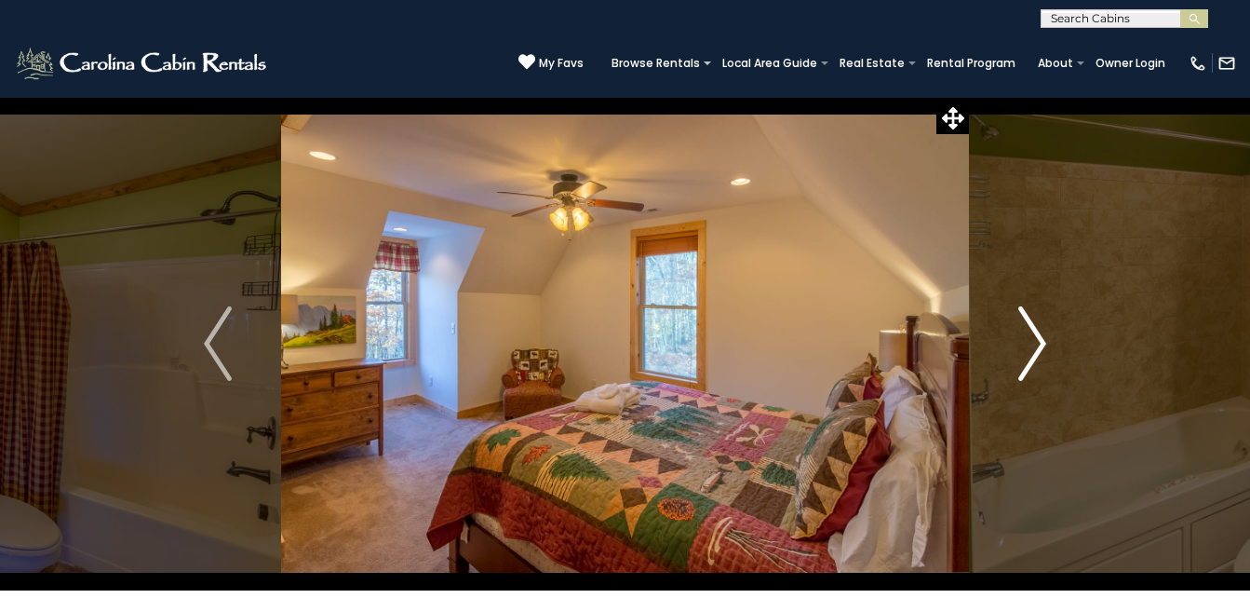
click at [1036, 339] on img "Next" at bounding box center [1032, 343] width 28 height 74
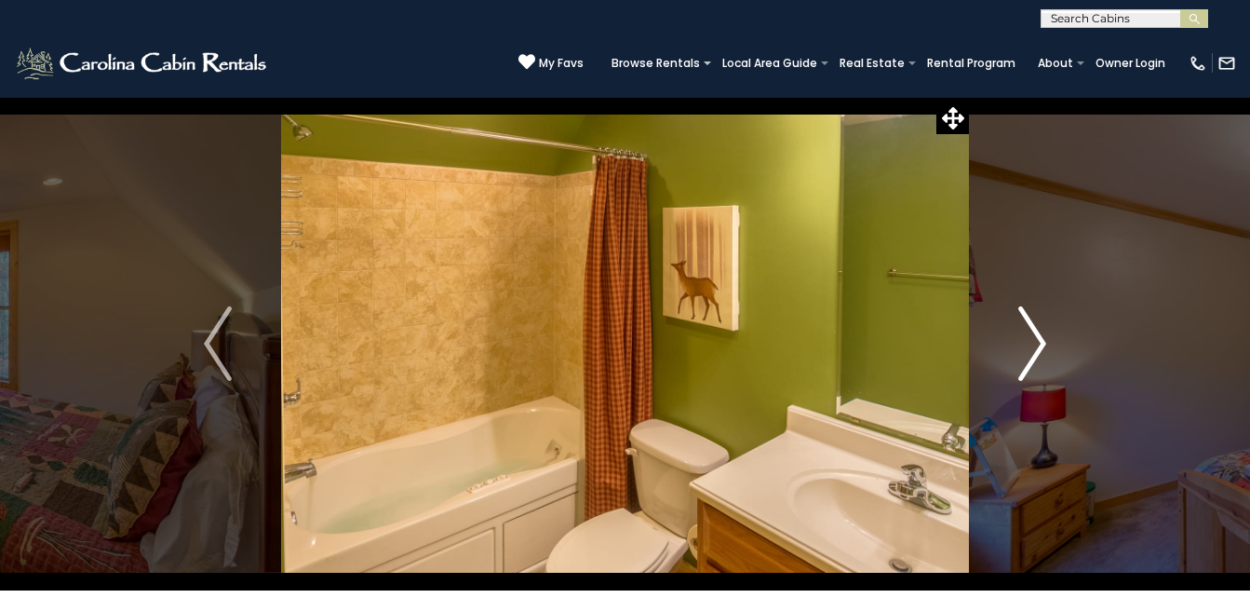
click at [1036, 339] on img "Next" at bounding box center [1032, 343] width 28 height 74
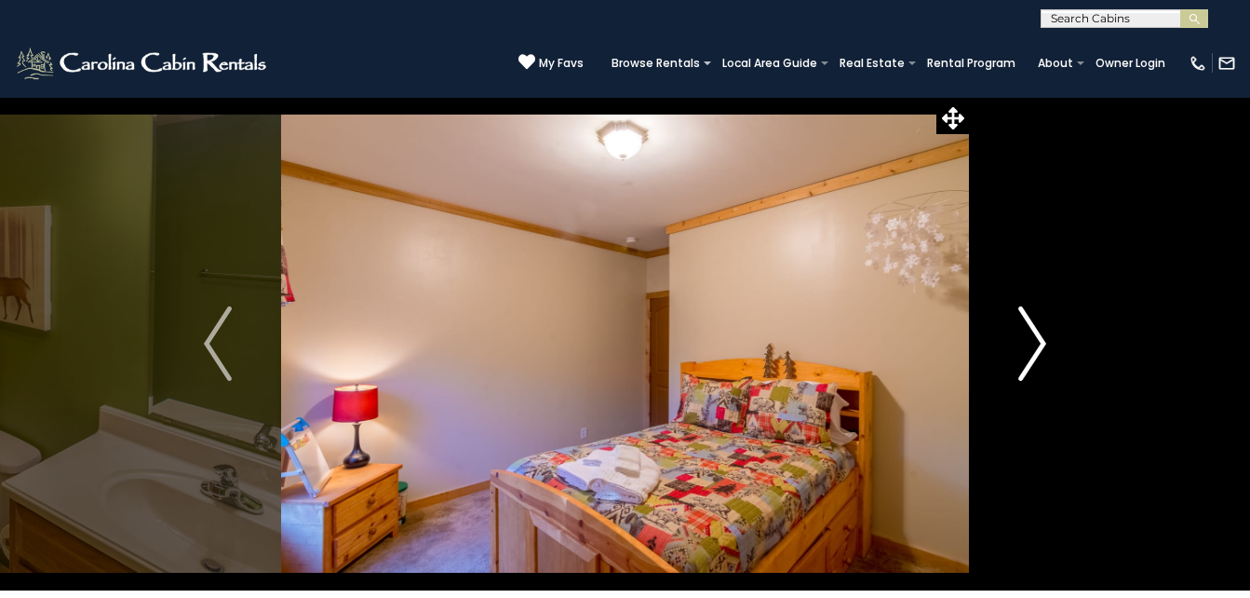
click at [1036, 339] on img "Next" at bounding box center [1032, 343] width 28 height 74
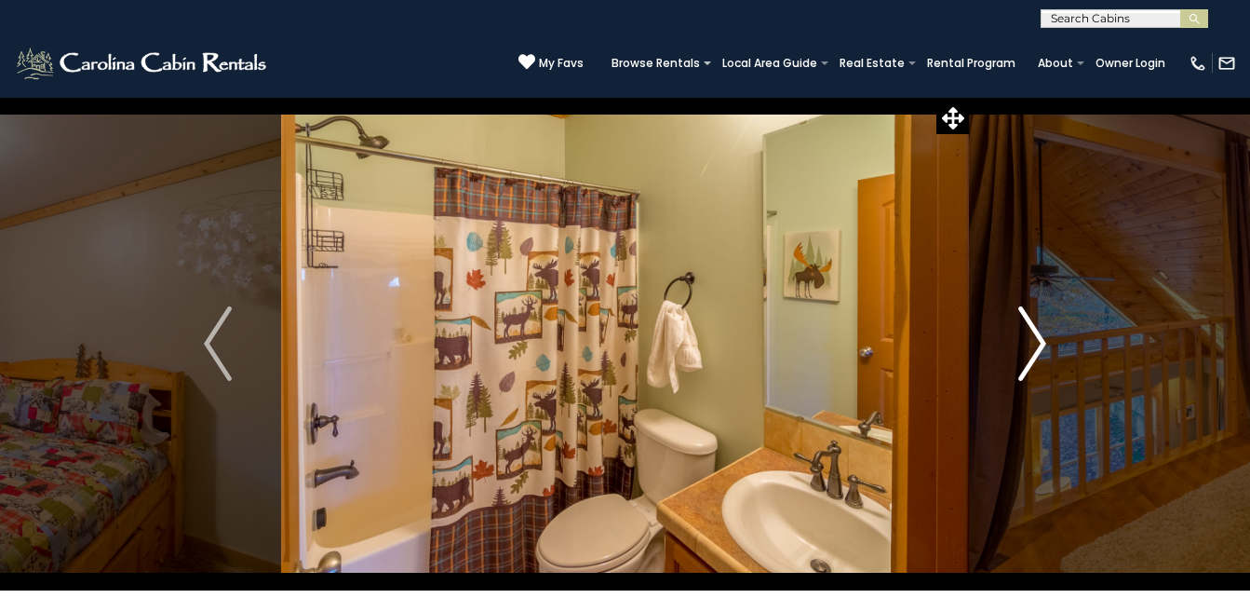
click at [1036, 339] on img "Next" at bounding box center [1032, 343] width 28 height 74
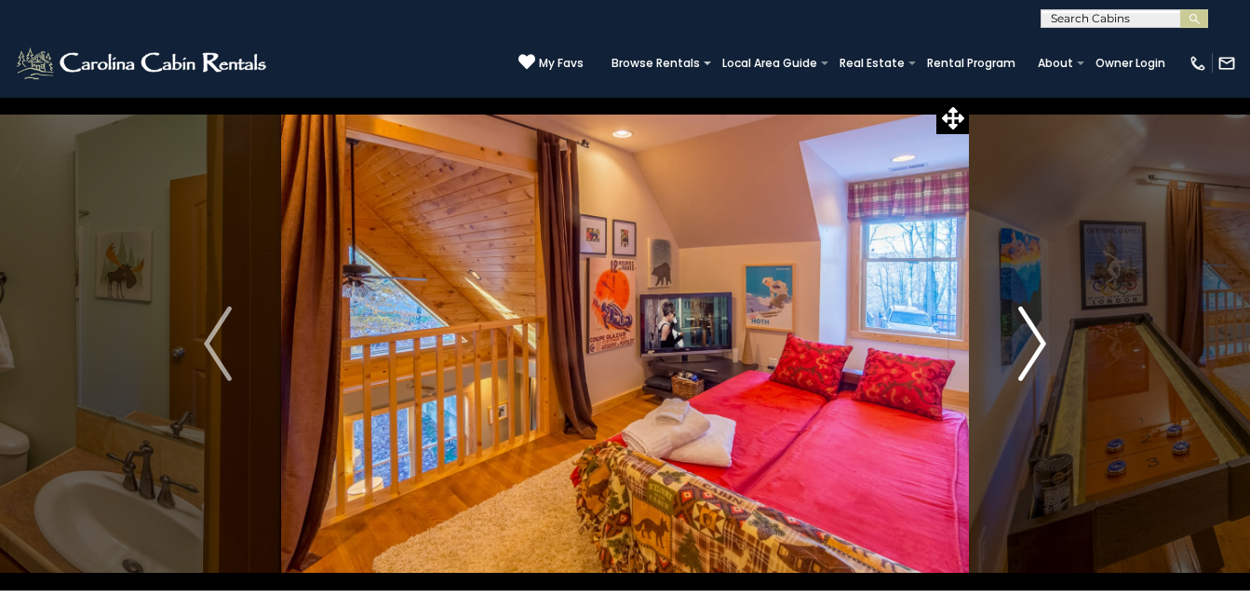
click at [1036, 339] on img "Next" at bounding box center [1032, 343] width 28 height 74
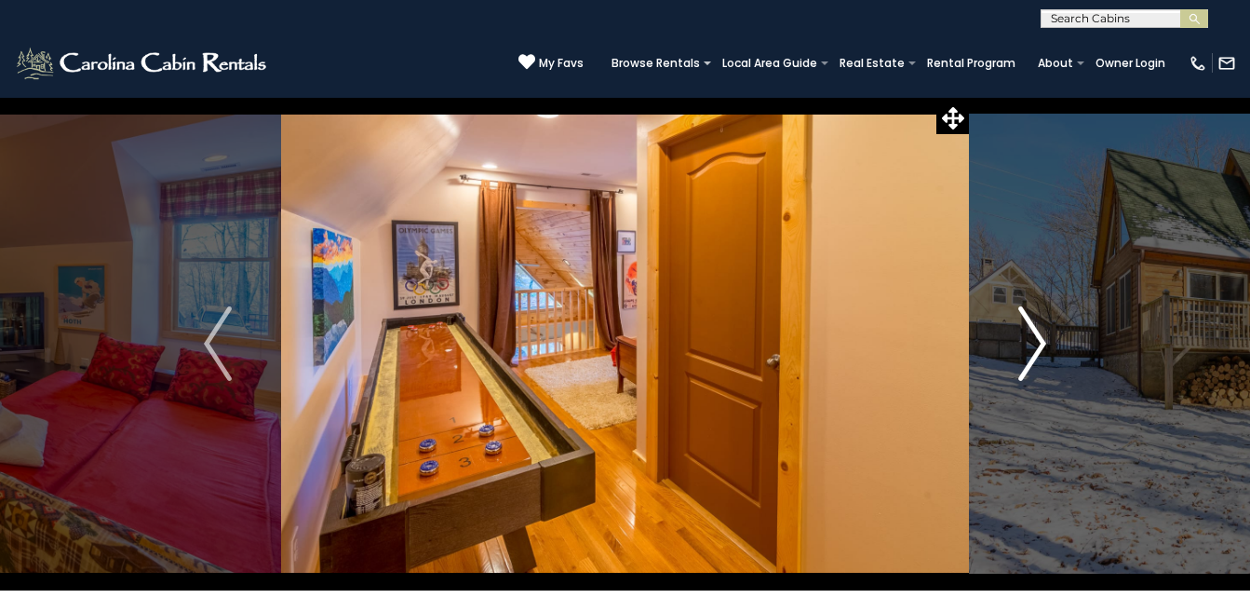
click at [1036, 339] on img "Next" at bounding box center [1032, 343] width 28 height 74
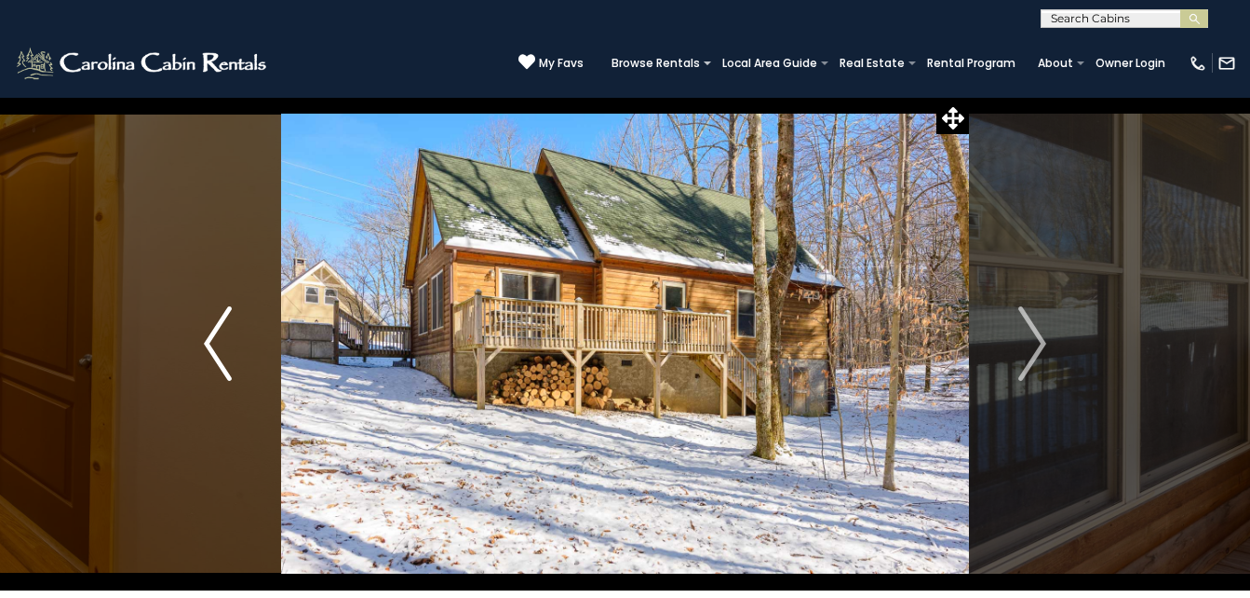
click at [219, 340] on img "Previous" at bounding box center [218, 343] width 28 height 74
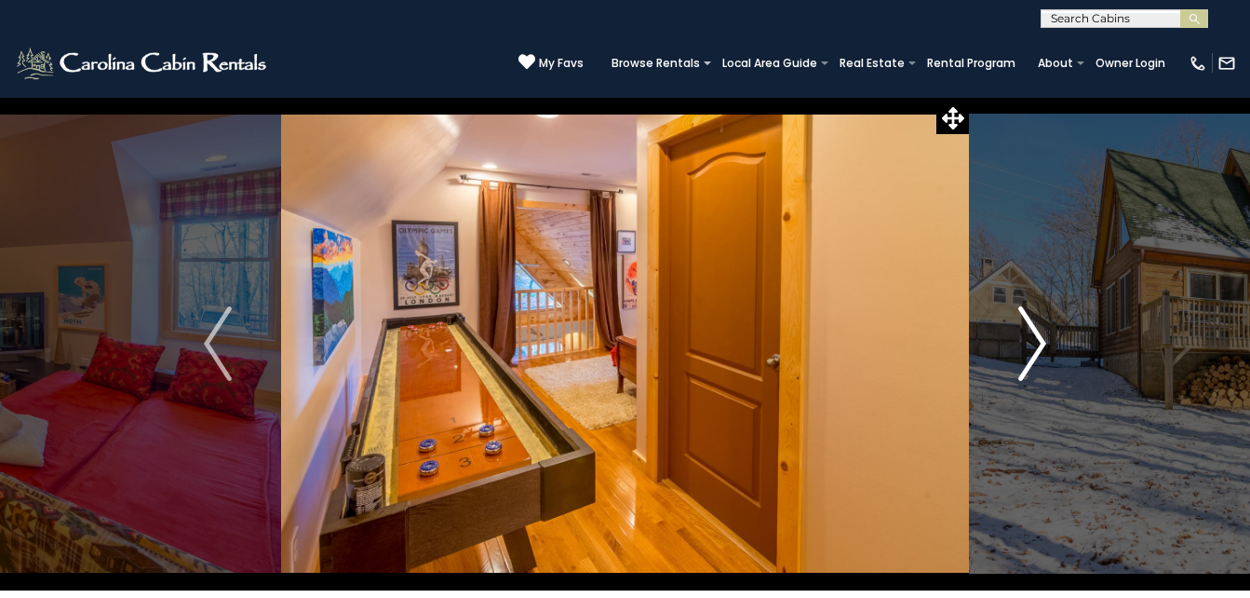
click at [1036, 355] on img "Next" at bounding box center [1032, 343] width 28 height 74
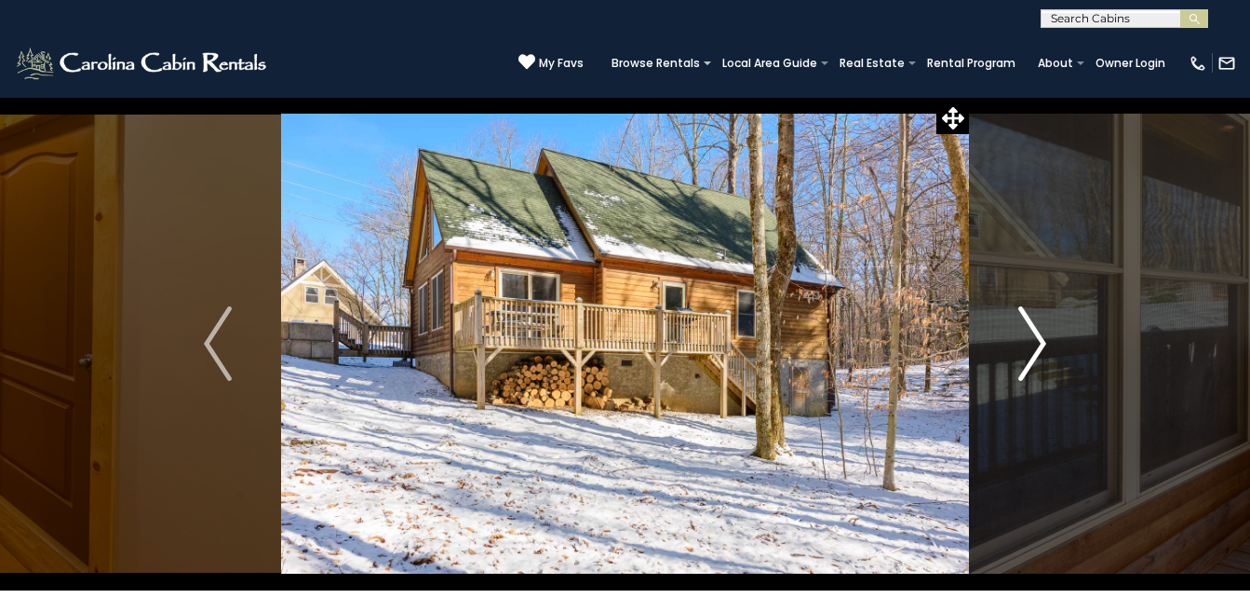
click at [1036, 355] on img "Next" at bounding box center [1032, 343] width 28 height 74
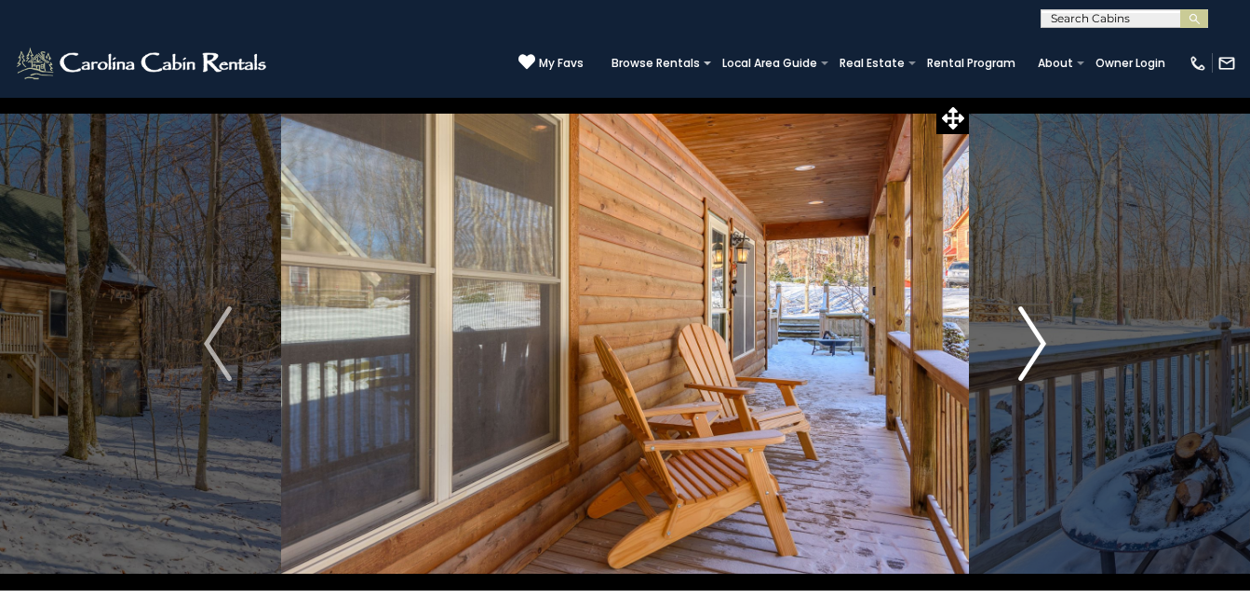
click at [1036, 355] on img "Next" at bounding box center [1032, 343] width 28 height 74
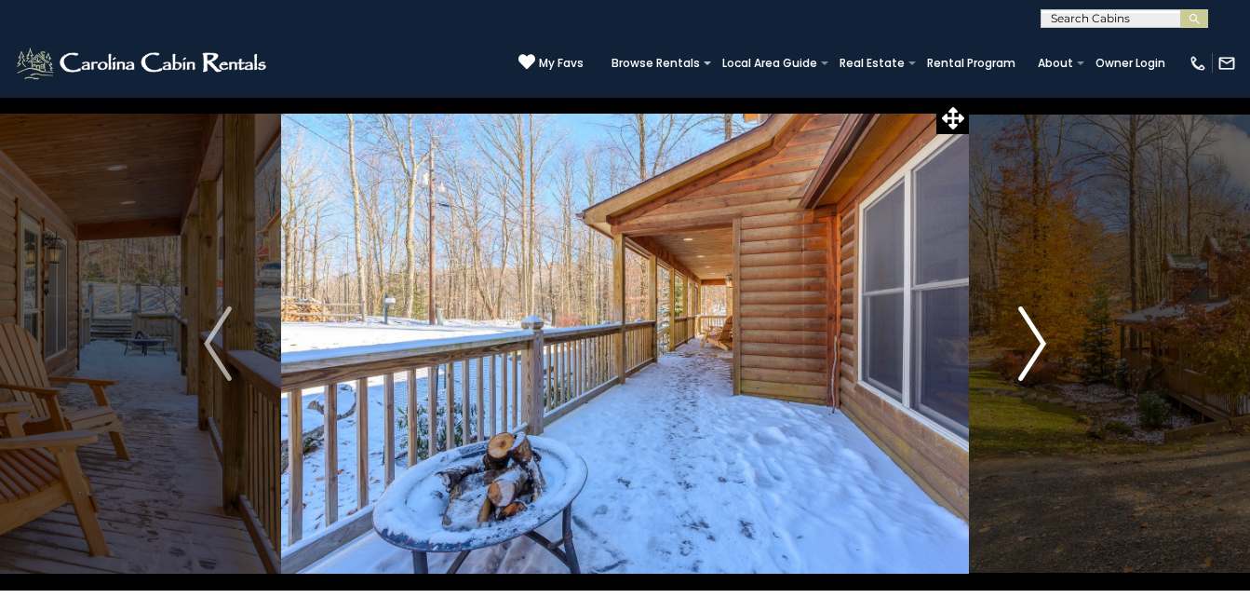
click at [1036, 355] on img "Next" at bounding box center [1032, 343] width 28 height 74
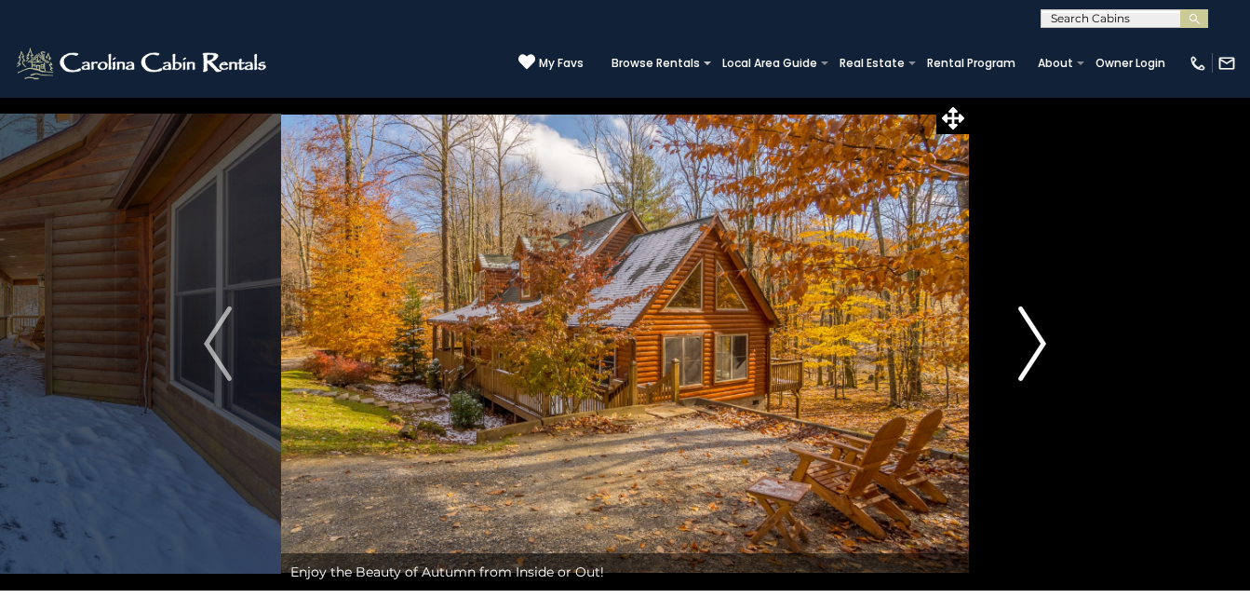
click at [1036, 355] on img "Next" at bounding box center [1032, 343] width 28 height 74
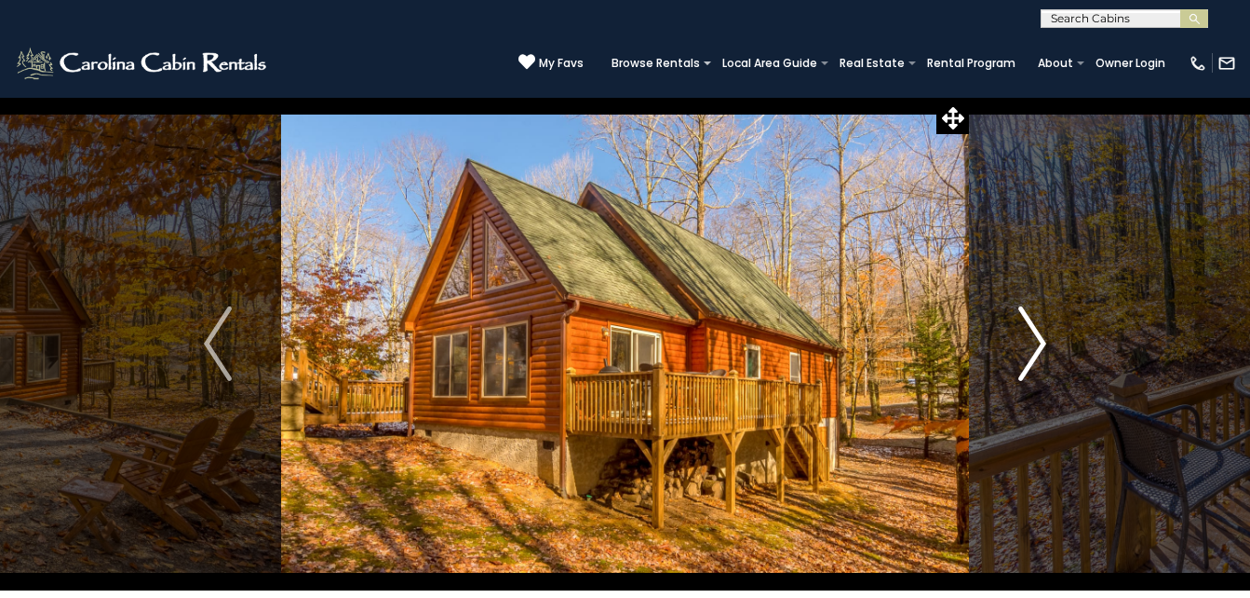
click at [1036, 355] on img "Next" at bounding box center [1032, 343] width 28 height 74
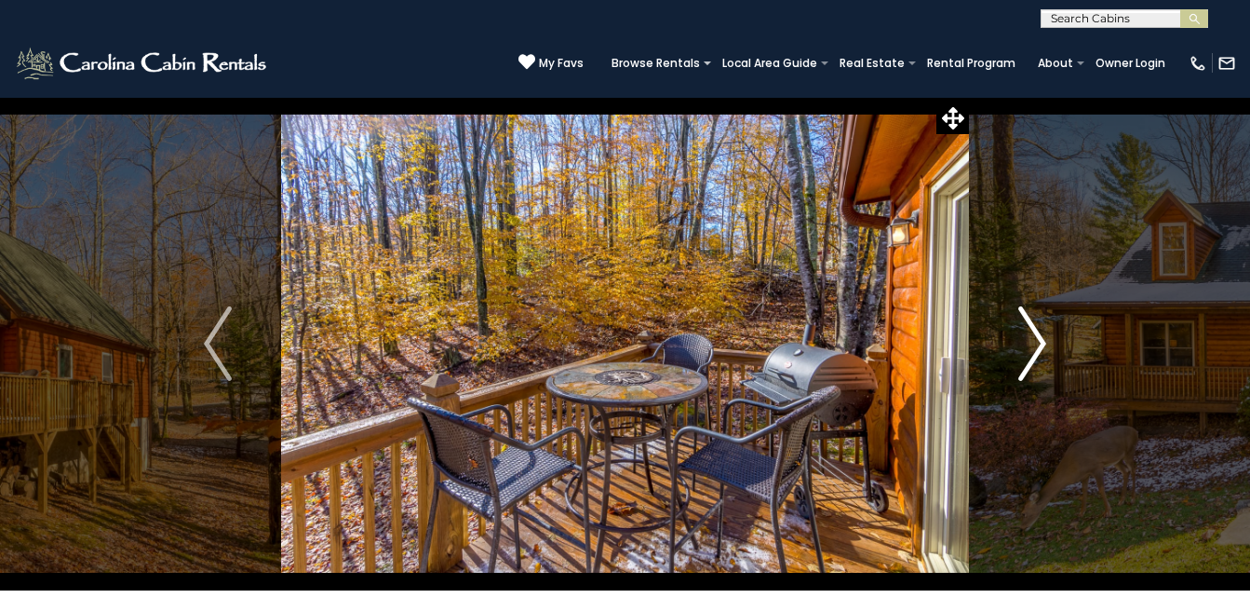
click at [1036, 355] on img "Next" at bounding box center [1032, 343] width 28 height 74
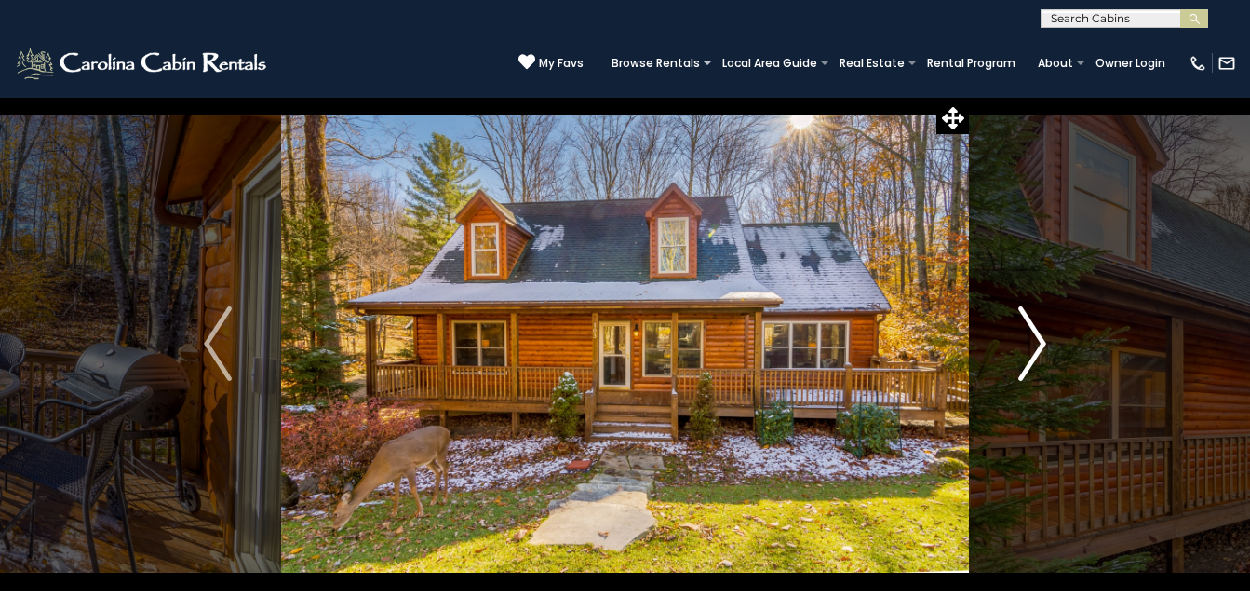
click at [1036, 355] on img "Next" at bounding box center [1032, 343] width 28 height 74
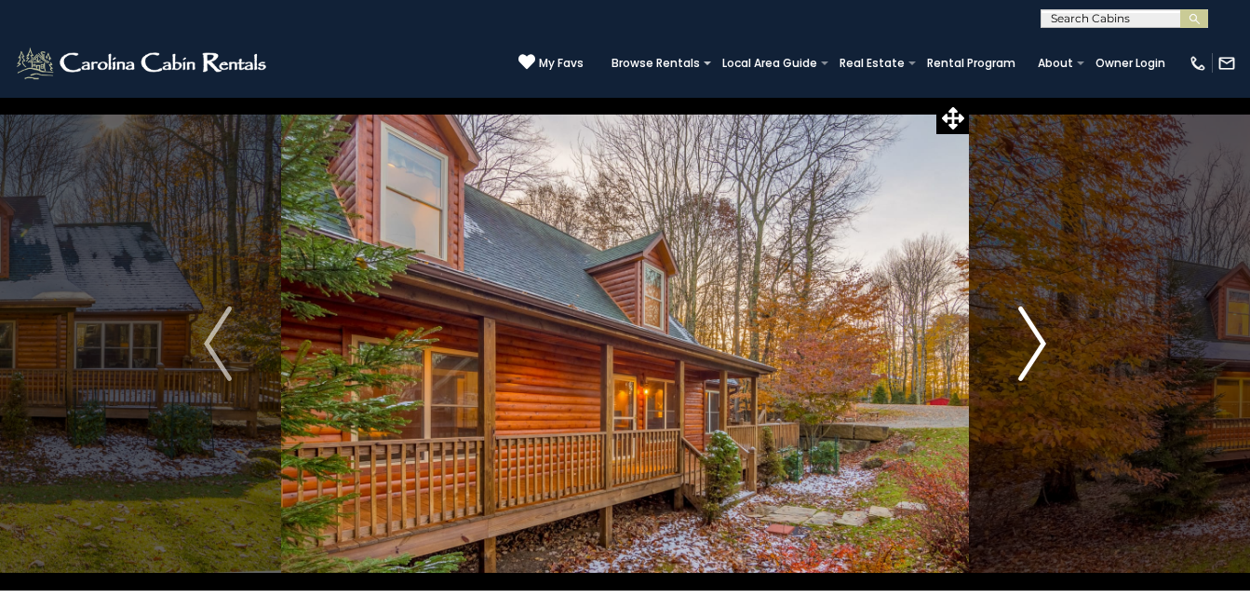
click at [1036, 355] on img "Next" at bounding box center [1032, 343] width 28 height 74
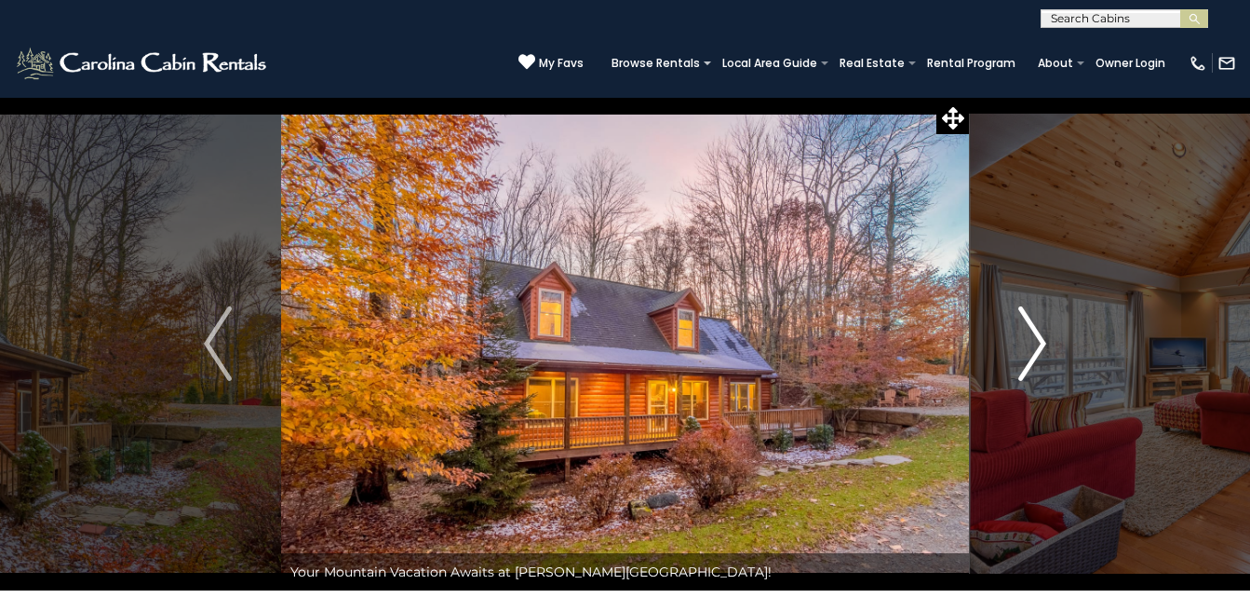
click at [1023, 315] on img "Next" at bounding box center [1032, 343] width 28 height 74
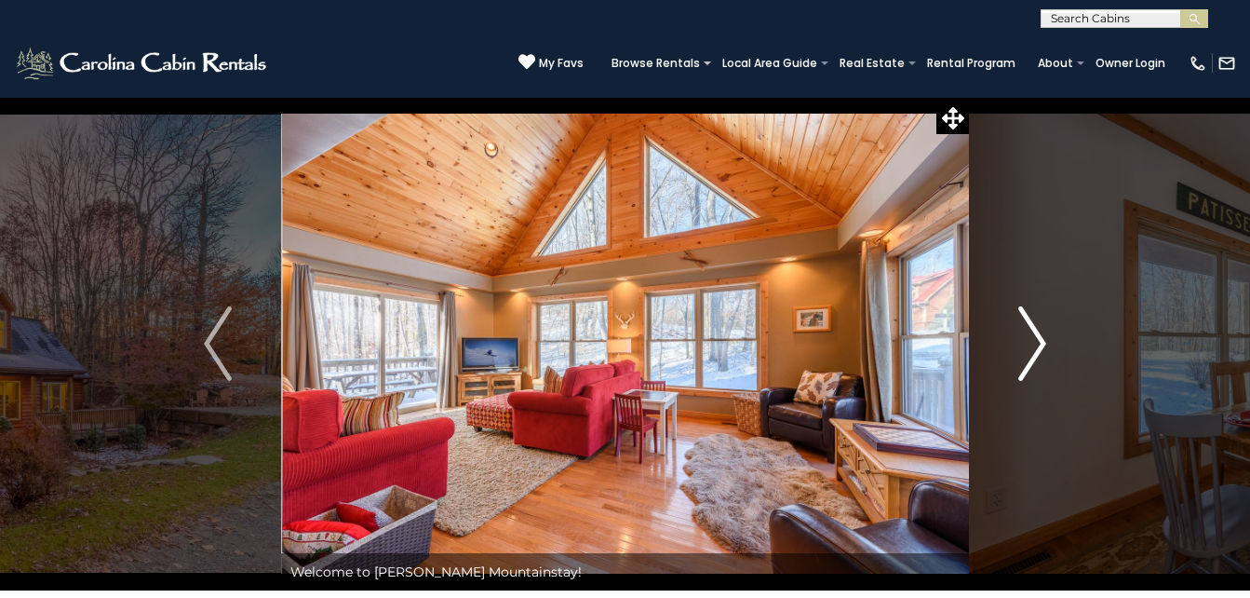
click at [1023, 315] on img "Next" at bounding box center [1032, 343] width 28 height 74
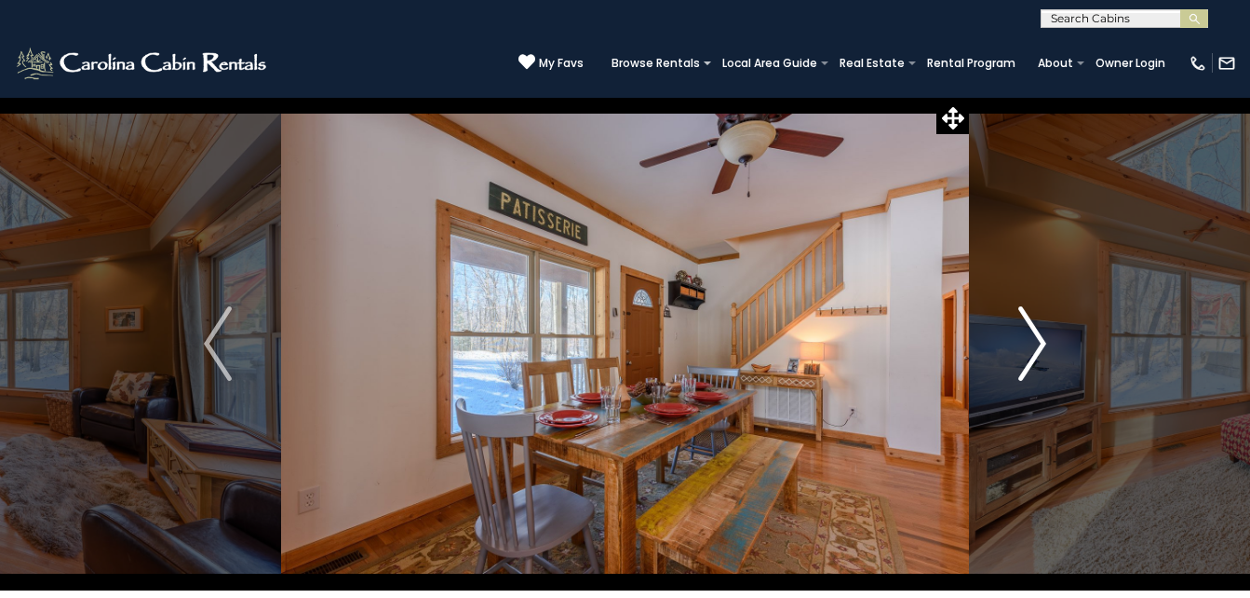
click at [1023, 315] on img "Next" at bounding box center [1032, 343] width 28 height 74
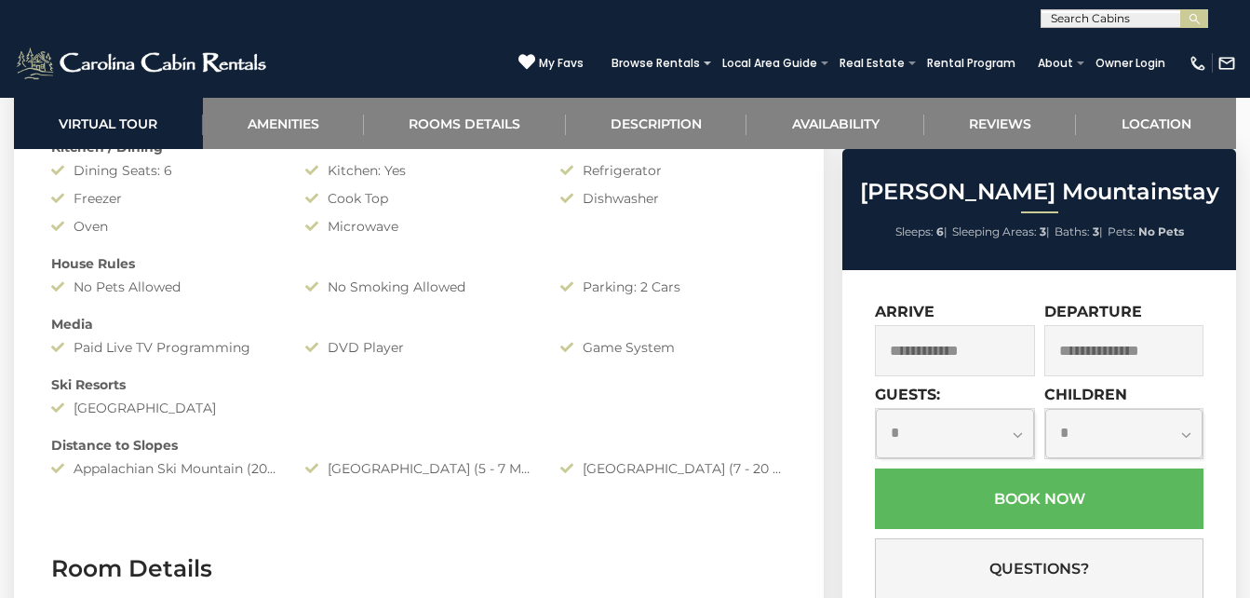
scroll to position [1660, 0]
click at [996, 349] on input "text" at bounding box center [954, 350] width 159 height 51
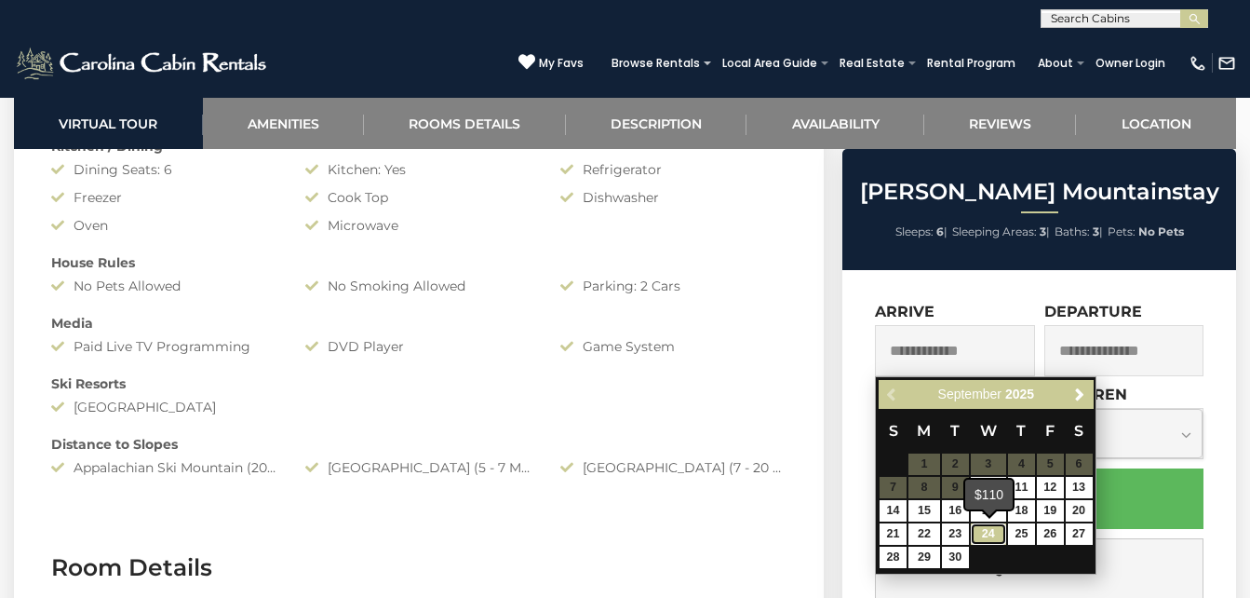
click at [988, 532] on link "24" at bounding box center [988, 533] width 35 height 21
type input "**********"
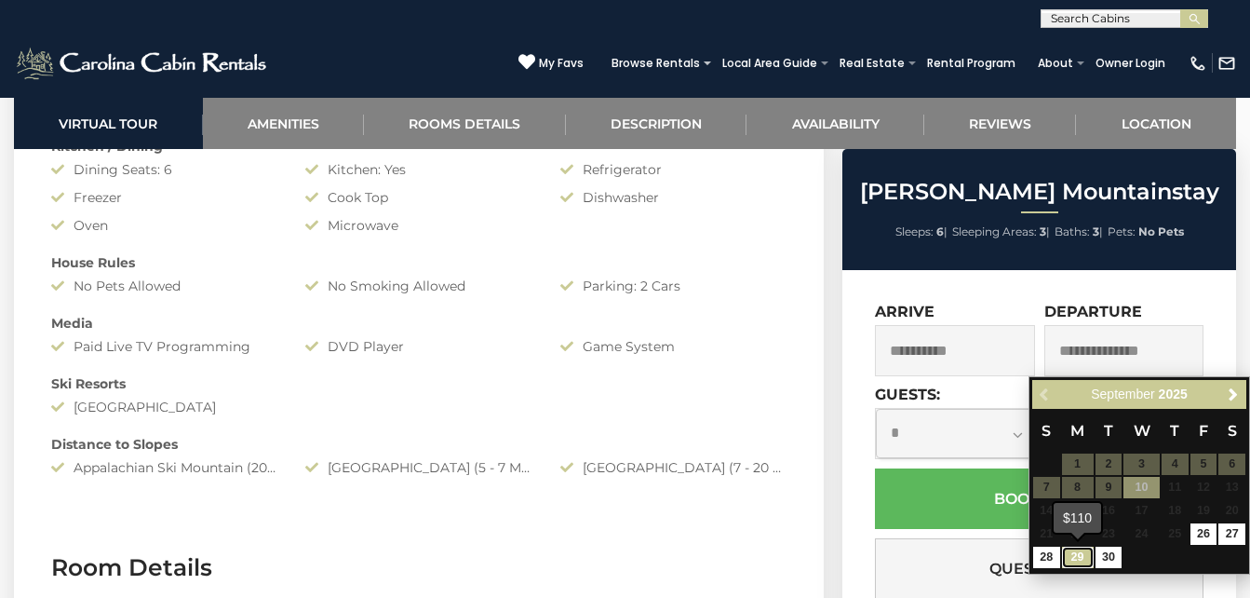
click at [1081, 562] on link "29" at bounding box center [1078, 556] width 32 height 21
type input "**********"
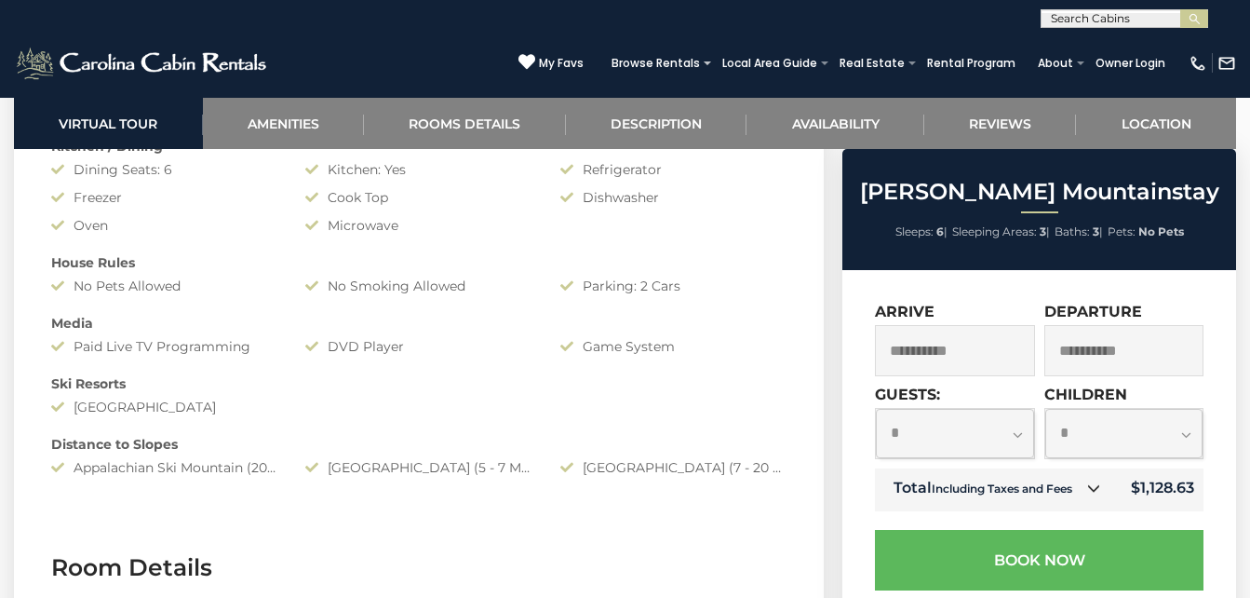
drag, startPoint x: 998, startPoint y: 437, endPoint x: 970, endPoint y: 442, distance: 28.3
click at [970, 442] on select "**********" at bounding box center [954, 433] width 157 height 49
click at [1092, 431] on select "**********" at bounding box center [1123, 433] width 157 height 49
select select "*"
click at [1045, 409] on select "**********" at bounding box center [1123, 433] width 157 height 49
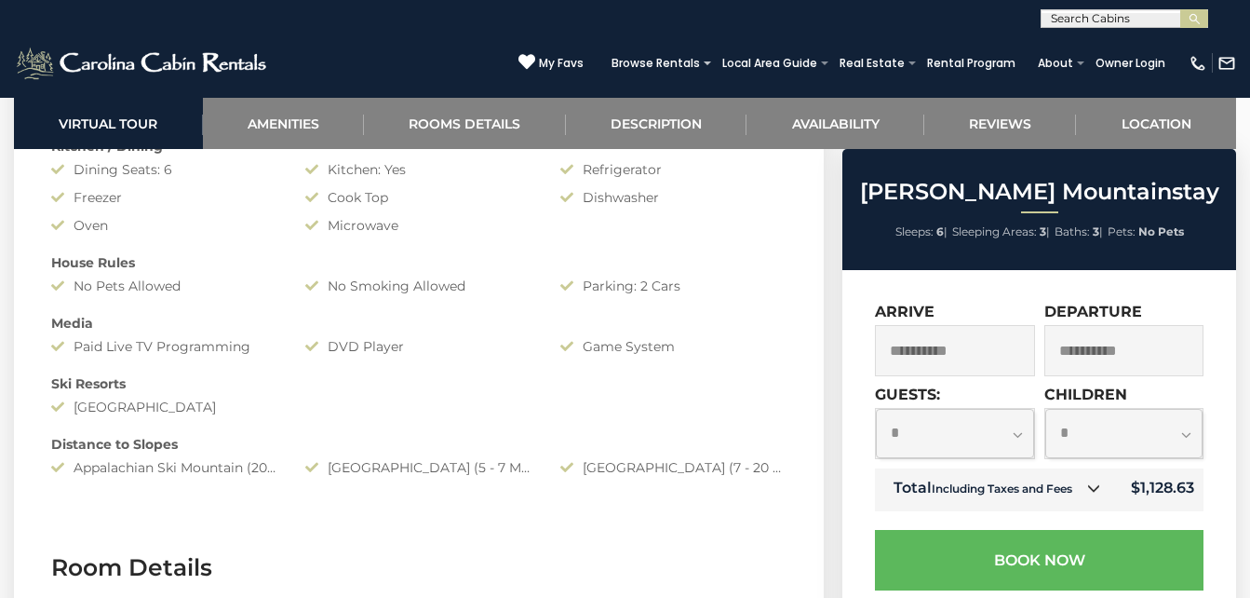
click at [1007, 452] on select "**********" at bounding box center [954, 433] width 157 height 49
click at [876, 458] on select "**********" at bounding box center [954, 433] width 157 height 49
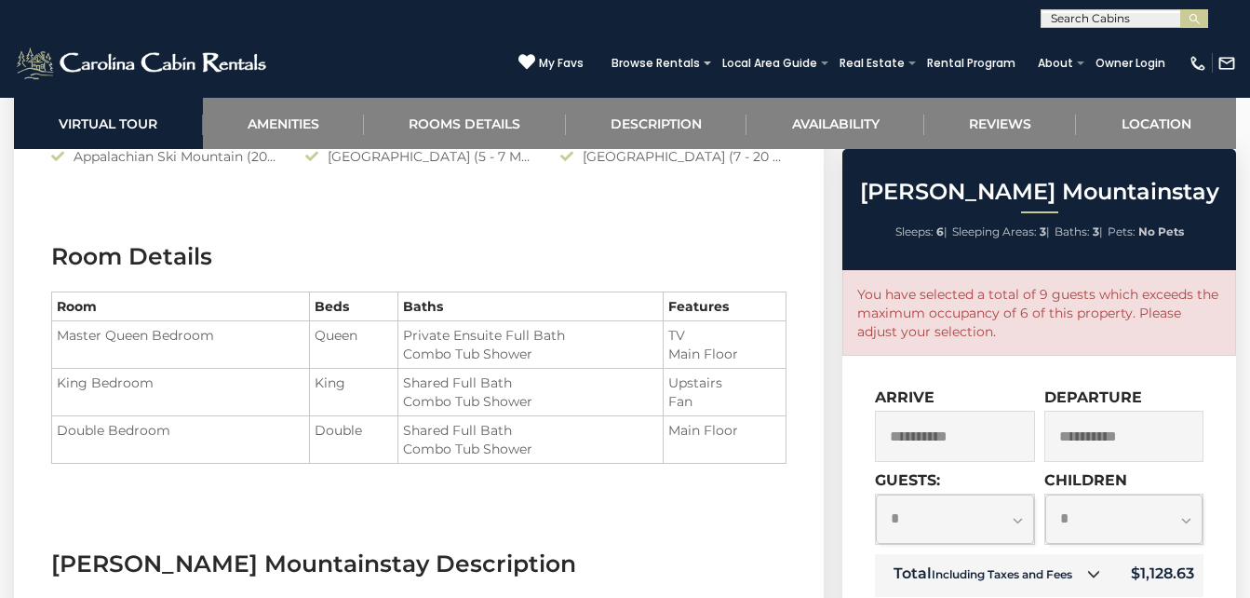
scroll to position [1972, 0]
click at [1107, 531] on select "**********" at bounding box center [1123, 518] width 157 height 49
click at [1006, 526] on select "**********" at bounding box center [954, 518] width 157 height 49
select select "*"
click at [876, 494] on select "**********" at bounding box center [954, 518] width 157 height 49
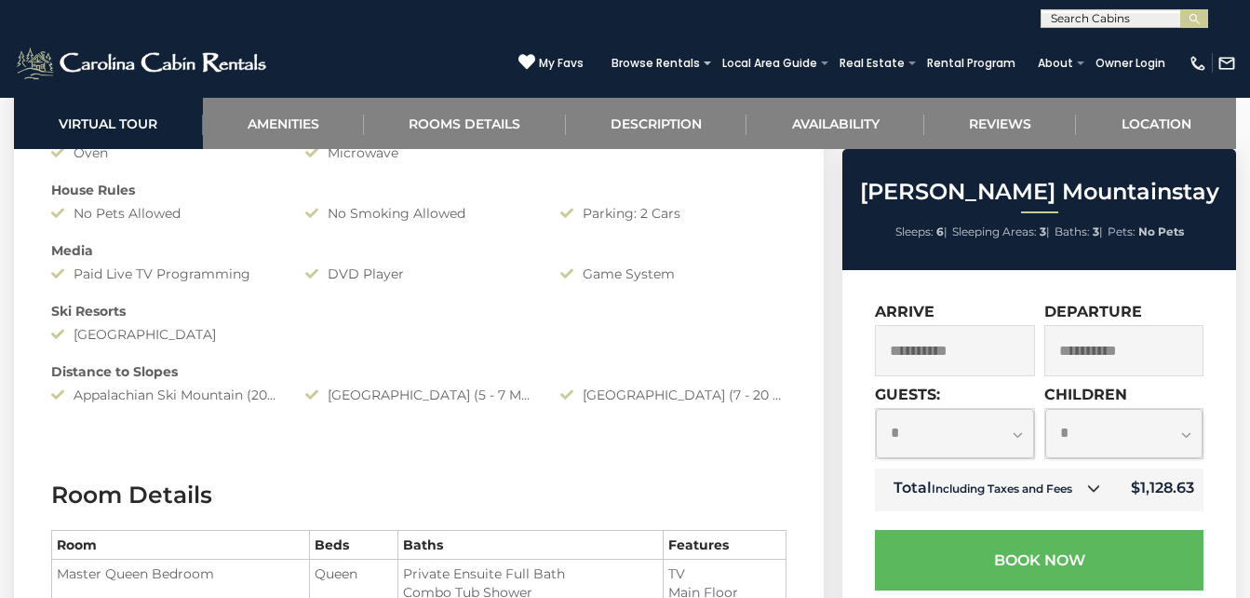
scroll to position [1902, 0]
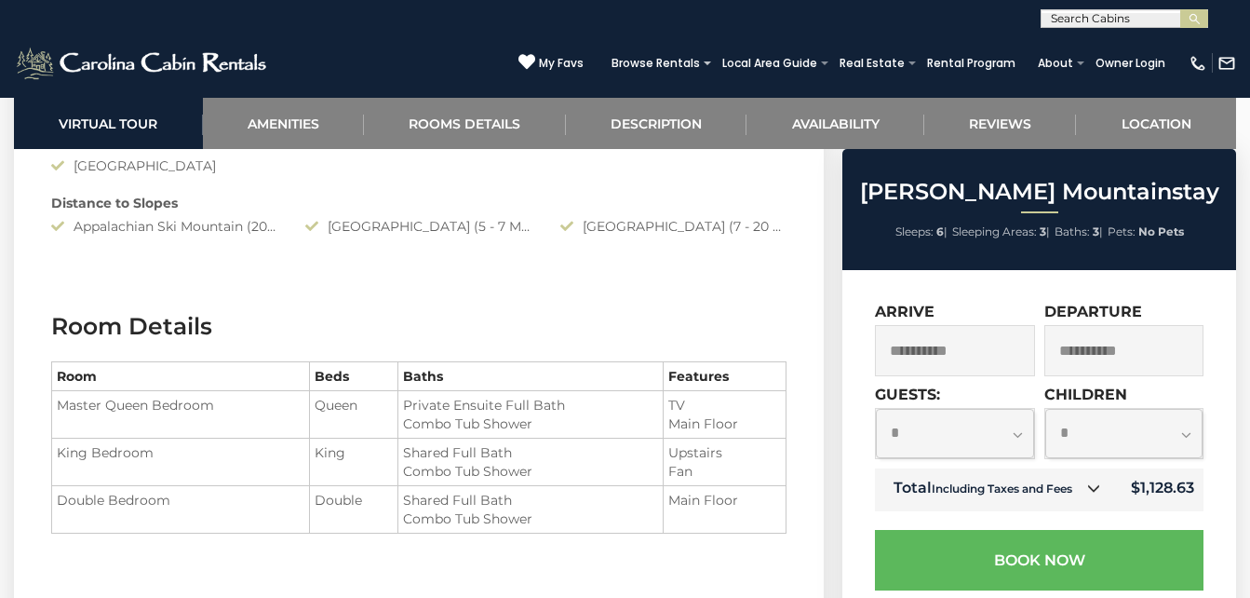
click at [1089, 493] on icon at bounding box center [1093, 487] width 13 height 13
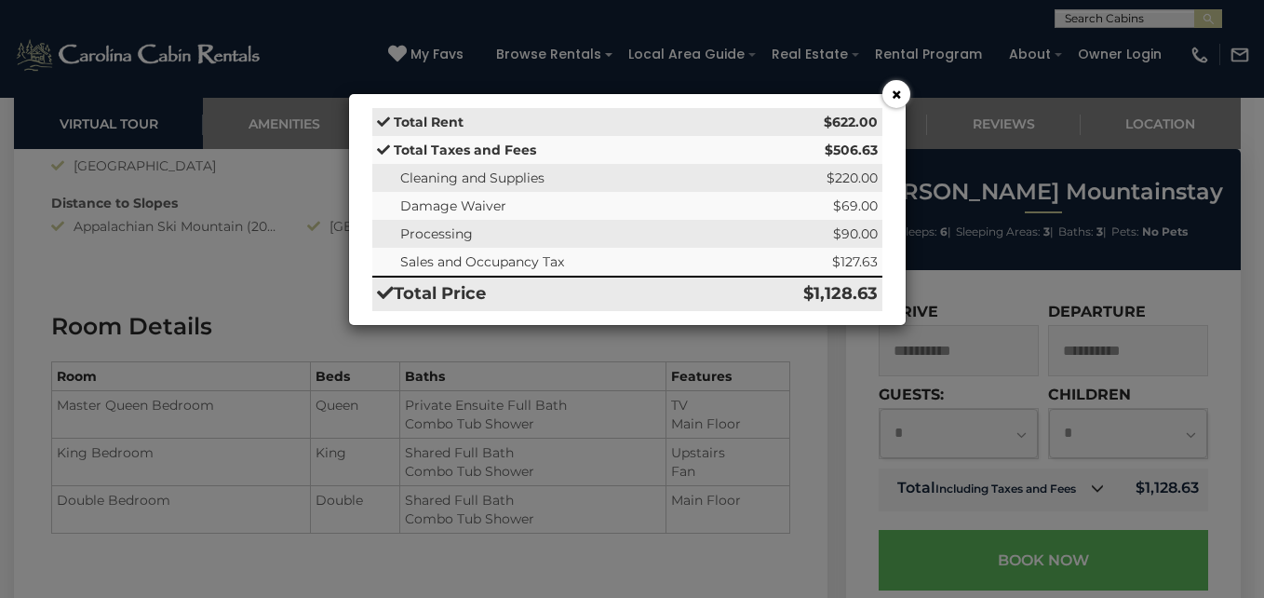
click at [899, 100] on button "×" at bounding box center [896, 94] width 28 height 28
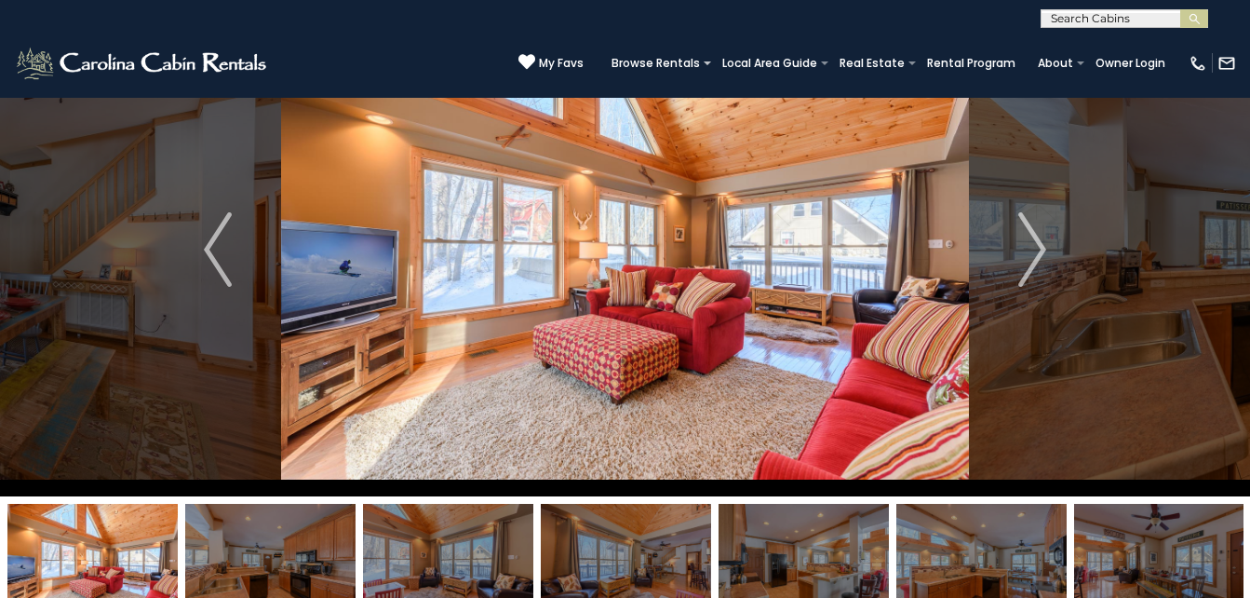
scroll to position [0, 0]
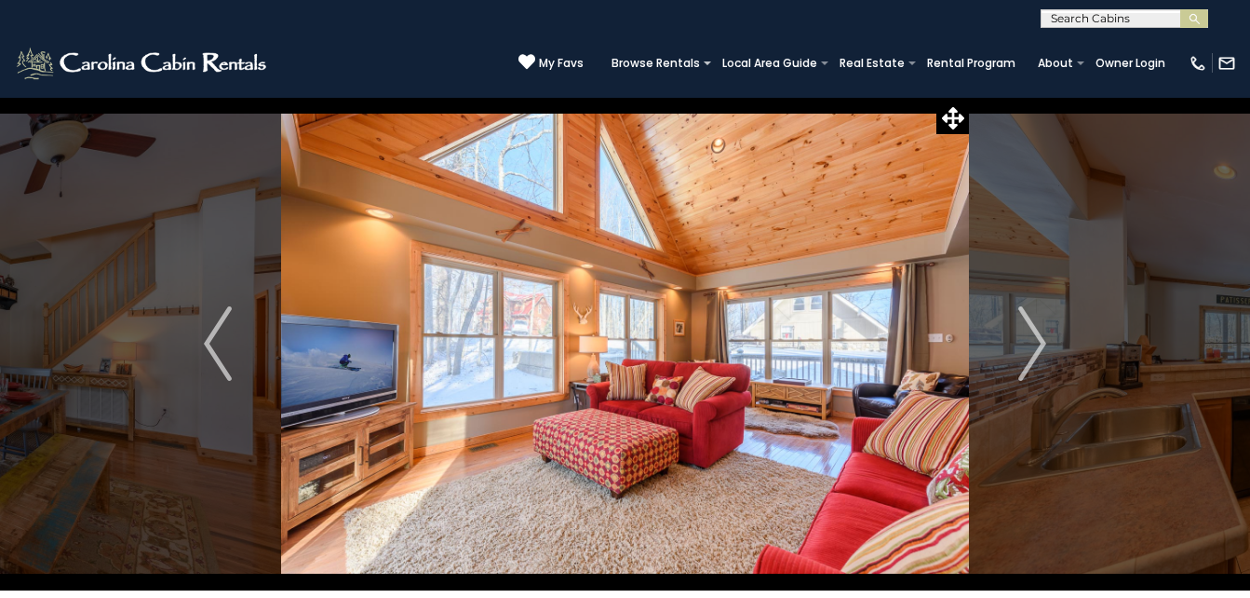
click at [651, 86] on div "(828) 295-6000 My Favs Browse Rentals Local Area Guide Activities & Attractions…" at bounding box center [625, 63] width 1250 height 70
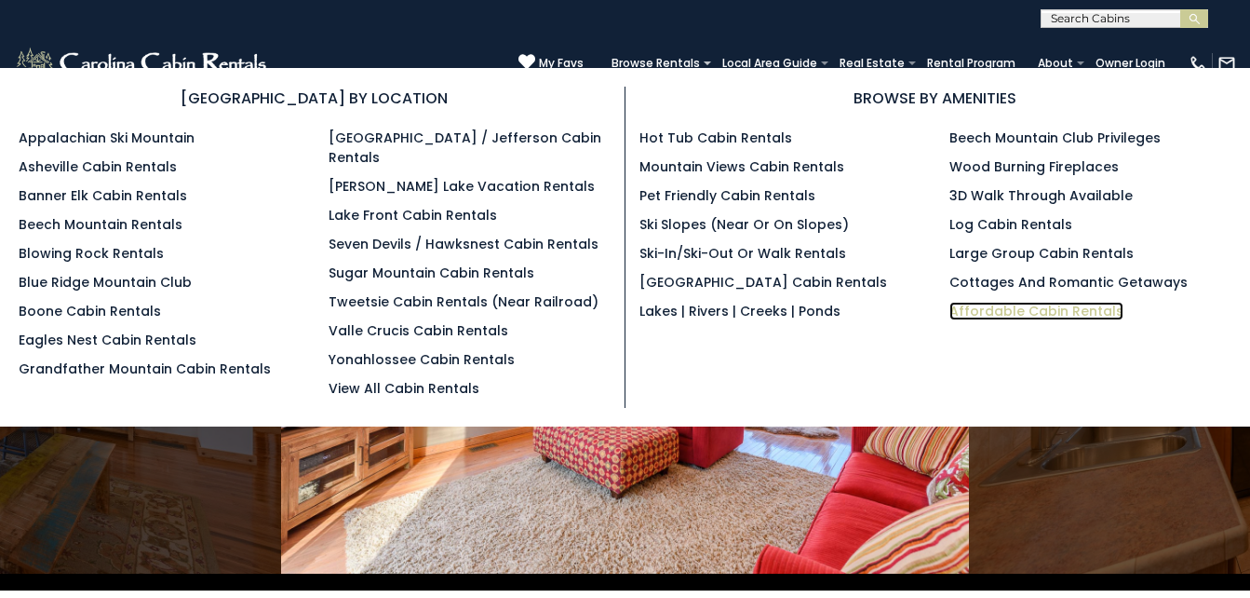
click at [965, 314] on link "Affordable Cabin Rentals" at bounding box center [1036, 311] width 174 height 19
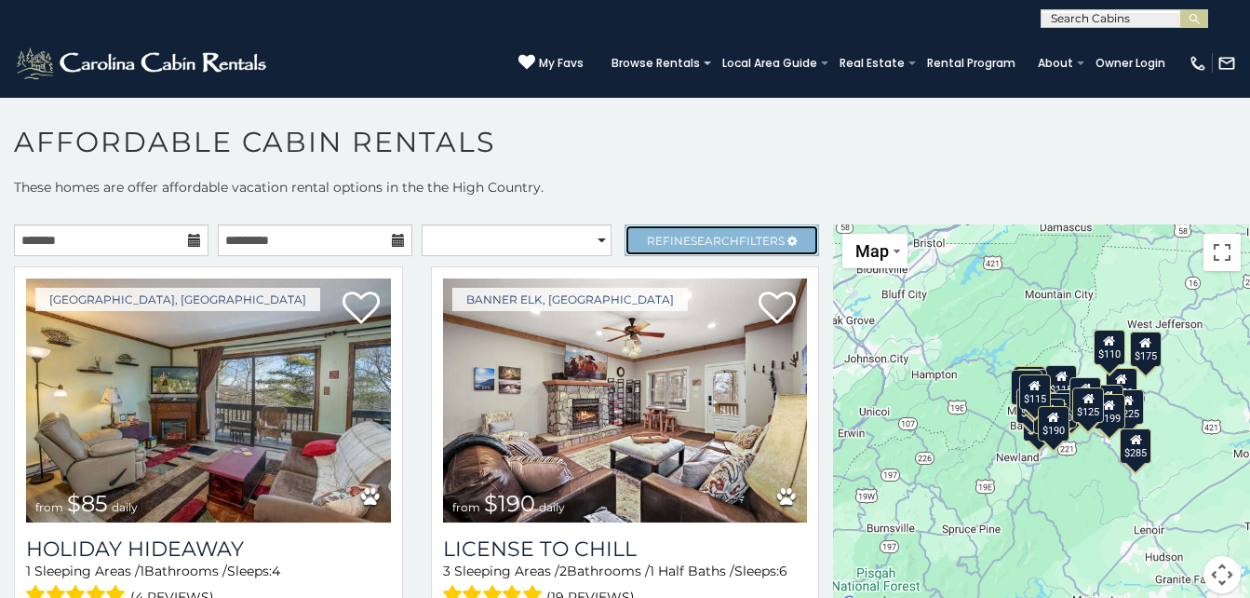
click at [625, 241] on link "Refine Search Filters" at bounding box center [722, 240] width 195 height 32
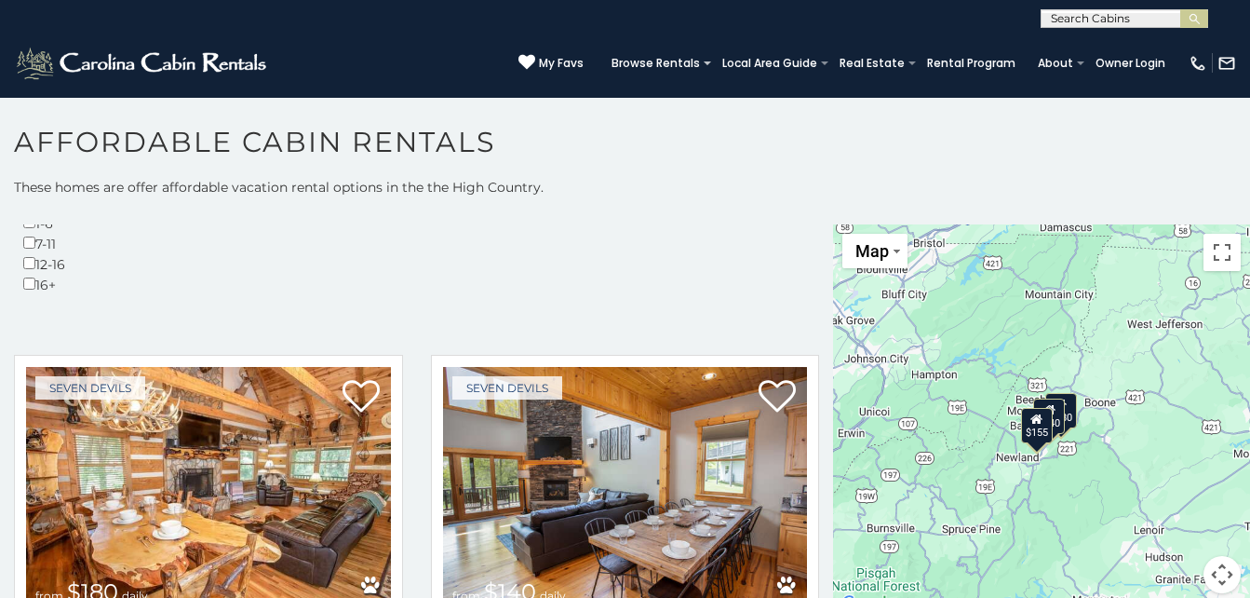
scroll to position [596, 0]
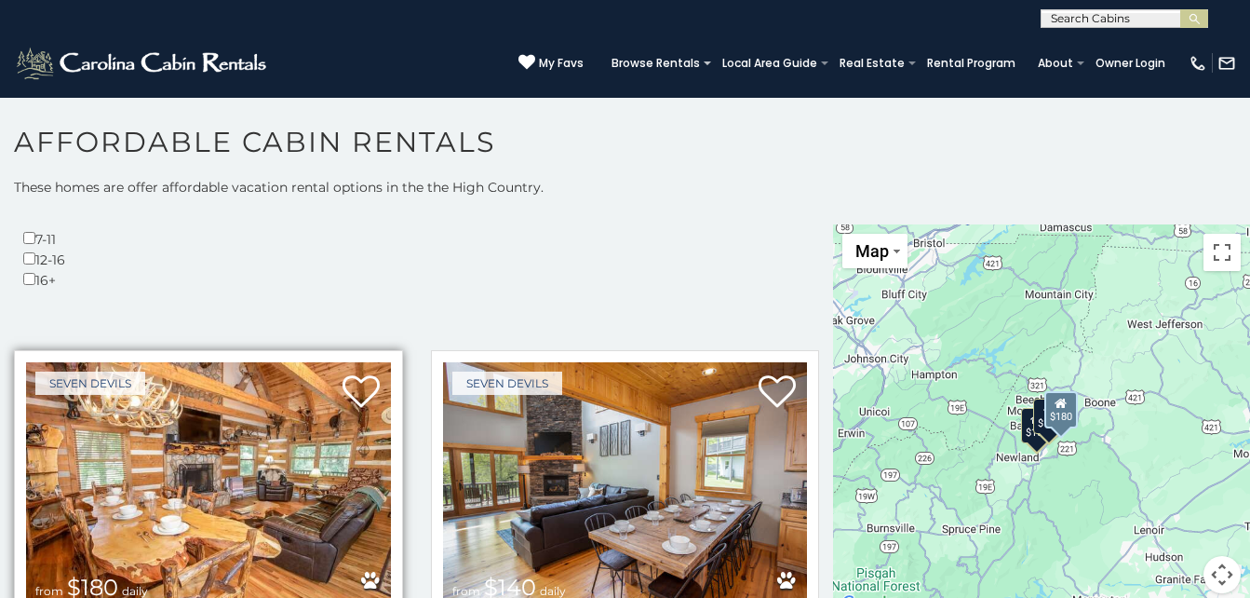
click at [257, 362] on img at bounding box center [208, 484] width 365 height 244
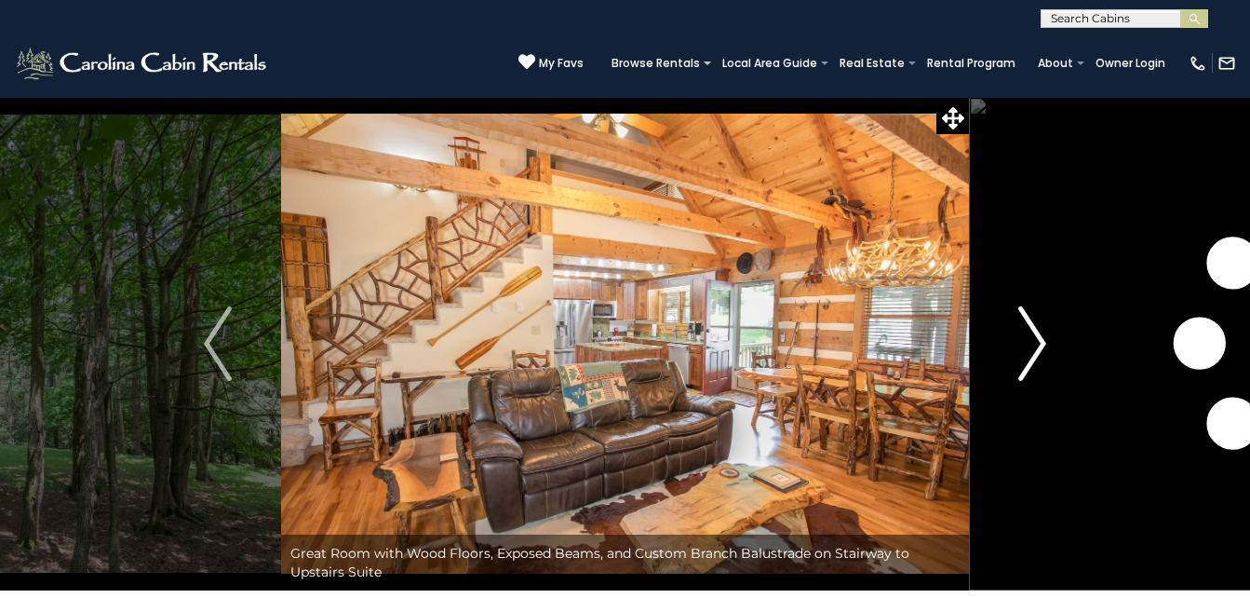
click at [1028, 333] on img "Next" at bounding box center [1032, 343] width 28 height 74
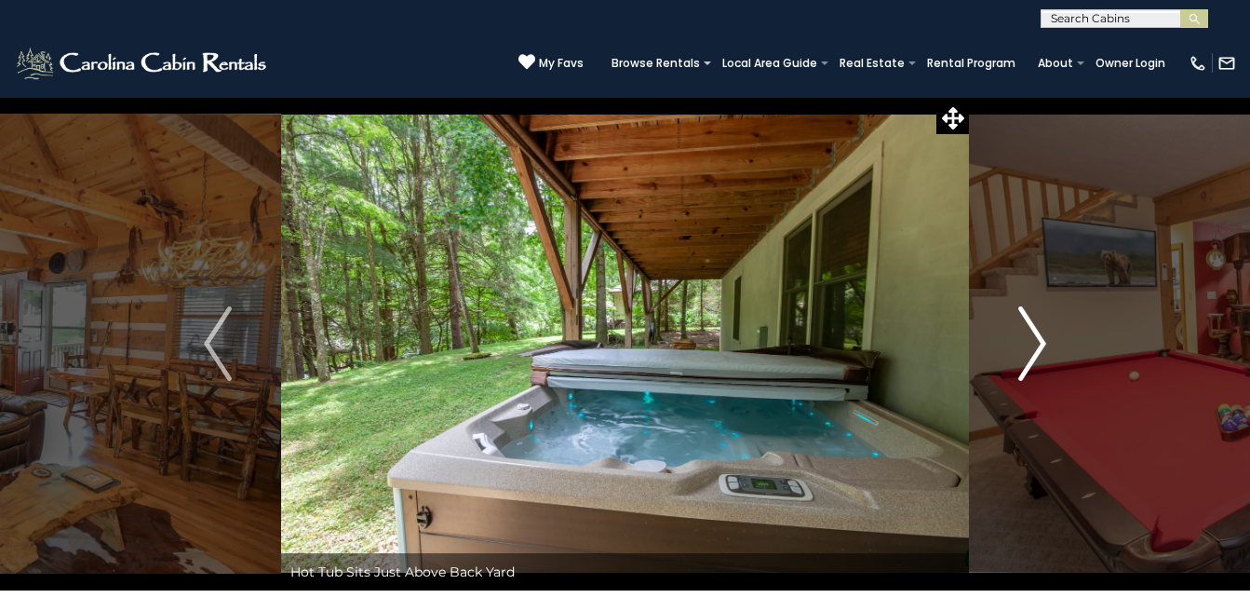
click at [1028, 333] on img "Next" at bounding box center [1032, 343] width 28 height 74
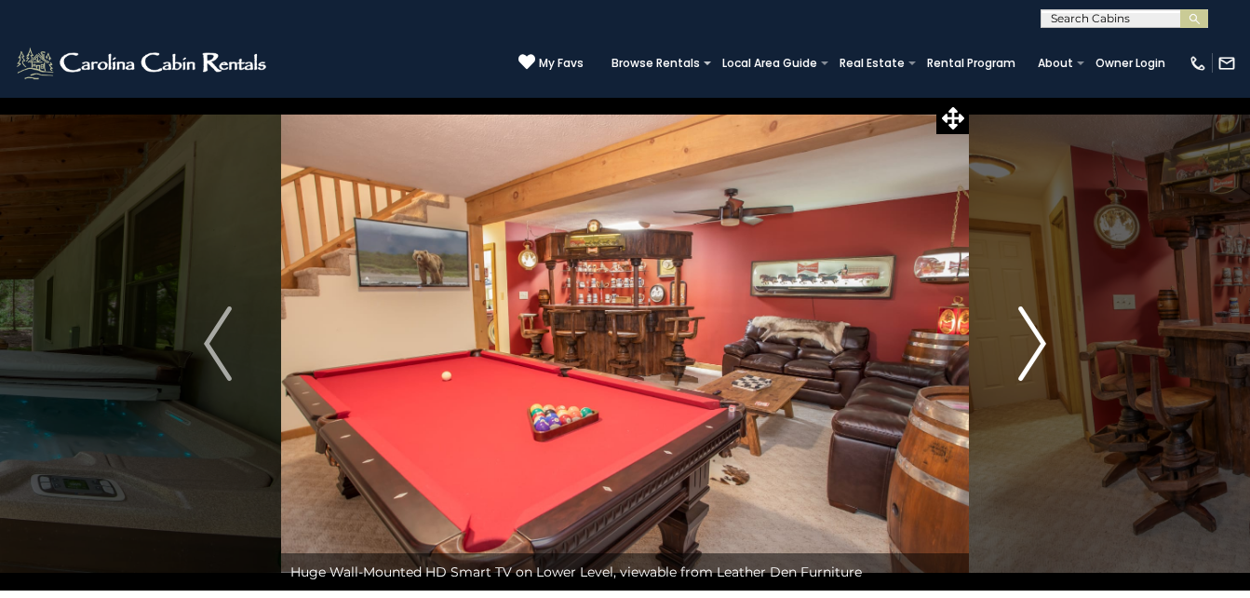
click at [1028, 333] on img "Next" at bounding box center [1032, 343] width 28 height 74
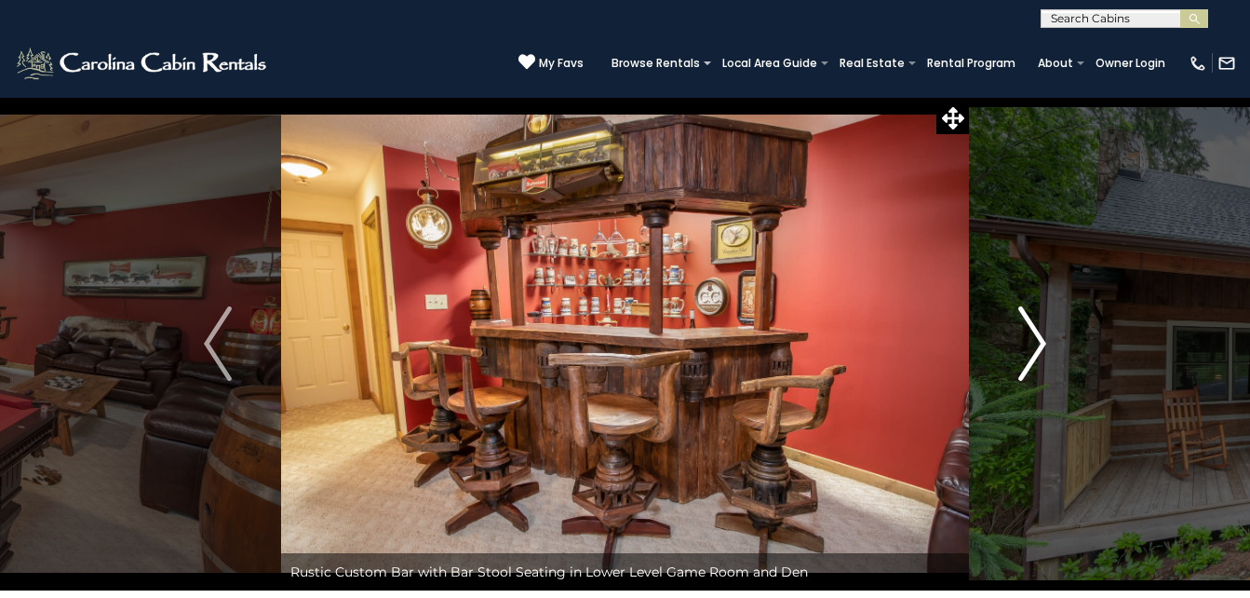
click at [1028, 333] on img "Next" at bounding box center [1032, 343] width 28 height 74
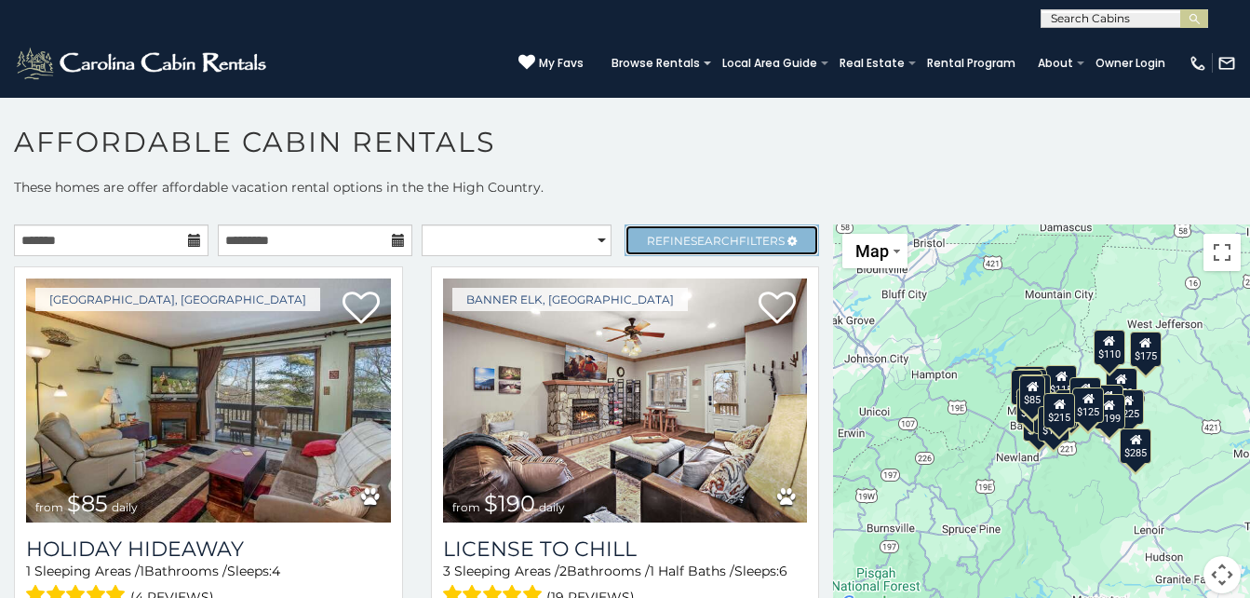
click at [771, 235] on span "Refine Search Filters" at bounding box center [716, 241] width 138 height 14
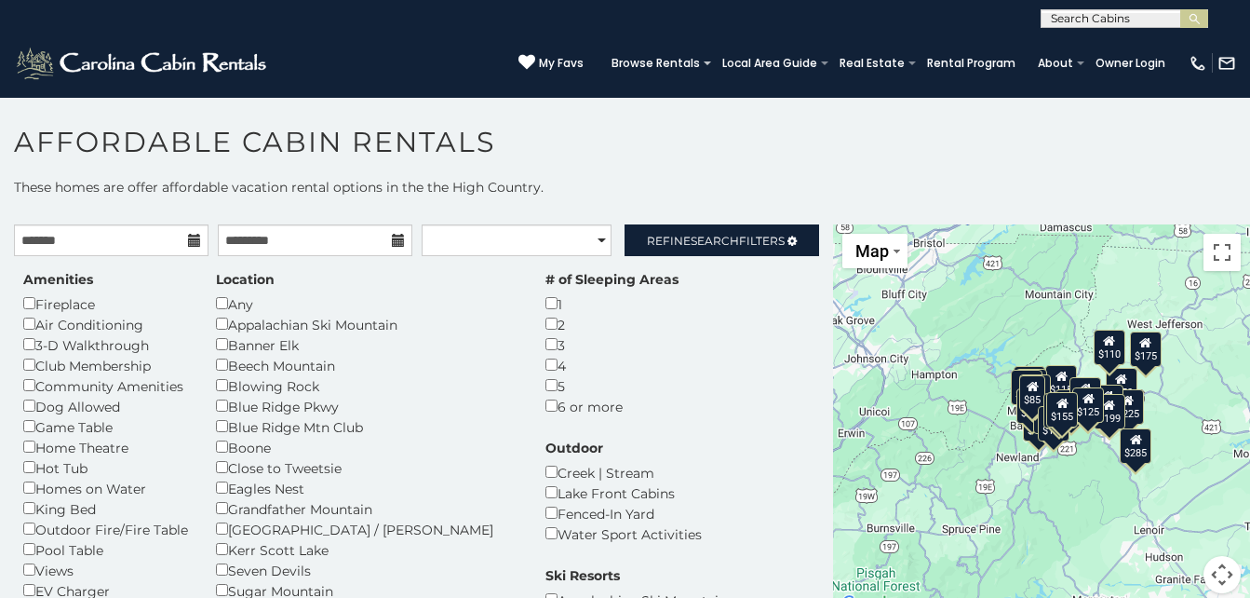
click at [788, 141] on h1 "Affordable Cabin Rentals" at bounding box center [625, 151] width 1250 height 53
click at [741, 226] on link "Refine Search Filters" at bounding box center [722, 240] width 195 height 32
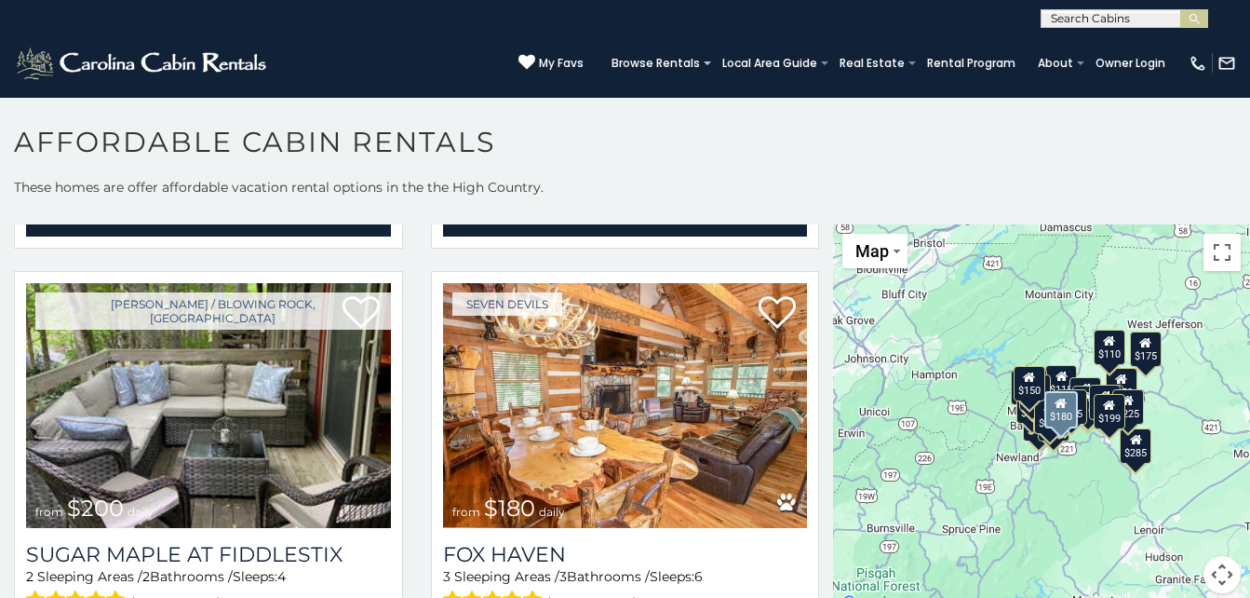
scroll to position [4197, 0]
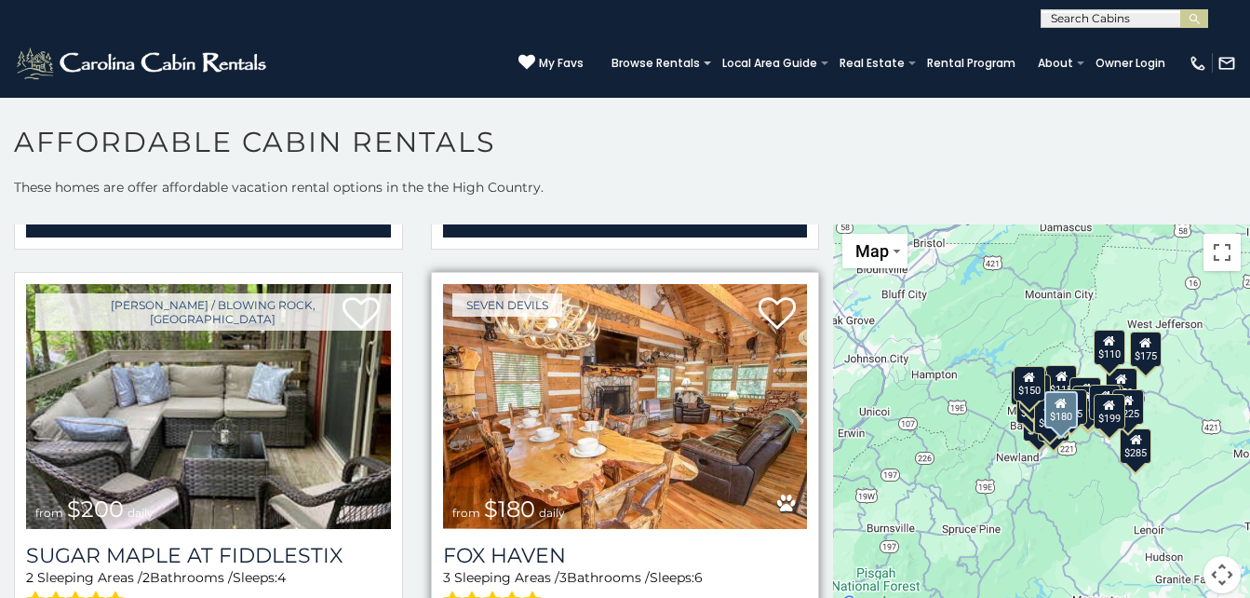
click at [712, 385] on img at bounding box center [625, 406] width 365 height 244
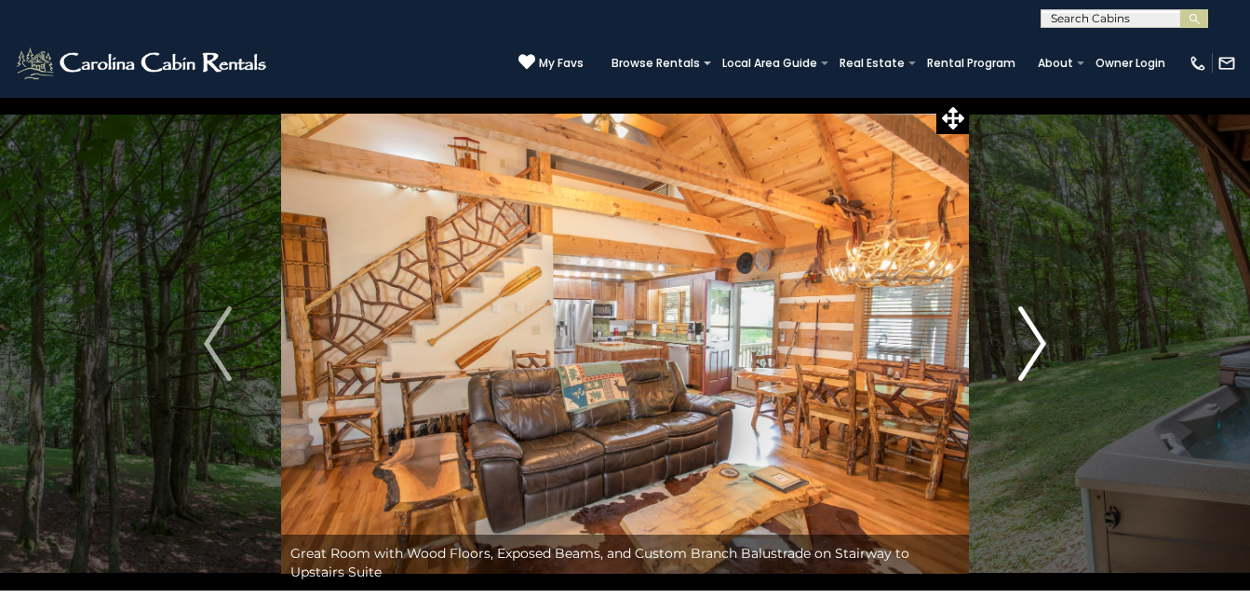
click at [1028, 325] on img "Next" at bounding box center [1032, 343] width 28 height 74
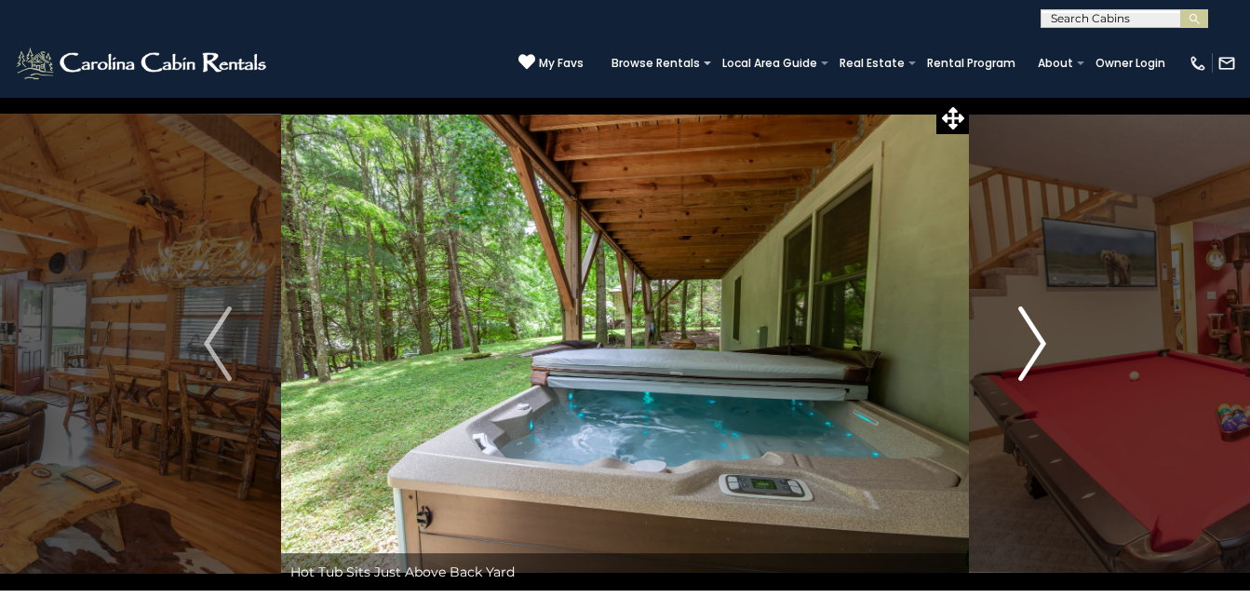
click at [1028, 325] on img "Next" at bounding box center [1032, 343] width 28 height 74
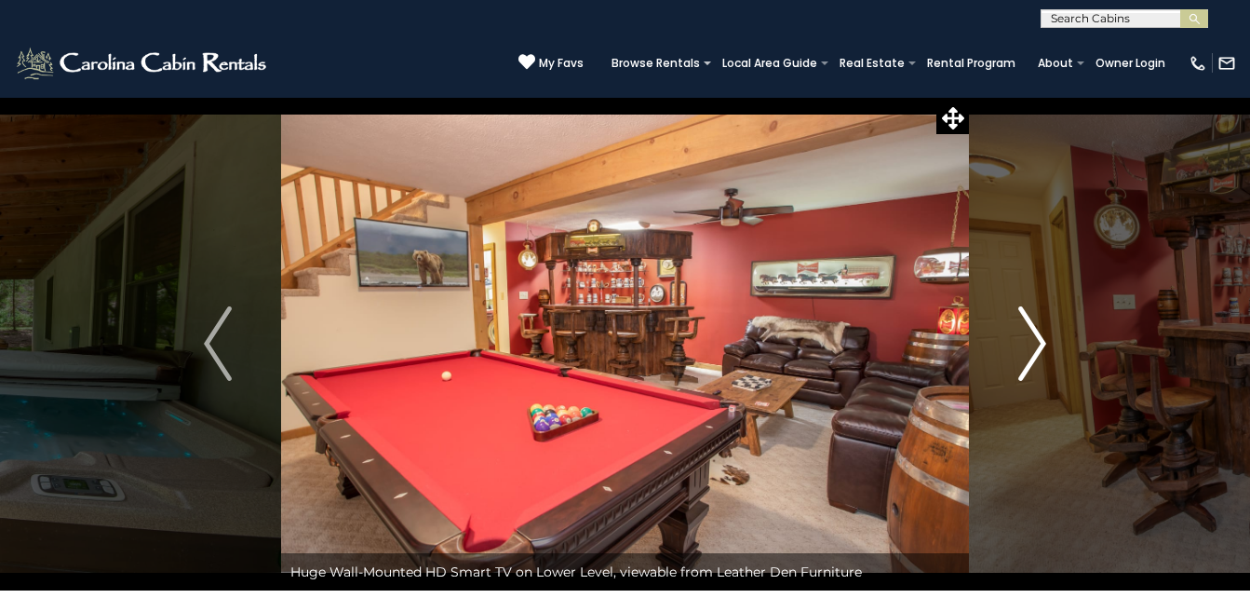
click at [1028, 325] on img "Next" at bounding box center [1032, 343] width 28 height 74
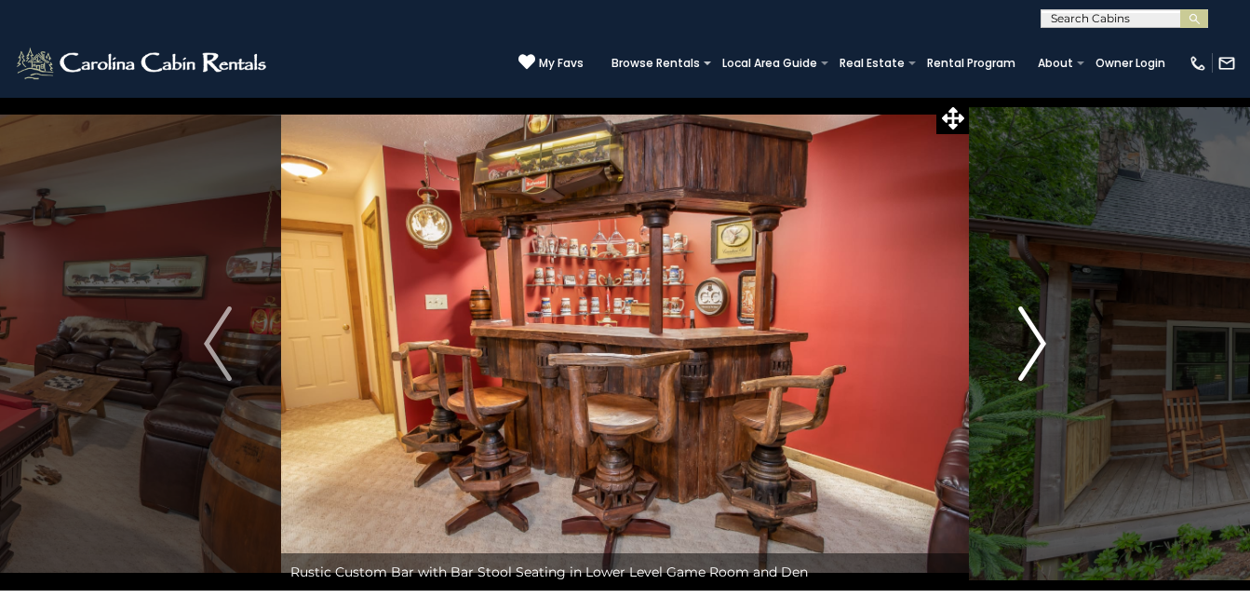
click at [1028, 325] on img "Next" at bounding box center [1032, 343] width 28 height 74
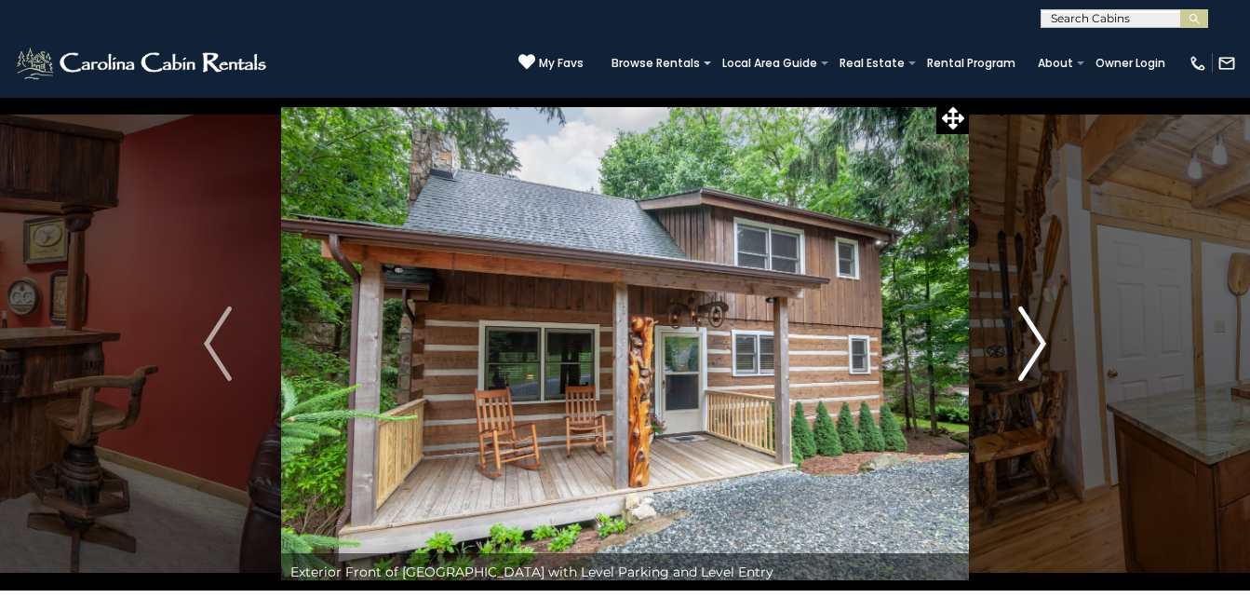
click at [1030, 329] on img "Next" at bounding box center [1032, 343] width 28 height 74
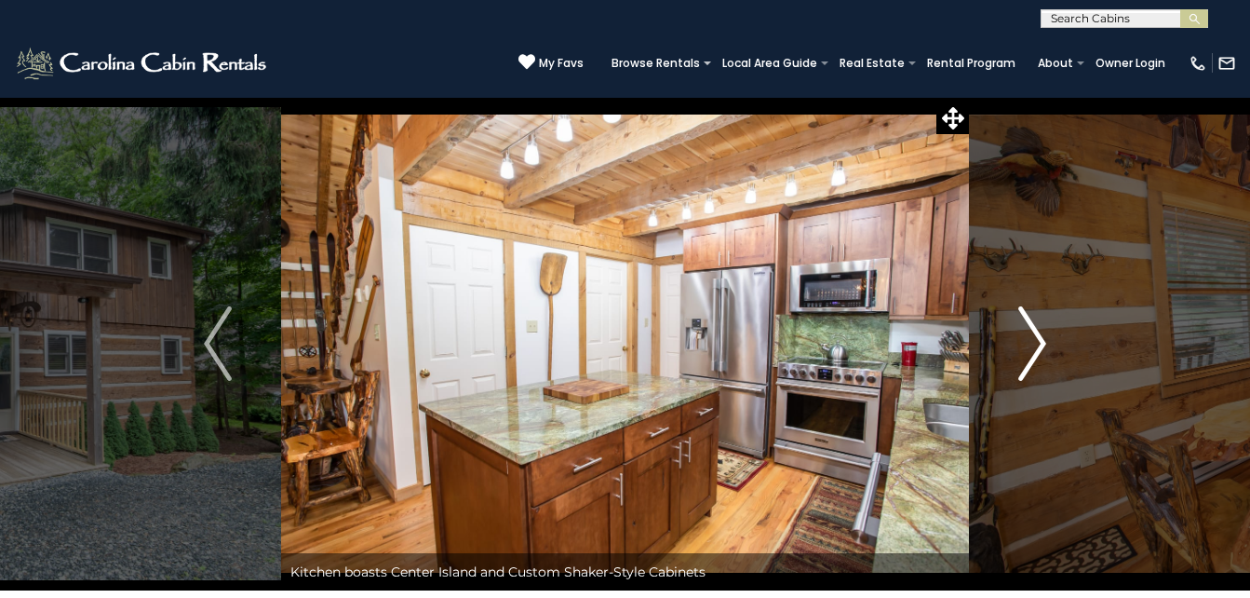
click at [1030, 329] on img "Next" at bounding box center [1032, 343] width 28 height 74
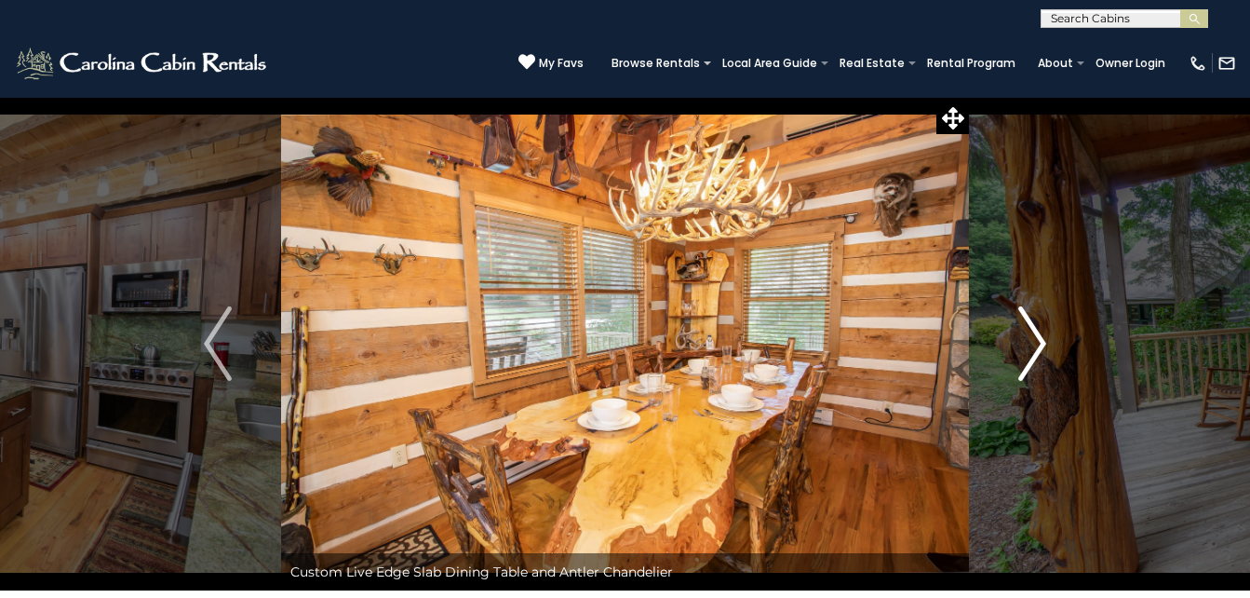
click at [1030, 329] on img "Next" at bounding box center [1032, 343] width 28 height 74
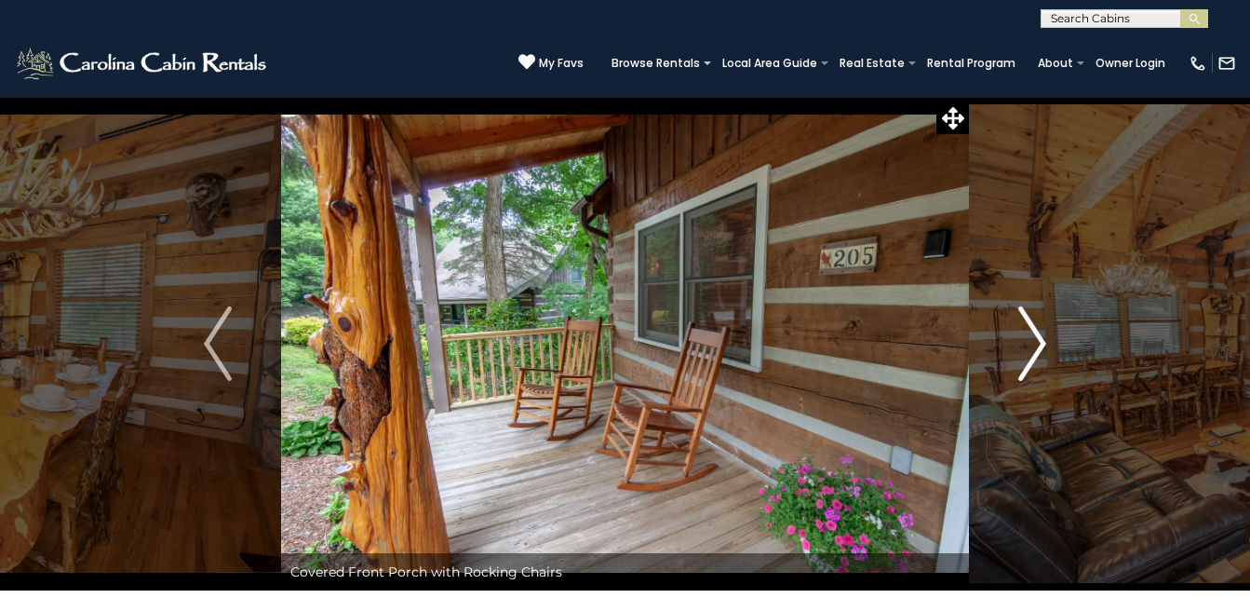
click at [1025, 329] on img "Next" at bounding box center [1032, 343] width 28 height 74
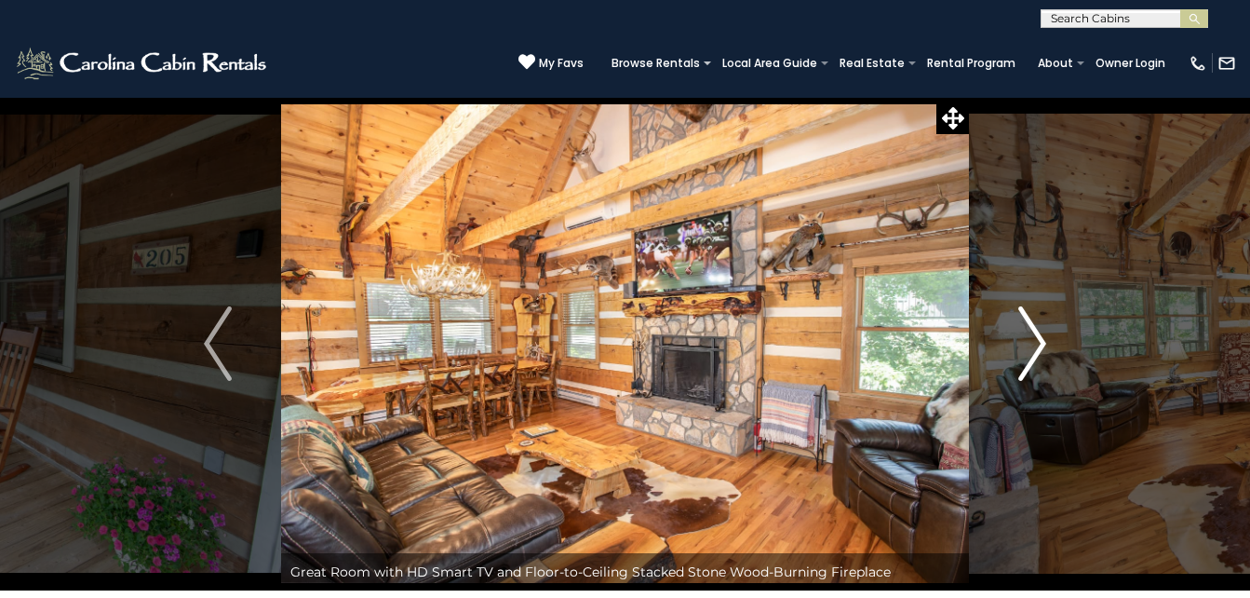
click at [1025, 329] on img "Next" at bounding box center [1032, 343] width 28 height 74
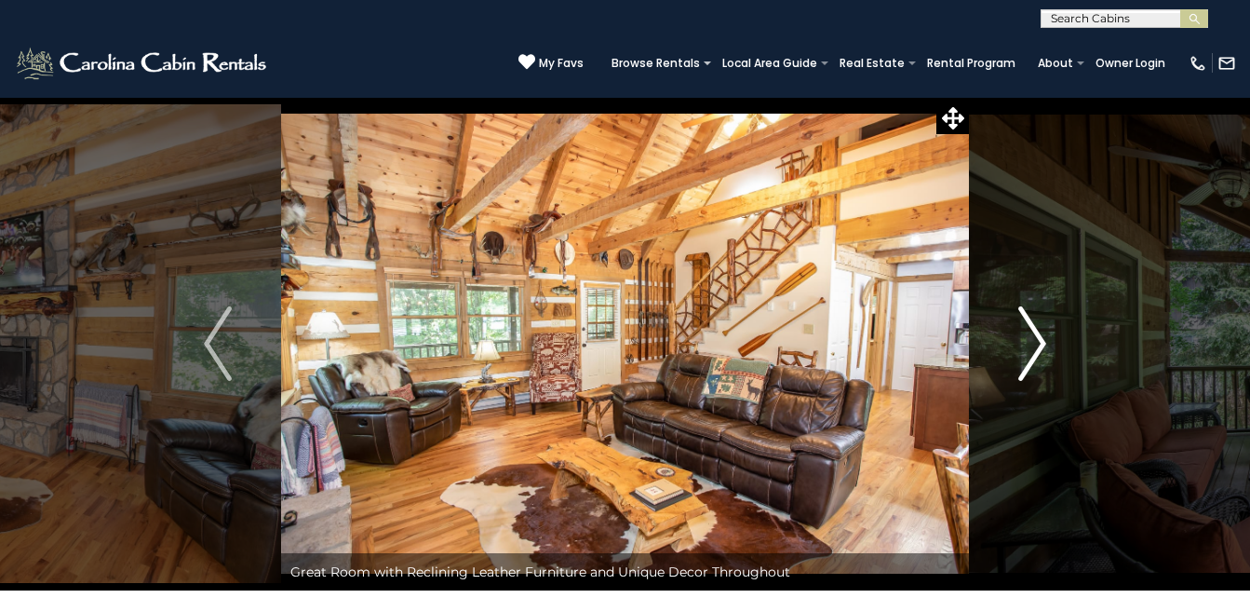
click at [1025, 329] on img "Next" at bounding box center [1032, 343] width 28 height 74
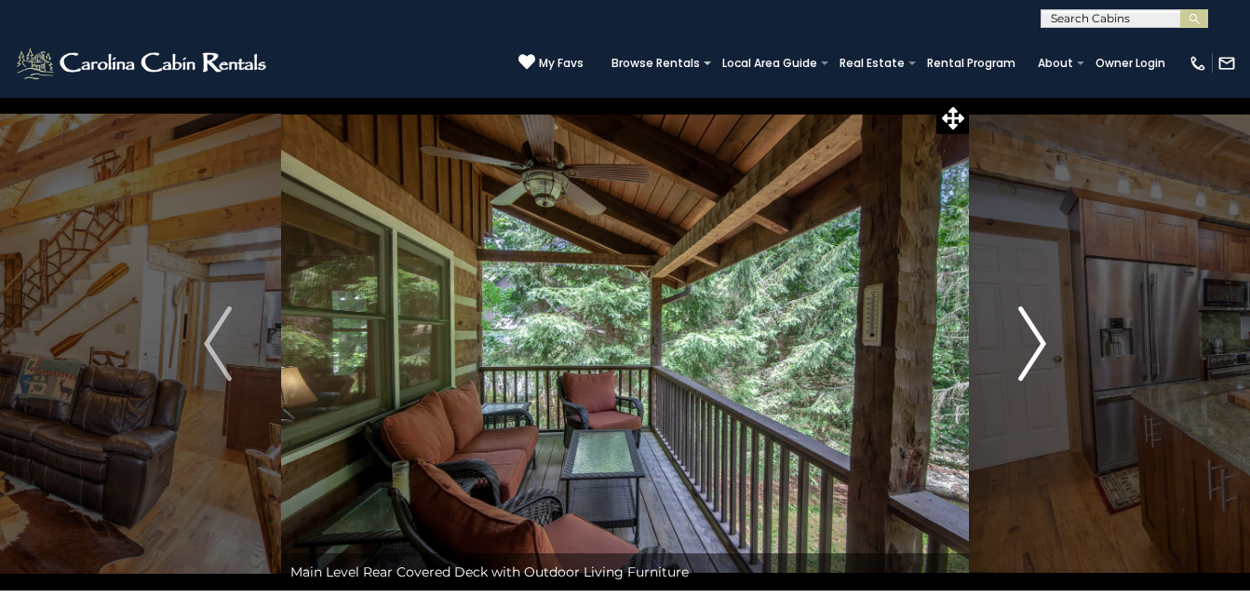
click at [1025, 329] on img "Next" at bounding box center [1032, 343] width 28 height 74
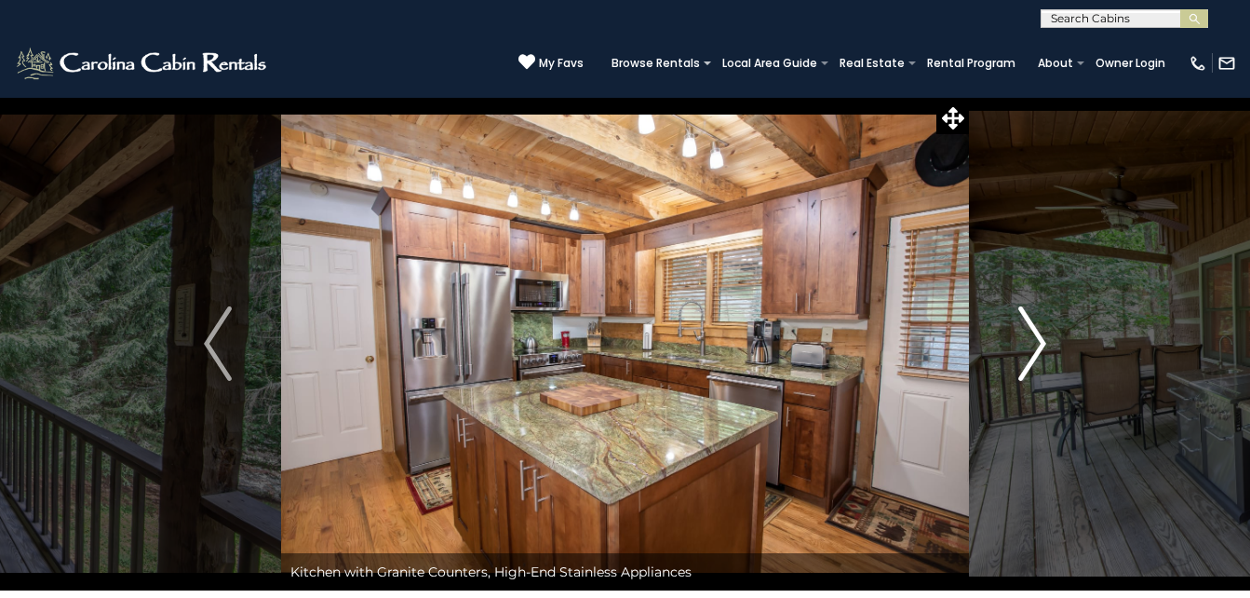
click at [1025, 329] on img "Next" at bounding box center [1032, 343] width 28 height 74
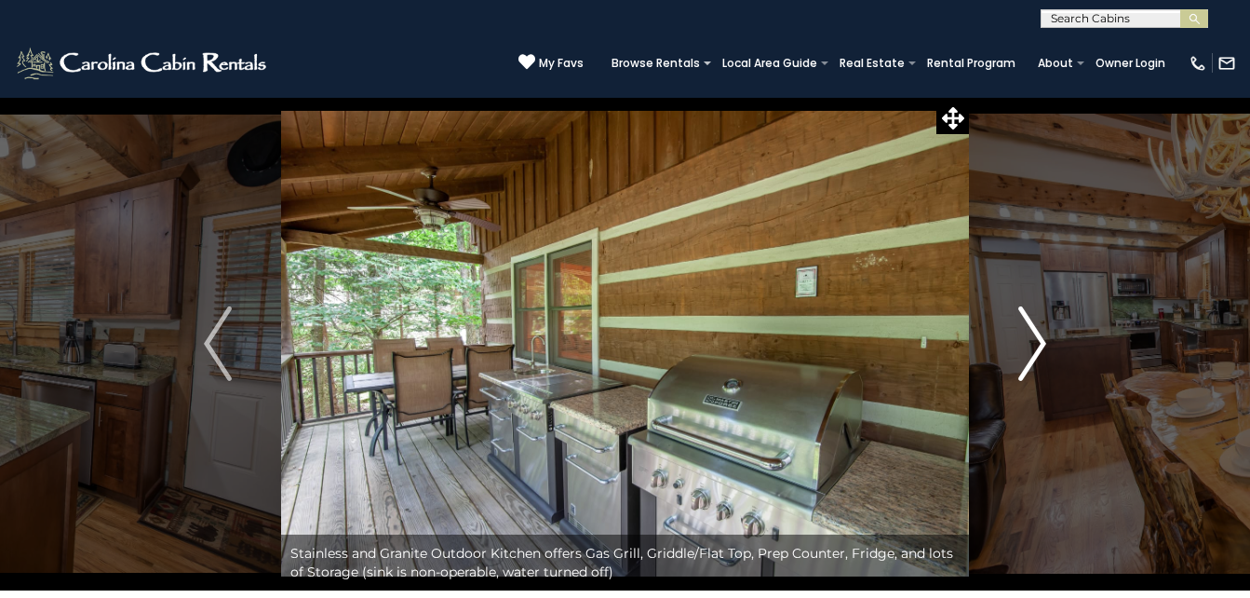
click at [1025, 329] on img "Next" at bounding box center [1032, 343] width 28 height 74
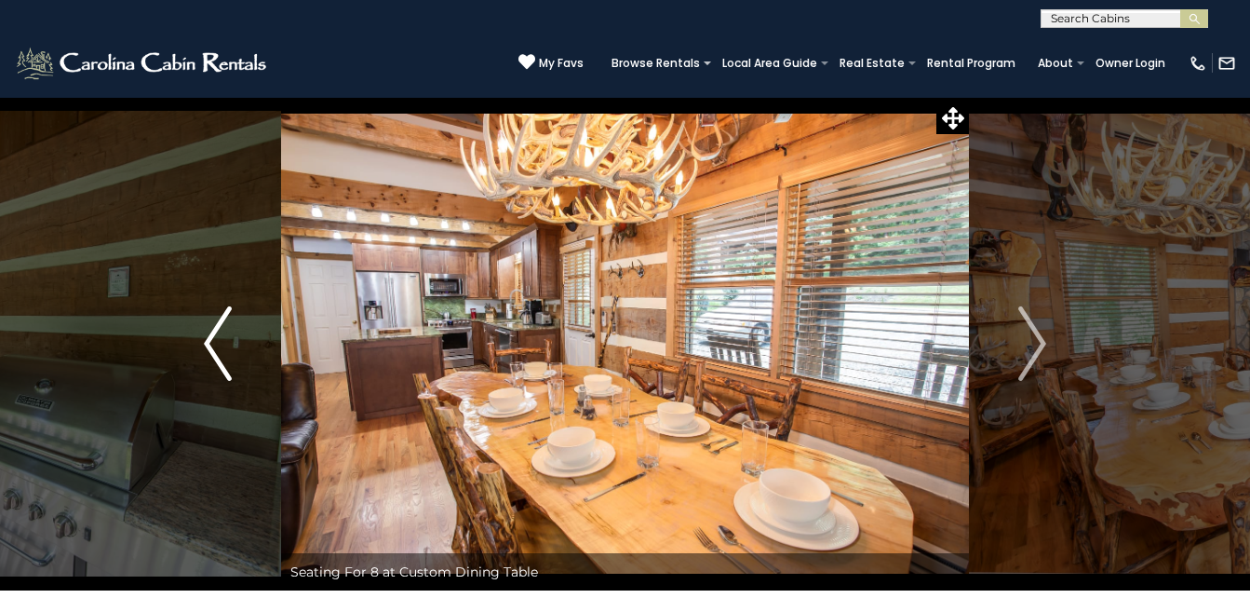
click at [211, 373] on img "Previous" at bounding box center [218, 343] width 28 height 74
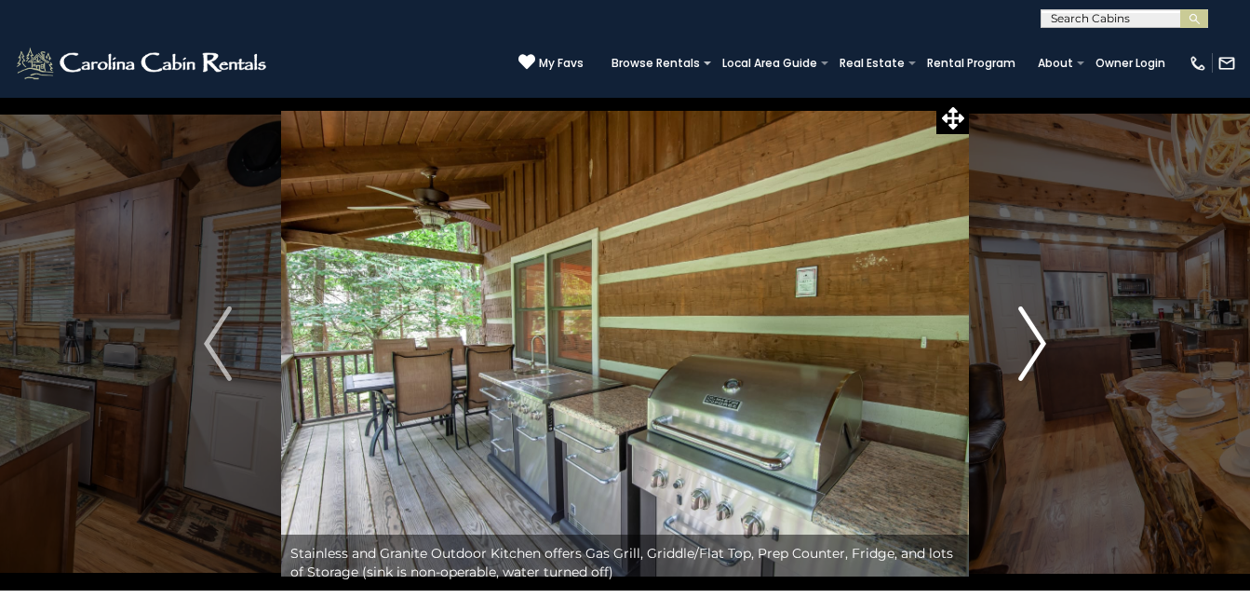
click at [1040, 340] on img "Next" at bounding box center [1032, 343] width 28 height 74
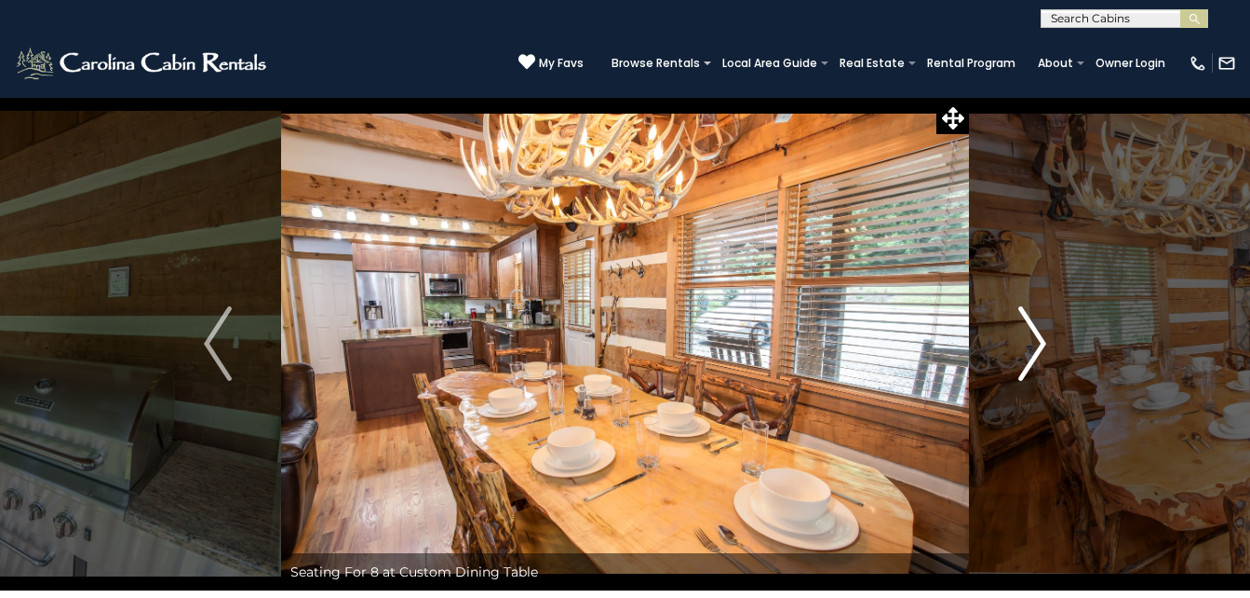
click at [1040, 340] on img "Next" at bounding box center [1032, 343] width 28 height 74
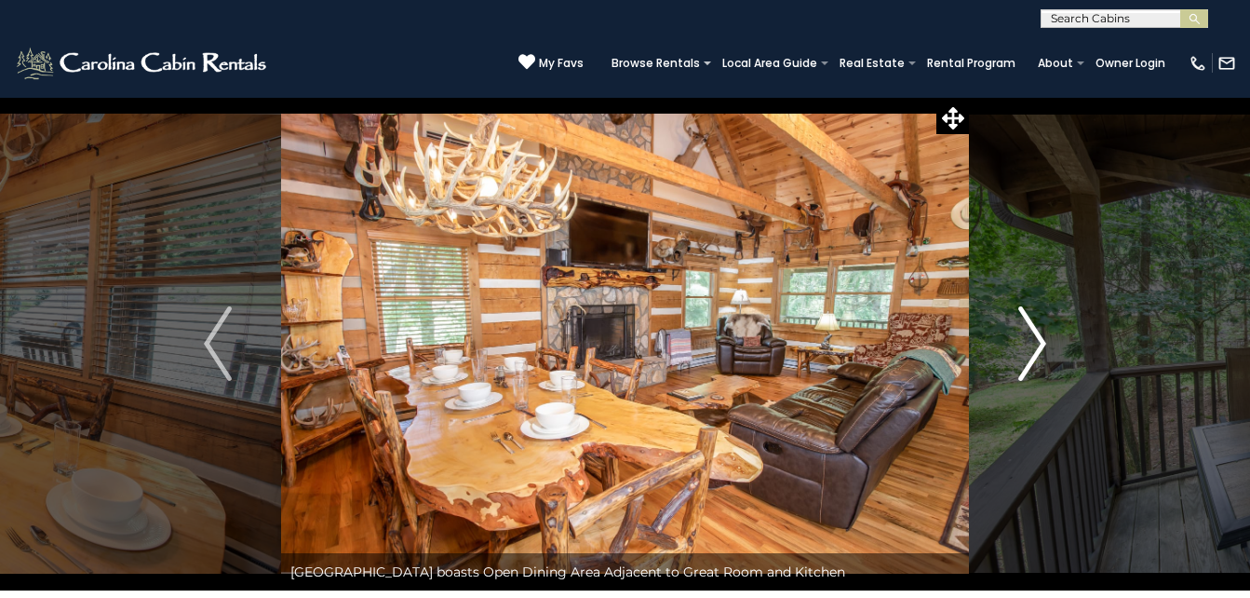
click at [1040, 340] on img "Next" at bounding box center [1032, 343] width 28 height 74
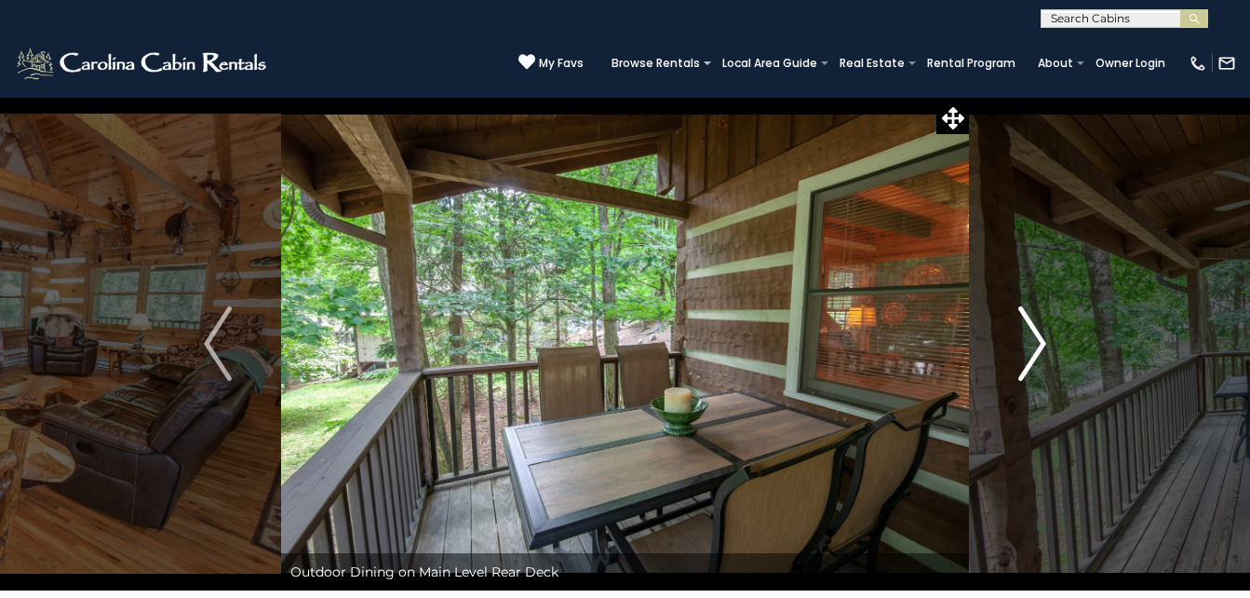
click at [1040, 340] on img "Next" at bounding box center [1032, 343] width 28 height 74
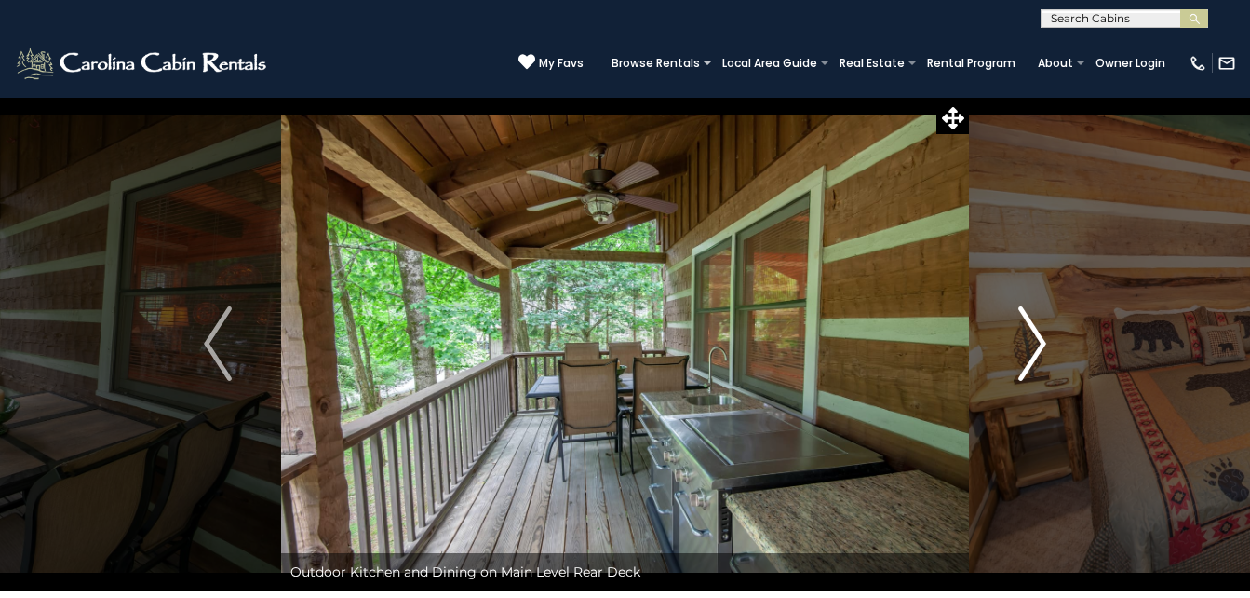
click at [1040, 340] on img "Next" at bounding box center [1032, 343] width 28 height 74
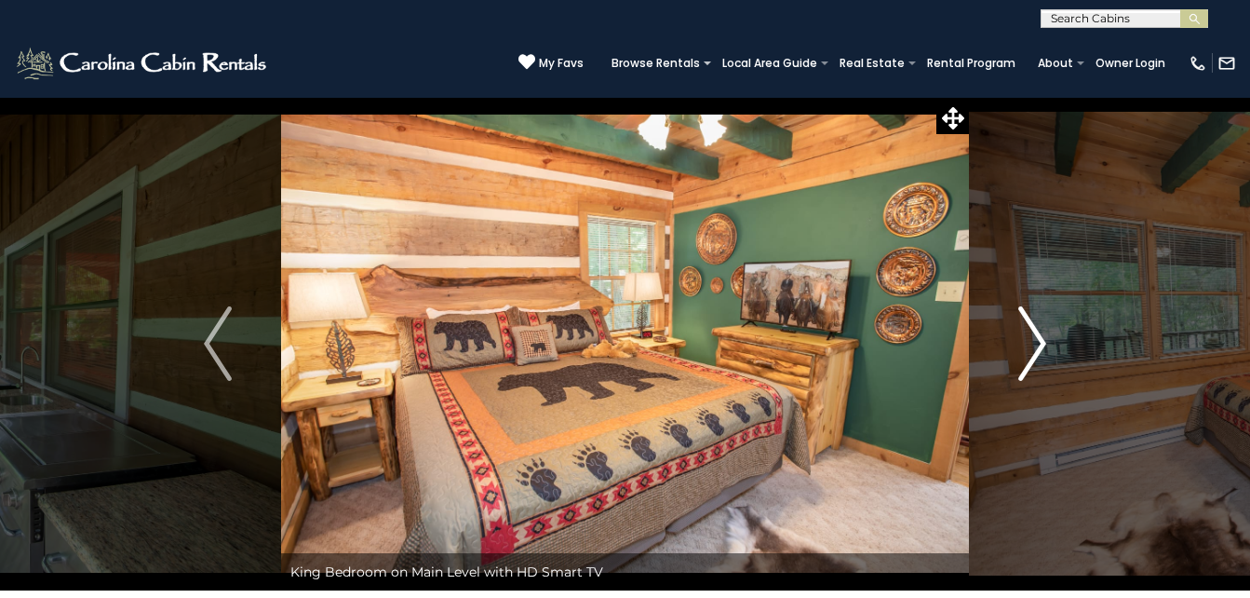
click at [1040, 340] on img "Next" at bounding box center [1032, 343] width 28 height 74
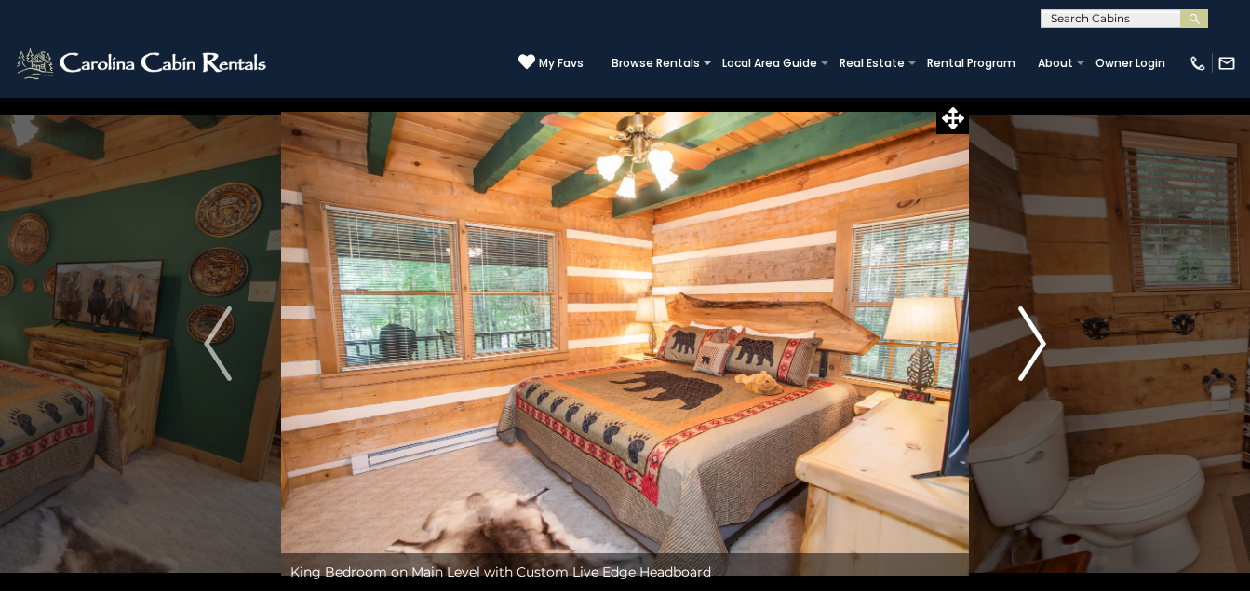
click at [1040, 340] on img "Next" at bounding box center [1032, 343] width 28 height 74
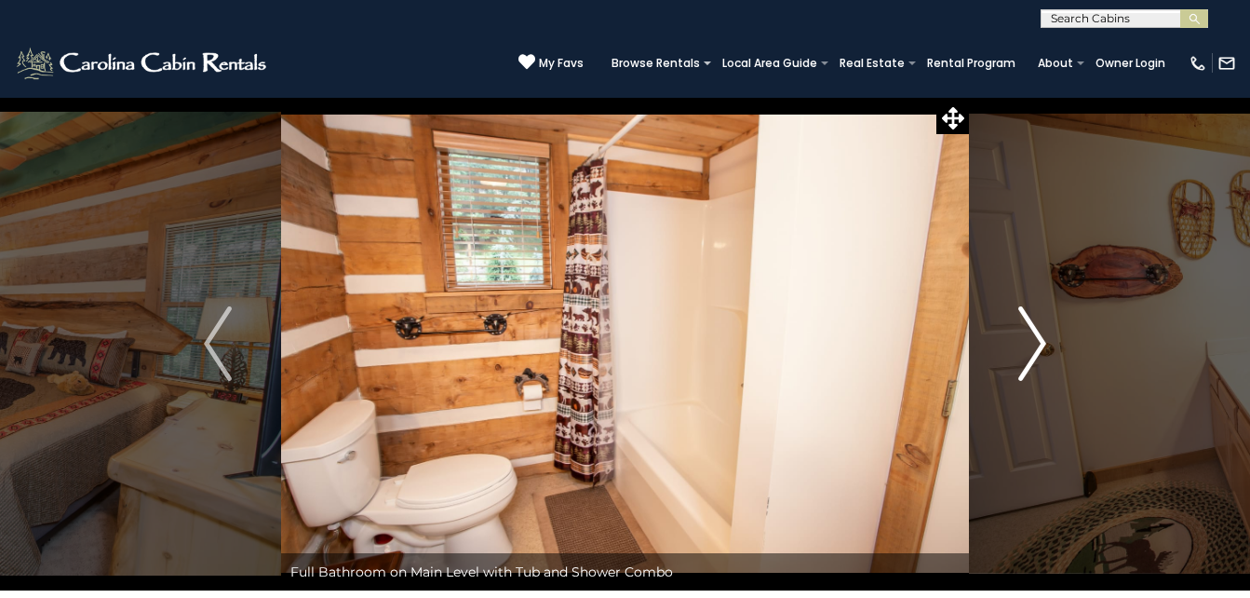
click at [1040, 340] on img "Next" at bounding box center [1032, 343] width 28 height 74
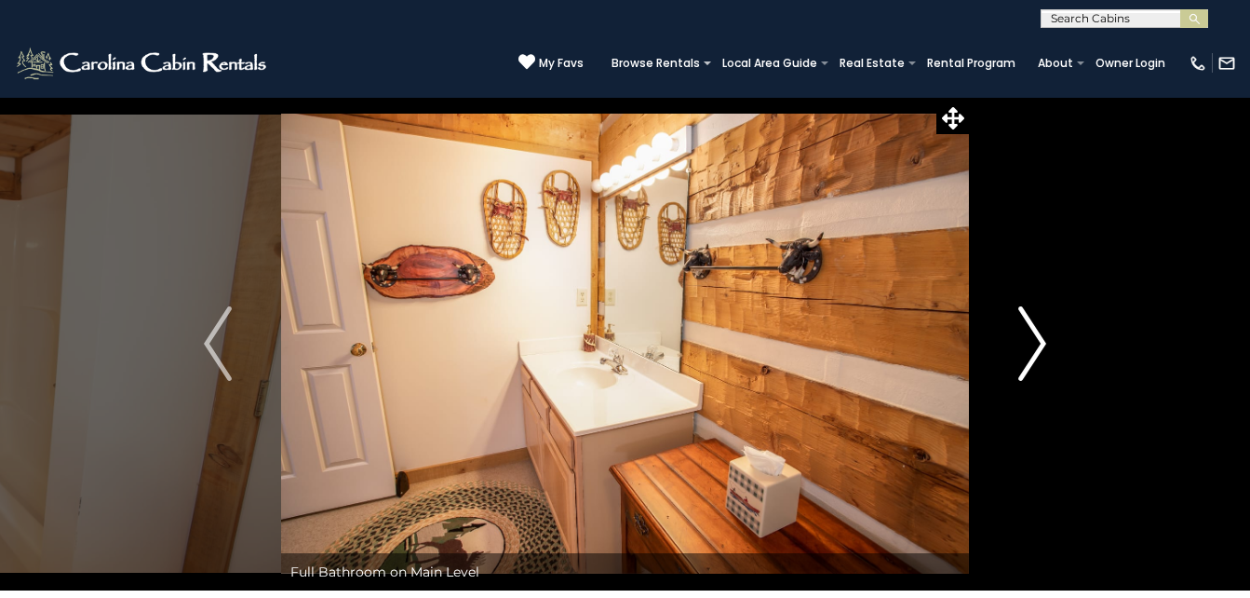
click at [1040, 340] on img "Next" at bounding box center [1032, 343] width 28 height 74
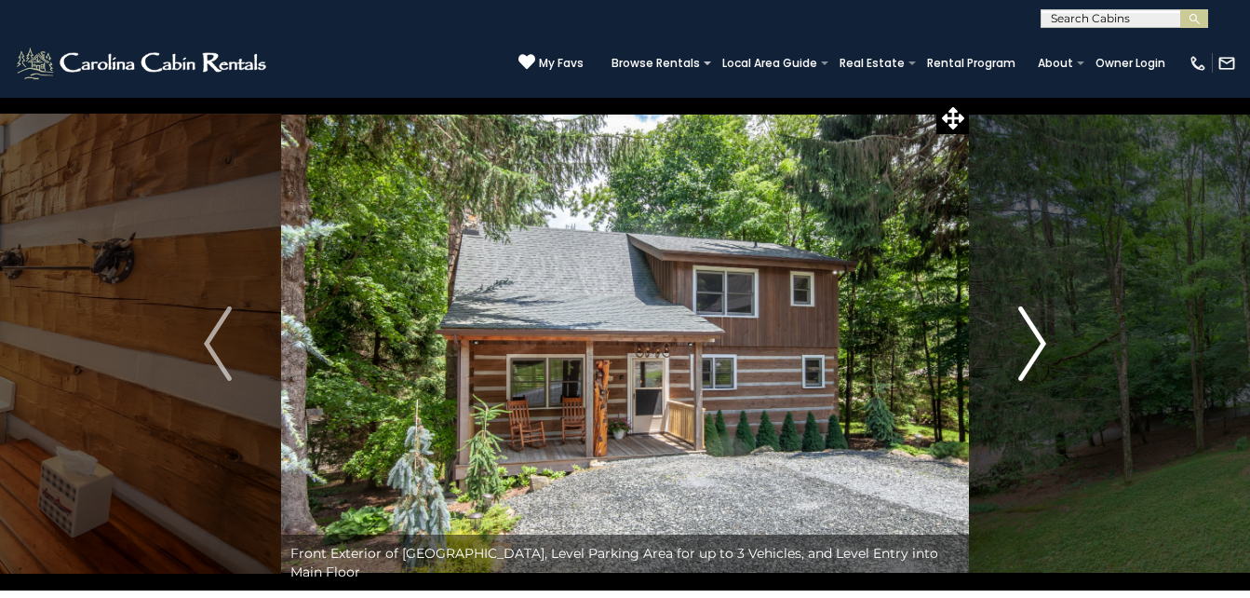
click at [1033, 157] on button "Next" at bounding box center [1032, 343] width 127 height 493
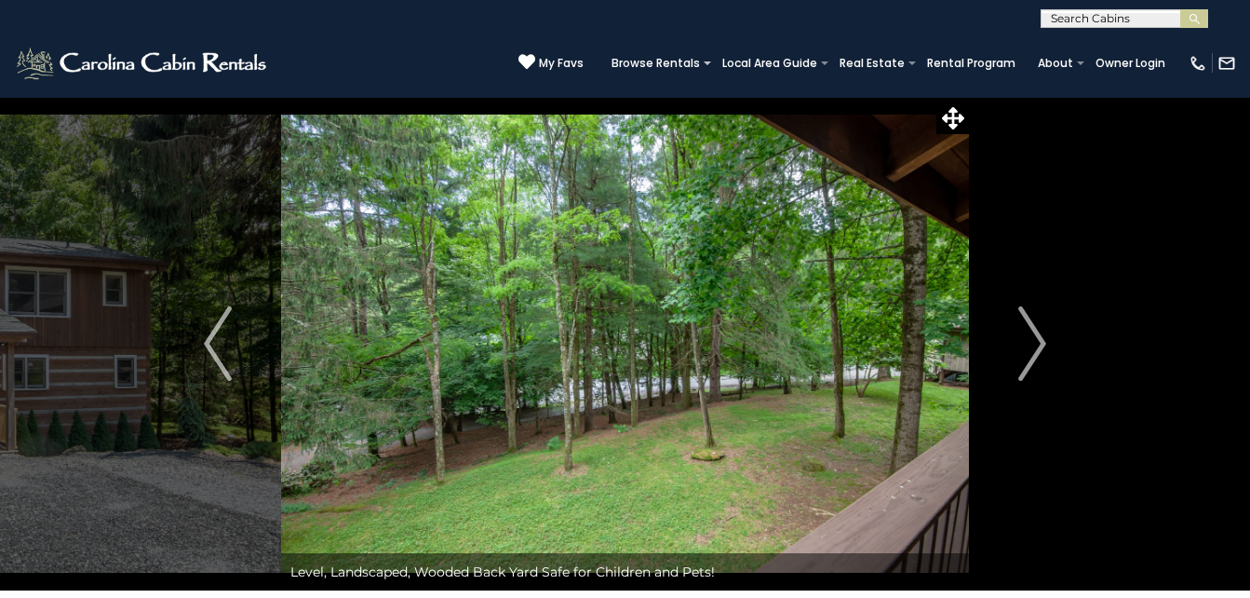
click at [1062, 73] on div "Browse Rentals Local Area Guide Activities & Attractions Area Map Driving Direc…" at bounding box center [888, 67] width 572 height 35
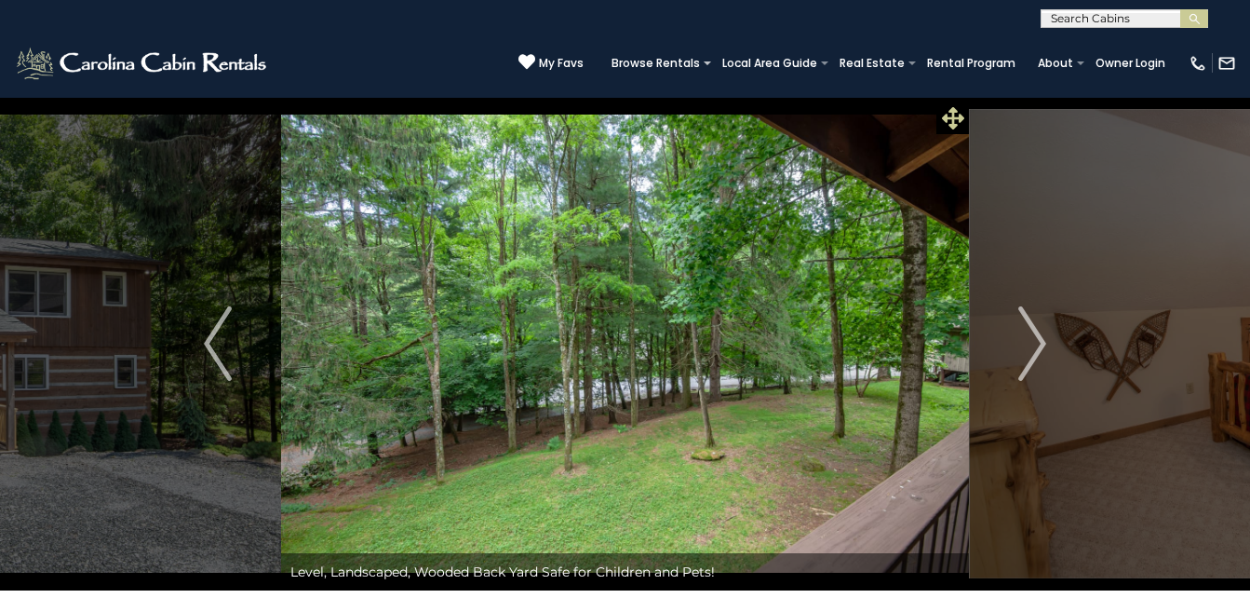
click at [944, 114] on icon at bounding box center [953, 118] width 22 height 22
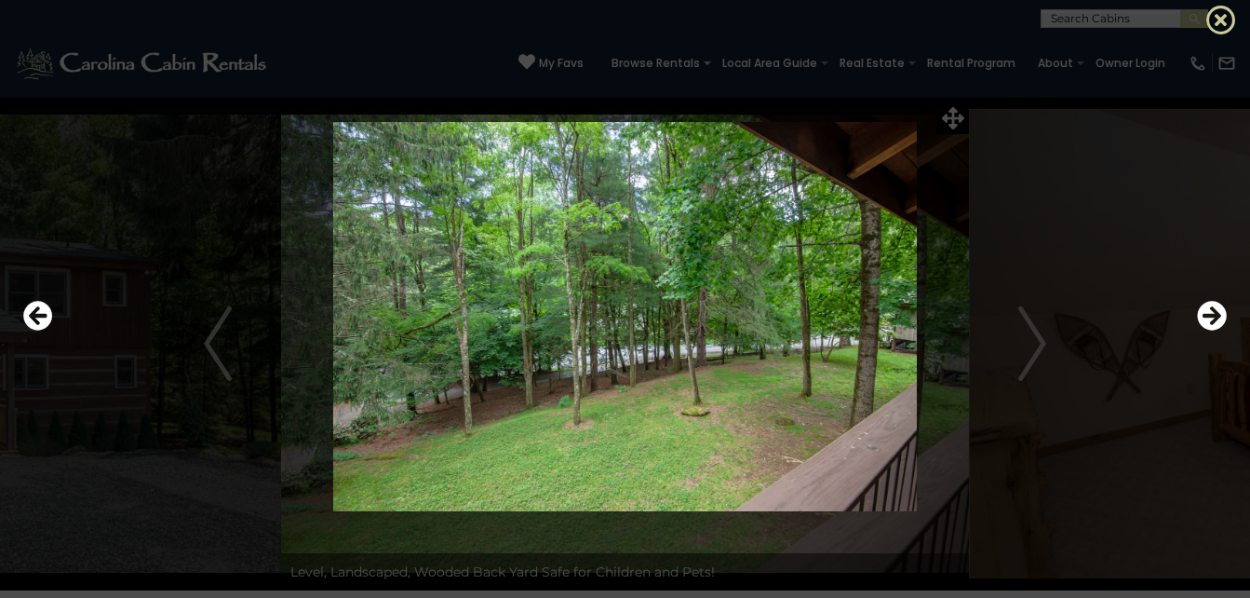
click at [1222, 20] on icon at bounding box center [1221, 20] width 30 height 30
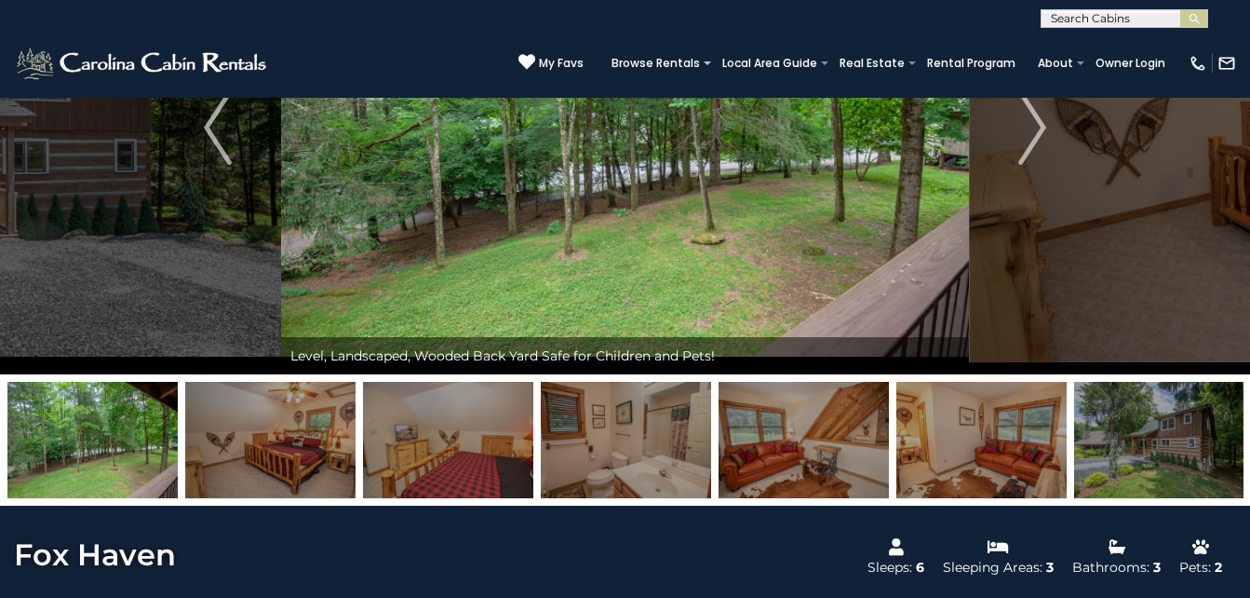
scroll to position [215, 0]
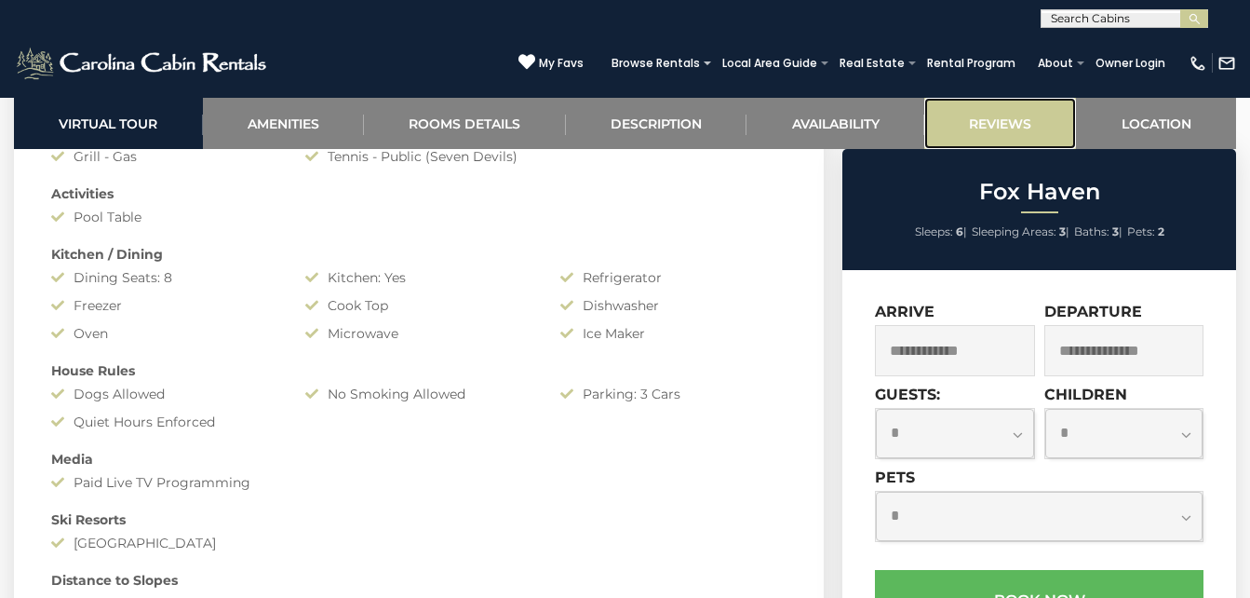
click at [1056, 123] on link "Reviews" at bounding box center [1000, 123] width 153 height 51
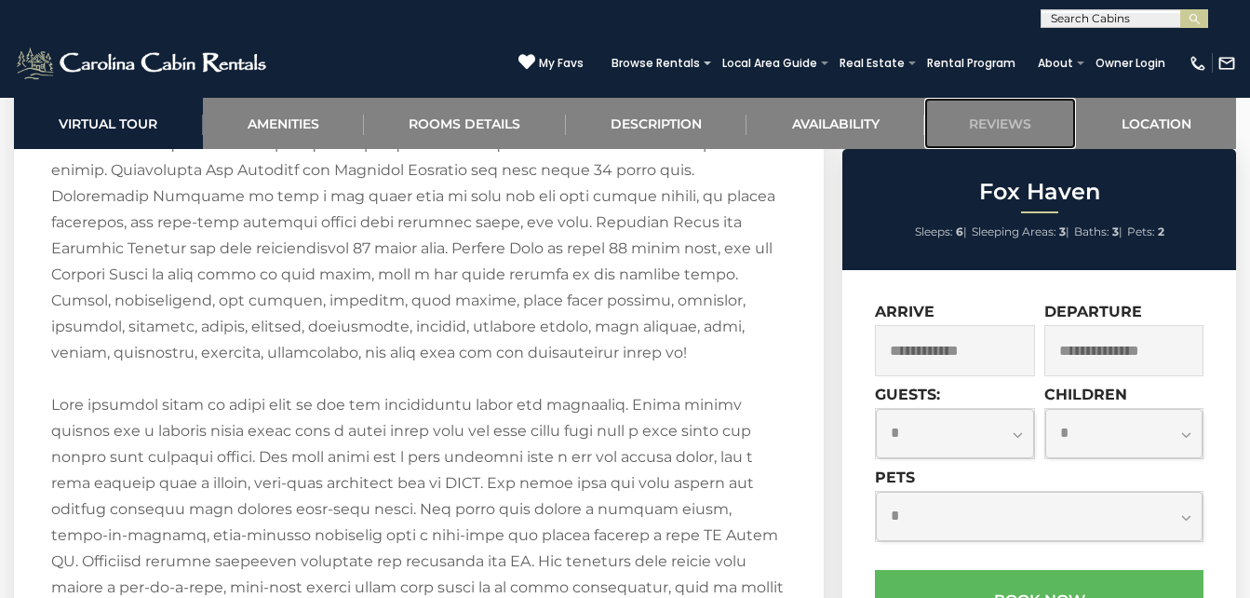
scroll to position [2960, 0]
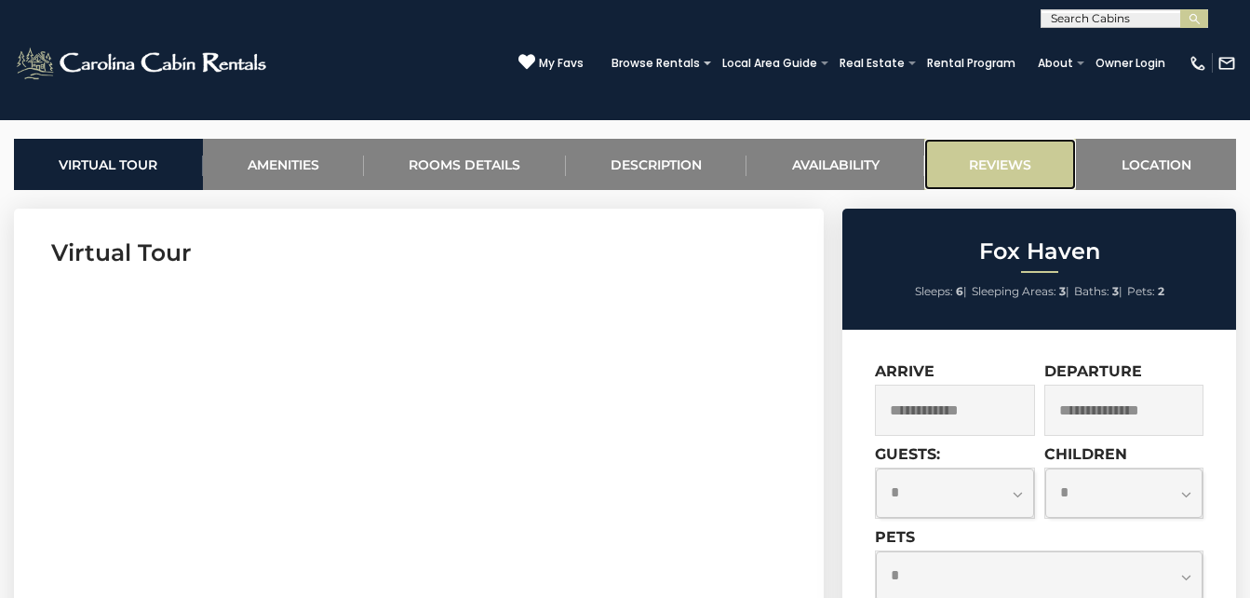
click at [1026, 148] on link "Reviews" at bounding box center [1000, 164] width 153 height 51
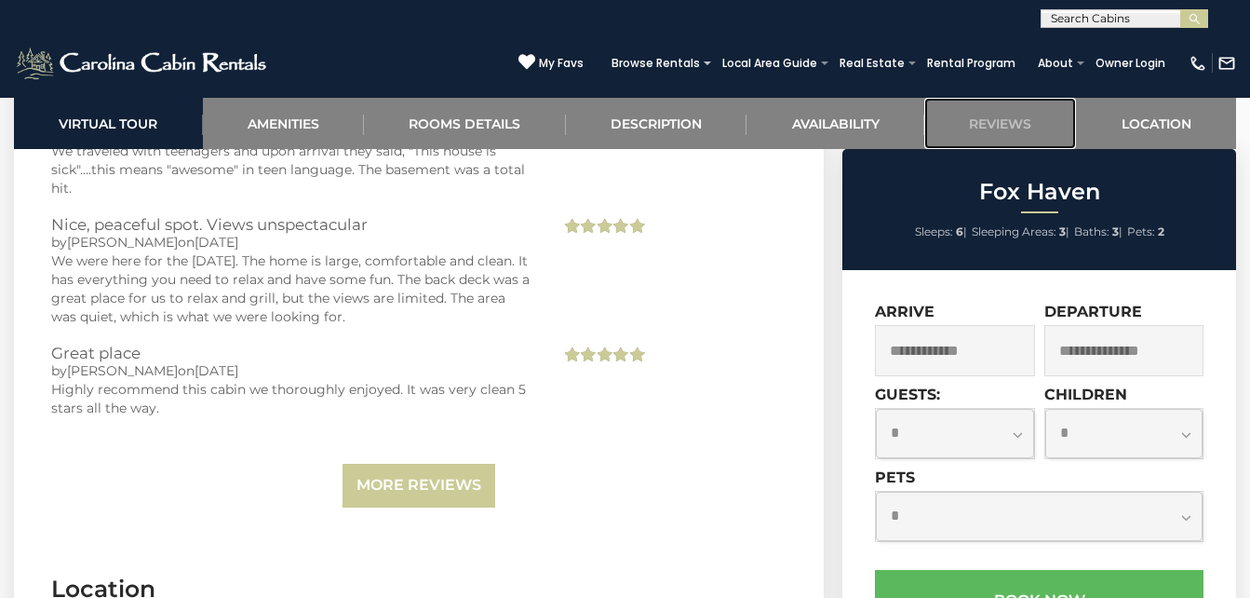
scroll to position [5294, 0]
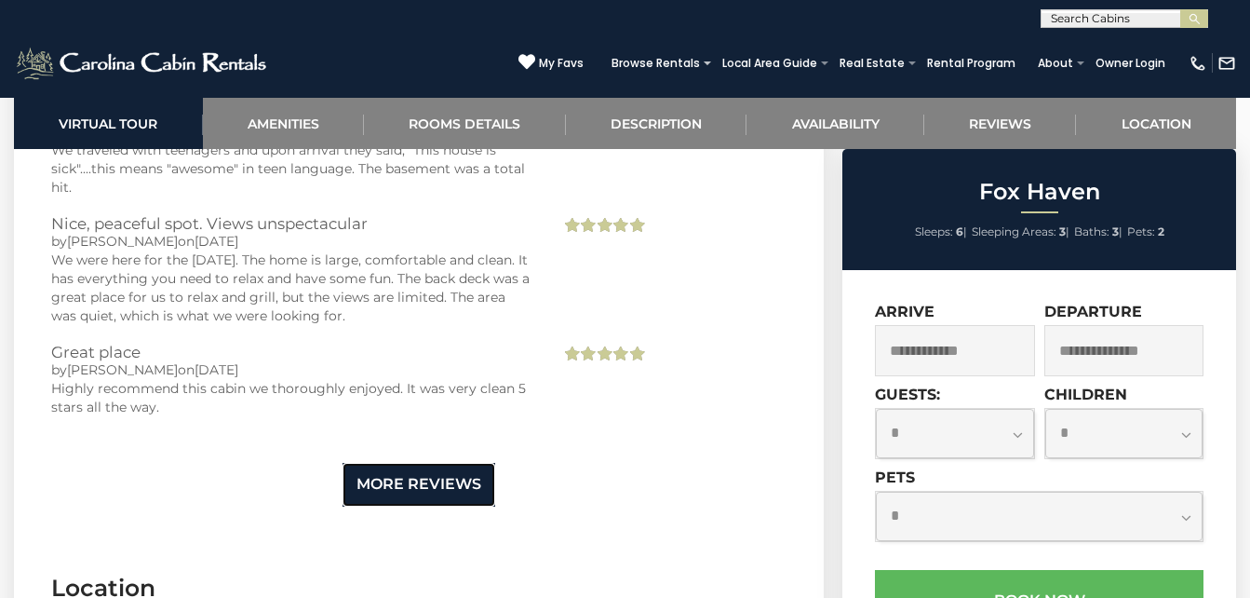
click at [398, 486] on link "More Reviews" at bounding box center [419, 485] width 153 height 44
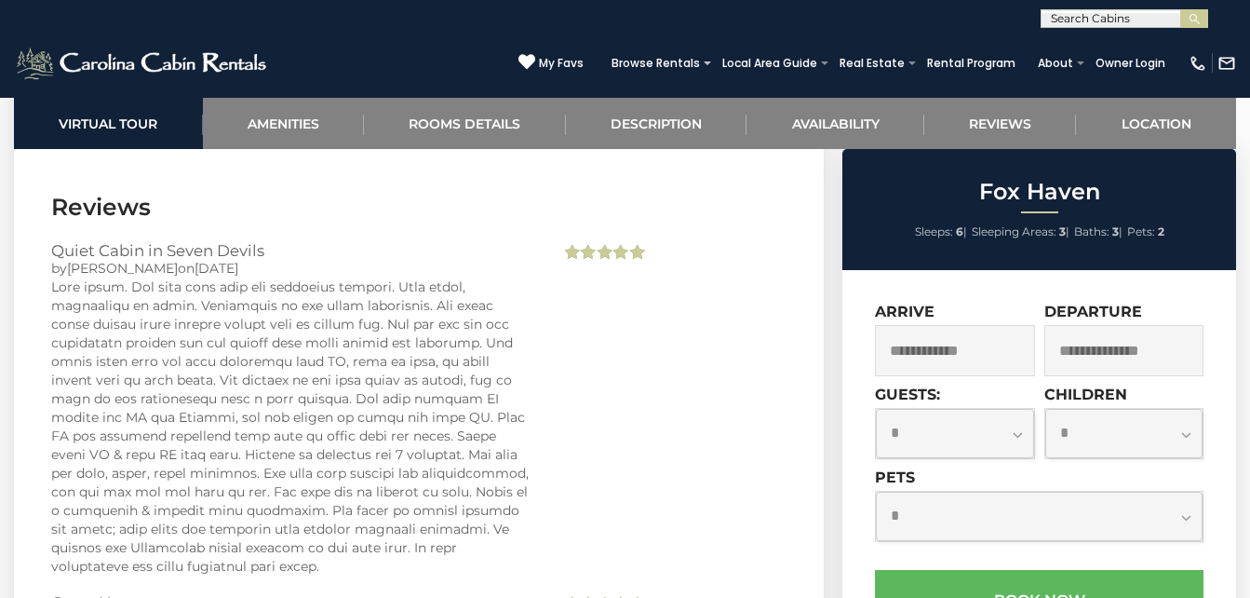
scroll to position [4804, 0]
